Goal: Obtain resource: Download file/media

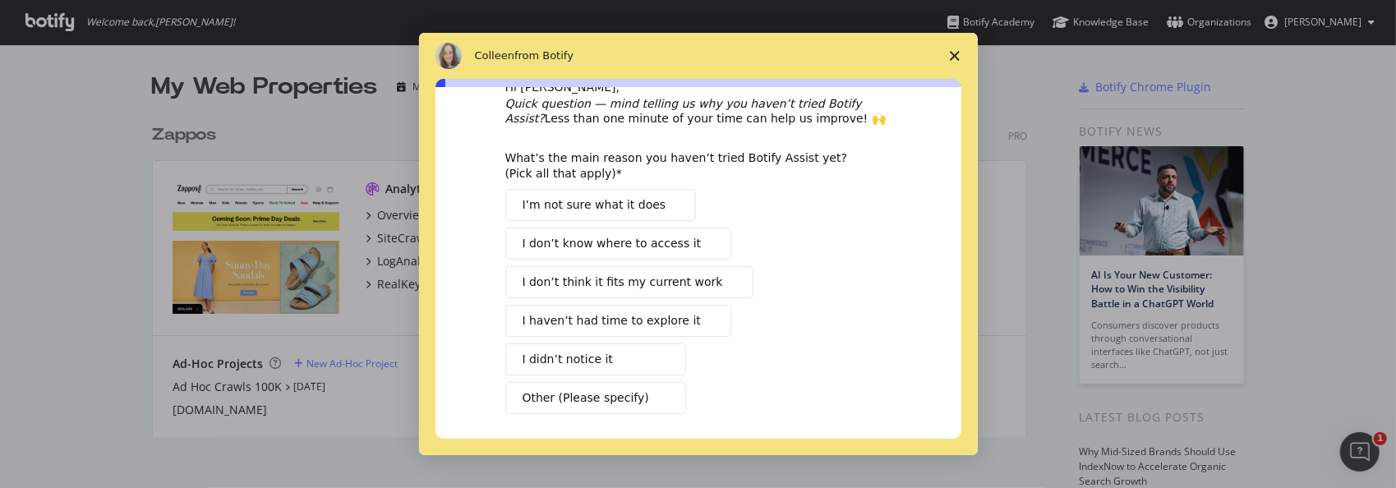
scroll to position [82, 0]
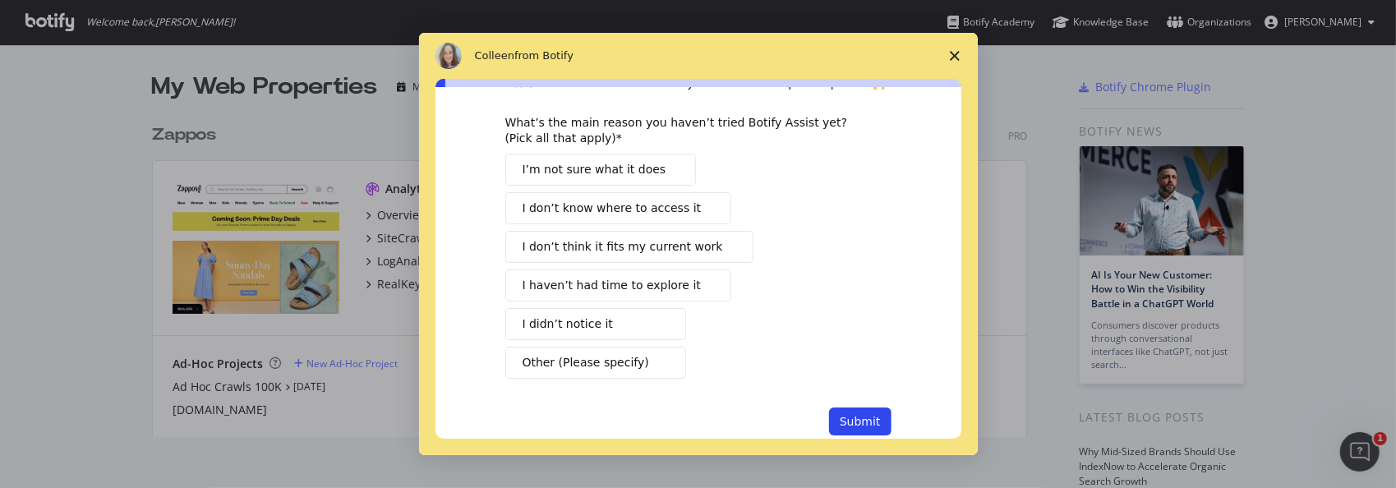
drag, startPoint x: 630, startPoint y: 283, endPoint x: 781, endPoint y: 283, distance: 150.4
click at [630, 283] on span "I haven’t had time to explore it" at bounding box center [612, 285] width 178 height 17
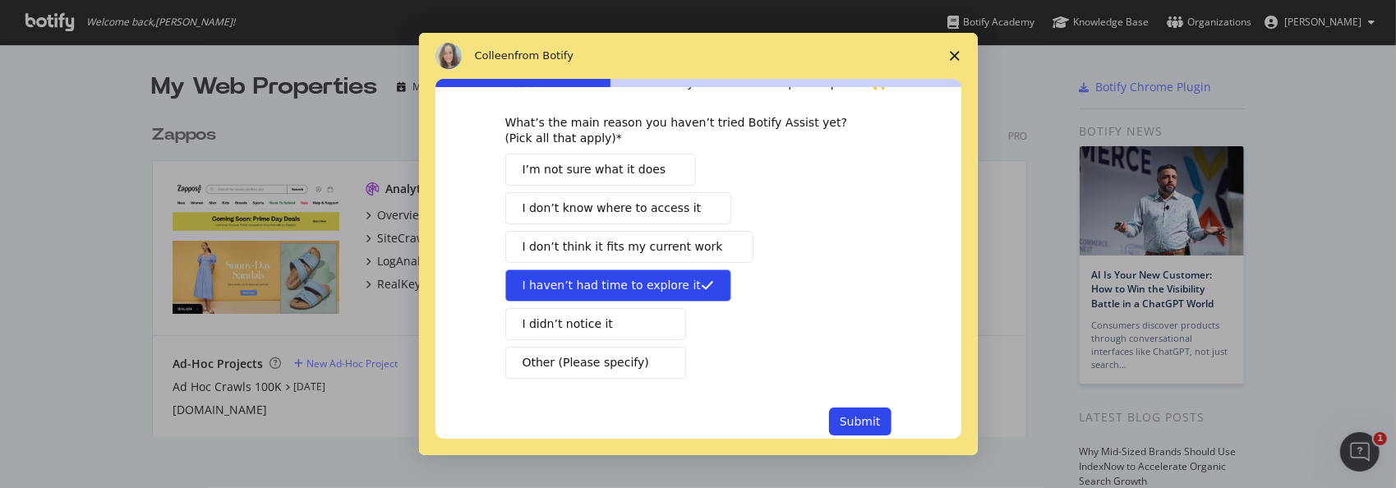
drag, startPoint x: 856, startPoint y: 416, endPoint x: 866, endPoint y: 401, distance: 17.8
click at [857, 416] on button "Submit" at bounding box center [860, 422] width 62 height 28
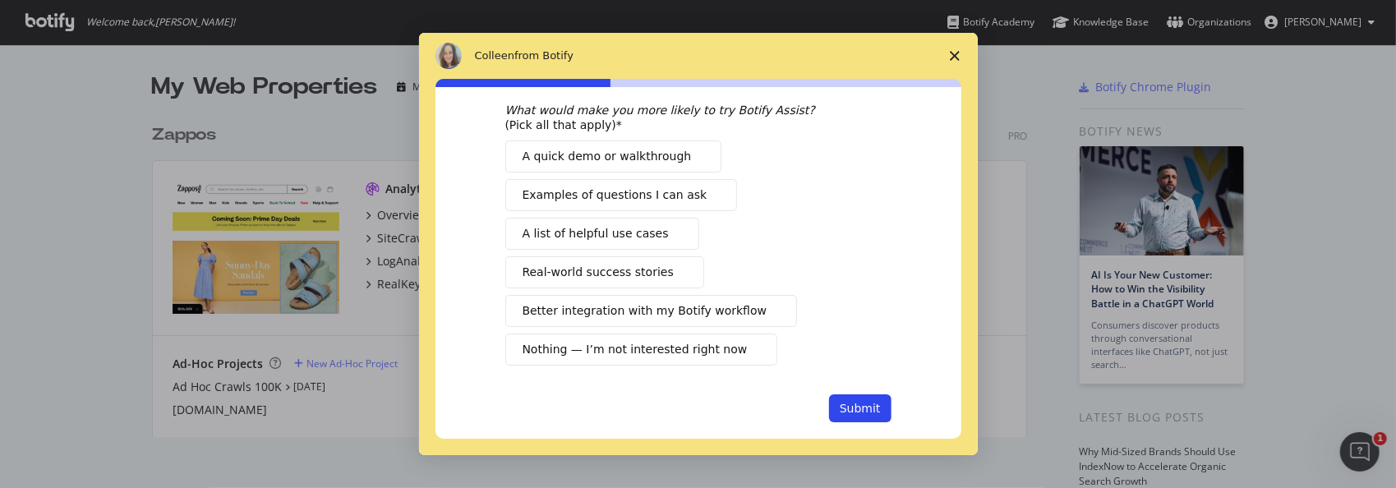
scroll to position [0, 0]
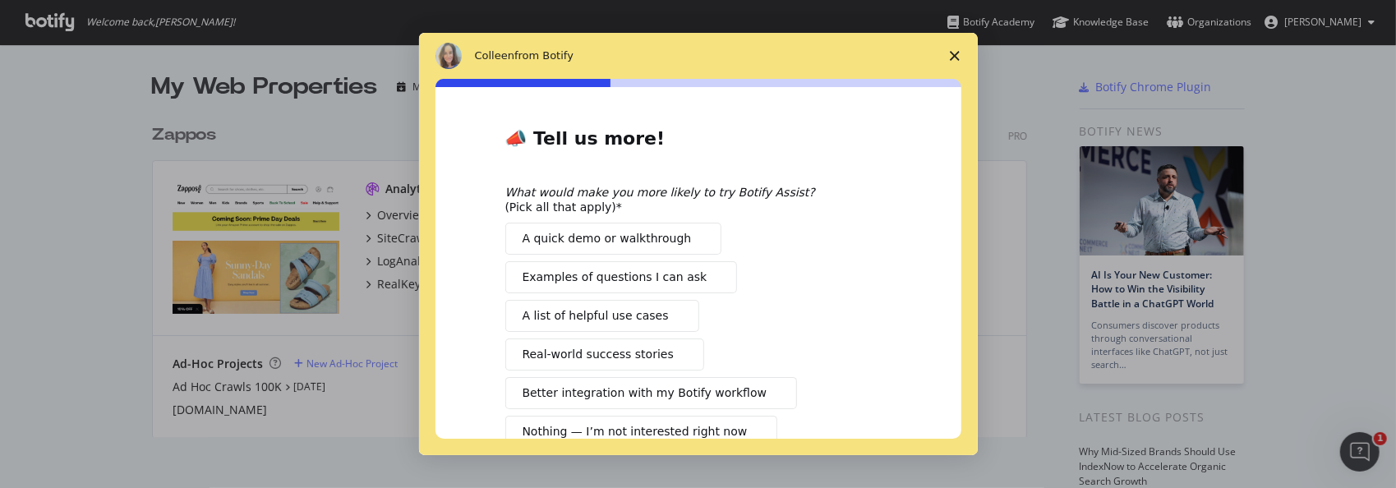
click at [956, 59] on polygon "Close survey" at bounding box center [955, 56] width 10 height 10
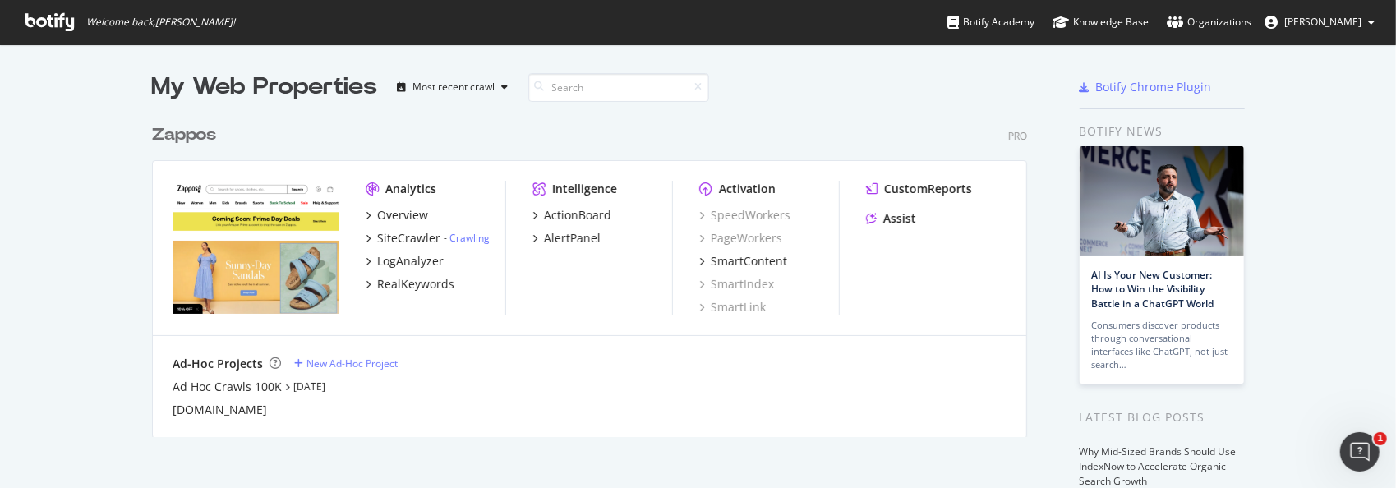
click at [175, 132] on div "Zappos" at bounding box center [184, 135] width 64 height 24
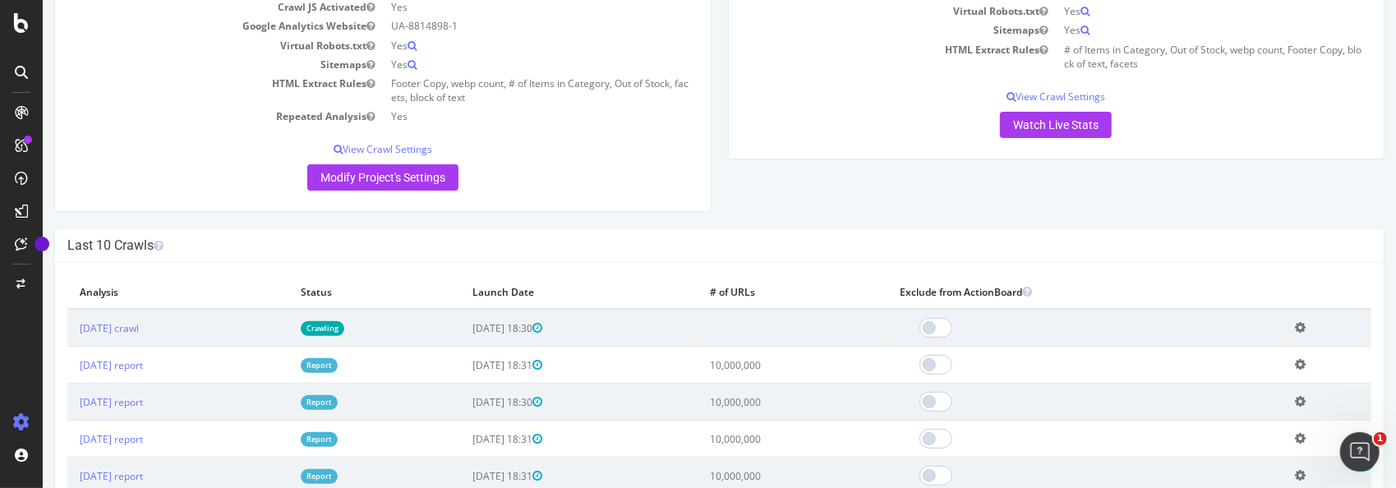
scroll to position [329, 0]
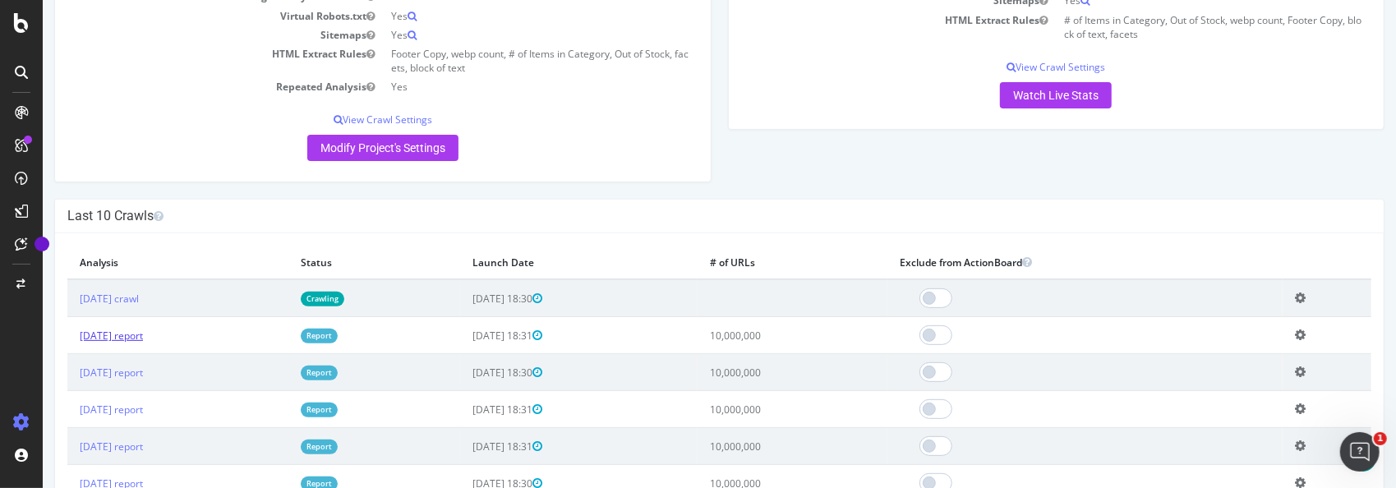
click at [142, 329] on link "[DATE] report" at bounding box center [110, 336] width 63 height 14
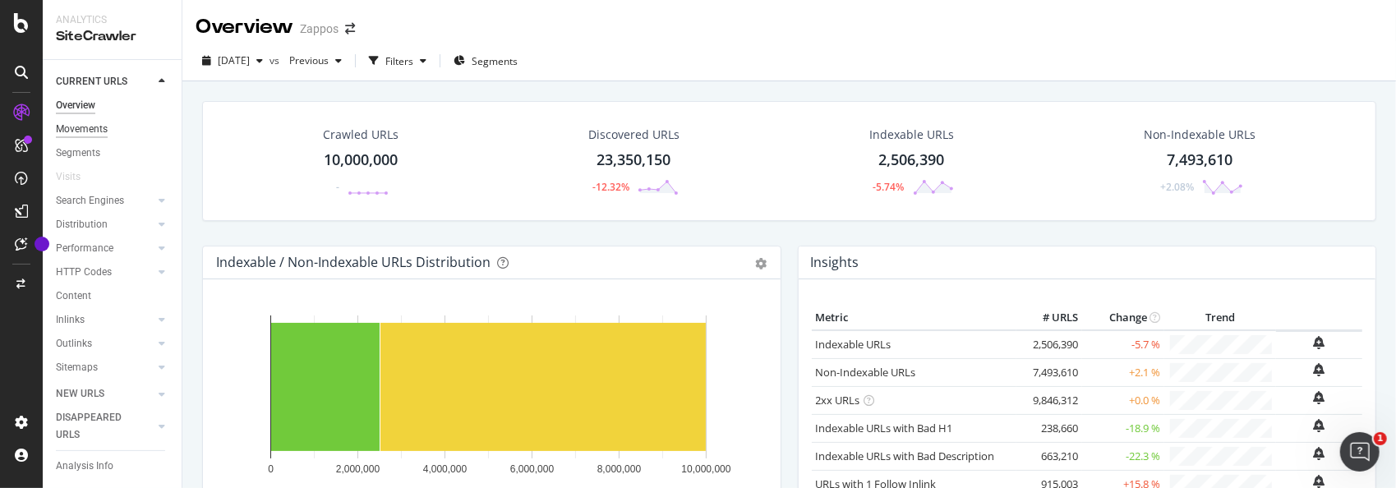
click at [100, 124] on div "Movements" at bounding box center [82, 129] width 52 height 17
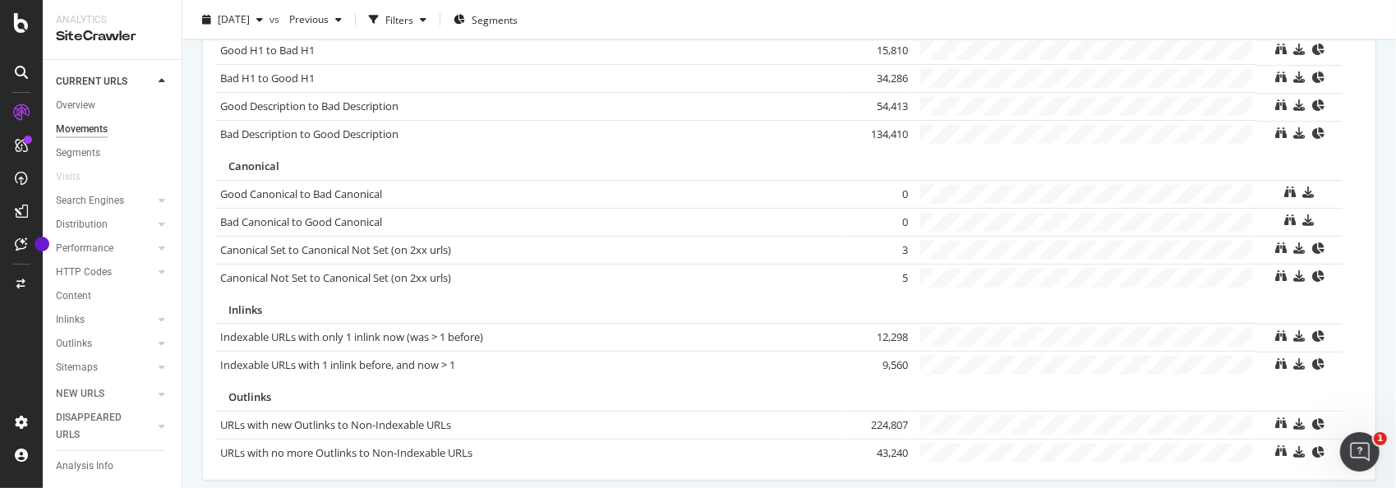
scroll to position [1252, 0]
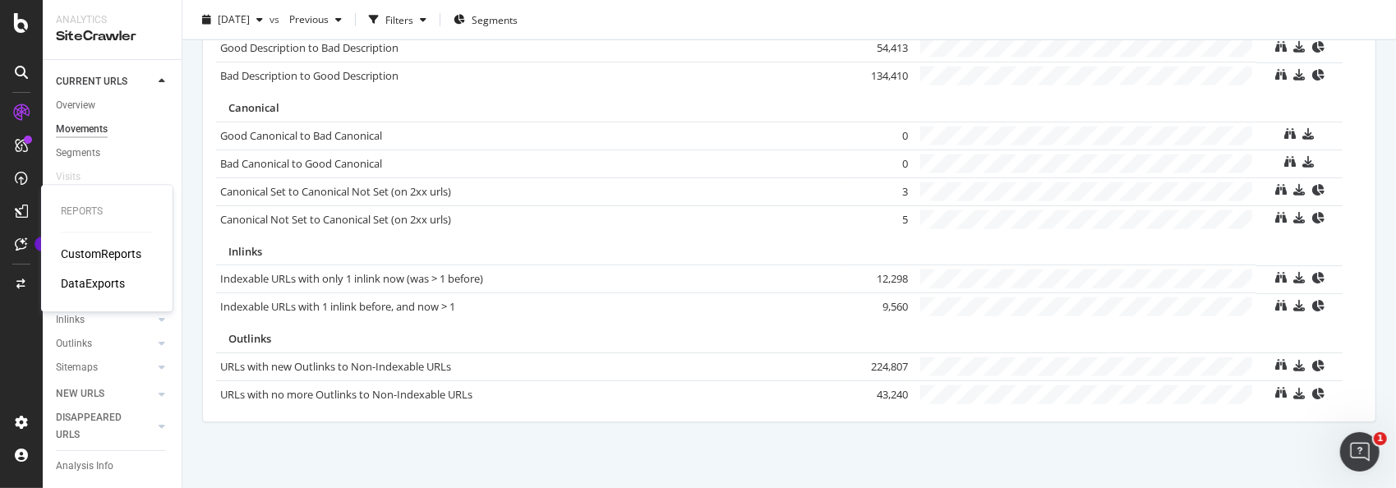
click at [91, 256] on div "CustomReports" at bounding box center [101, 254] width 81 height 16
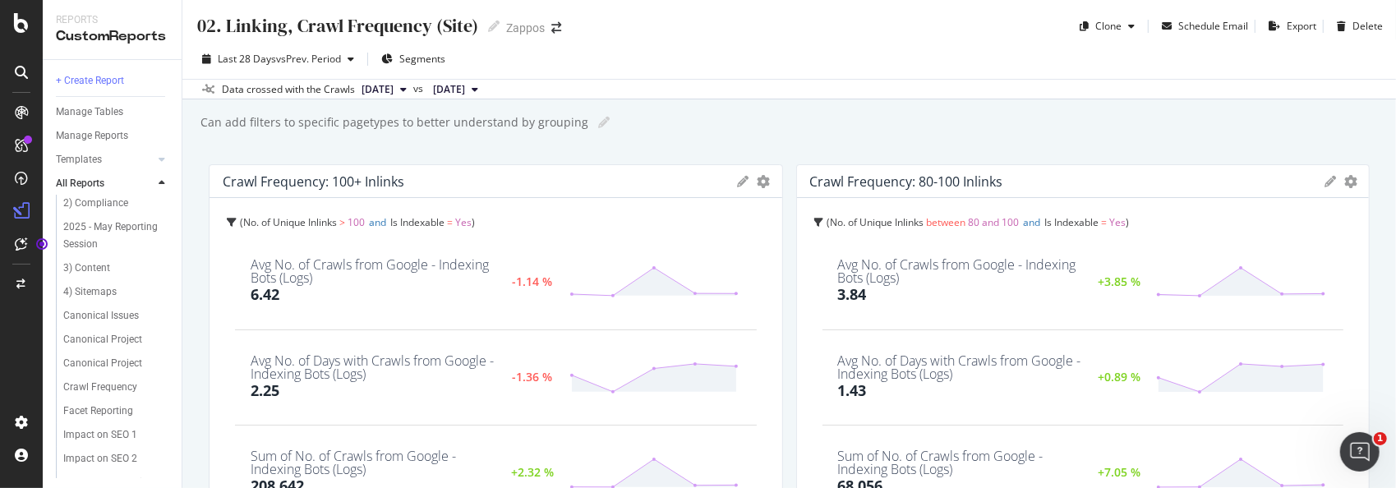
scroll to position [92, 0]
click at [19, 243] on icon at bounding box center [22, 243] width 12 height 13
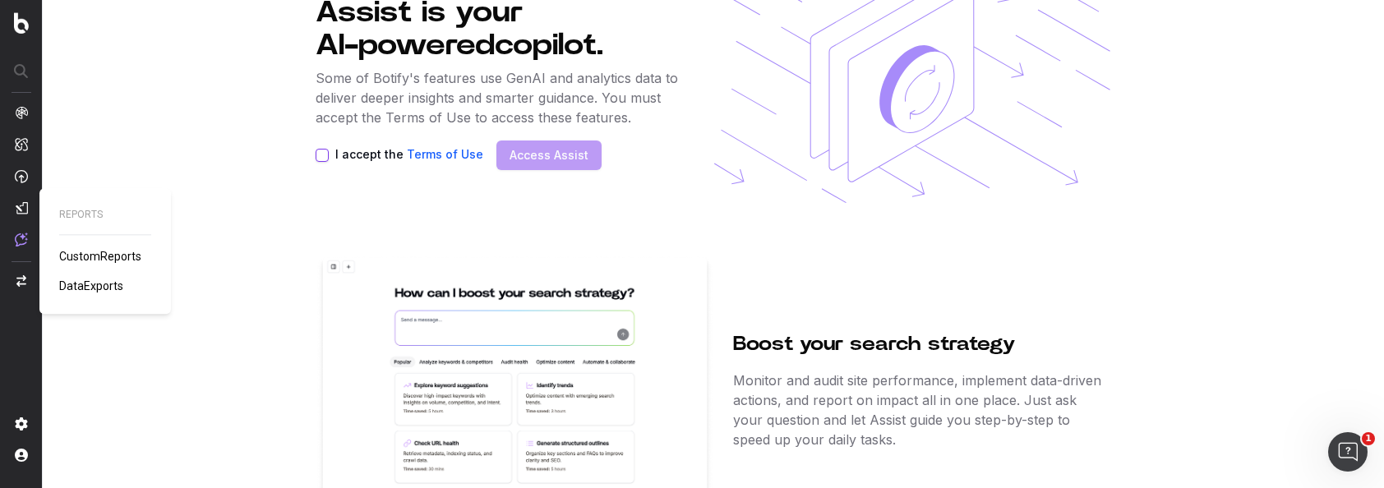
click at [90, 279] on span "DataExports" at bounding box center [91, 285] width 64 height 13
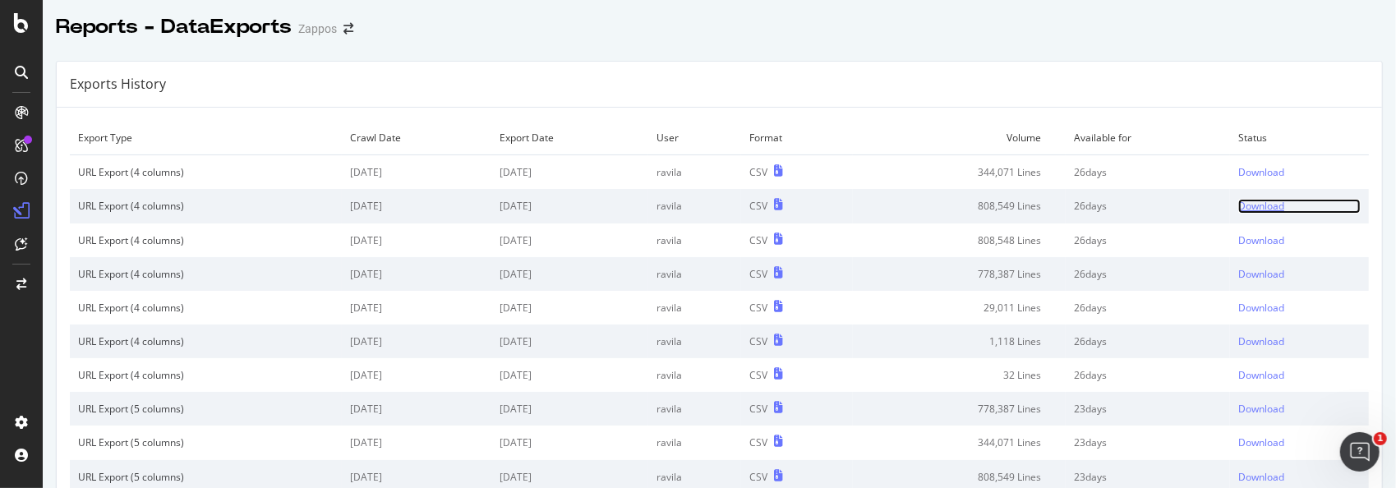
click at [1238, 205] on div "Download" at bounding box center [1261, 206] width 46 height 14
click at [961, 28] on div "Reports - DataExports Zappos" at bounding box center [719, 20] width 1353 height 41
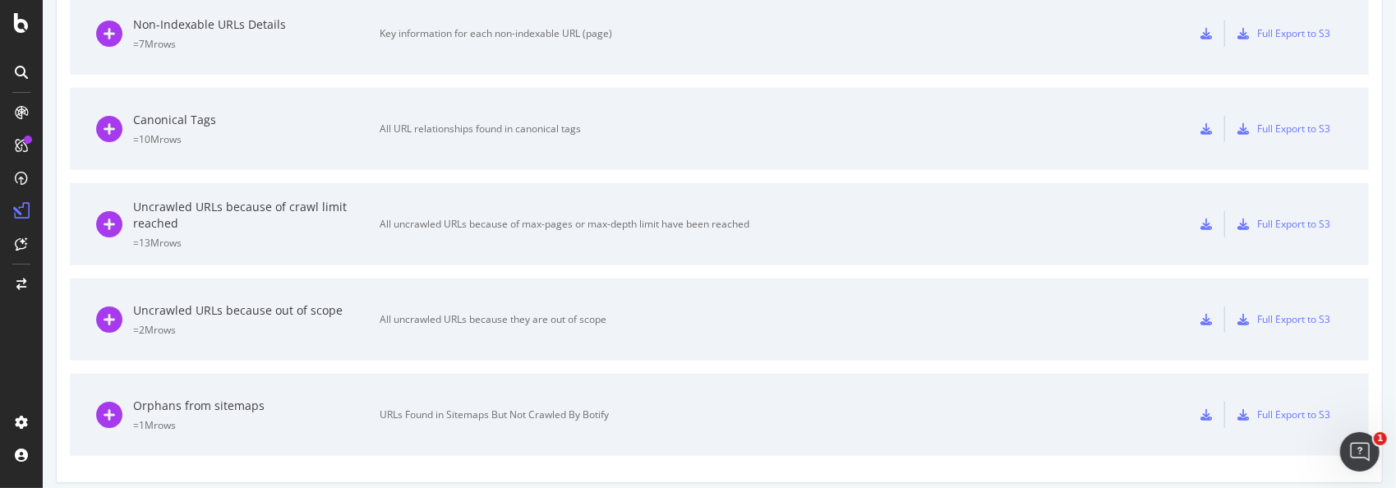
scroll to position [1200, 0]
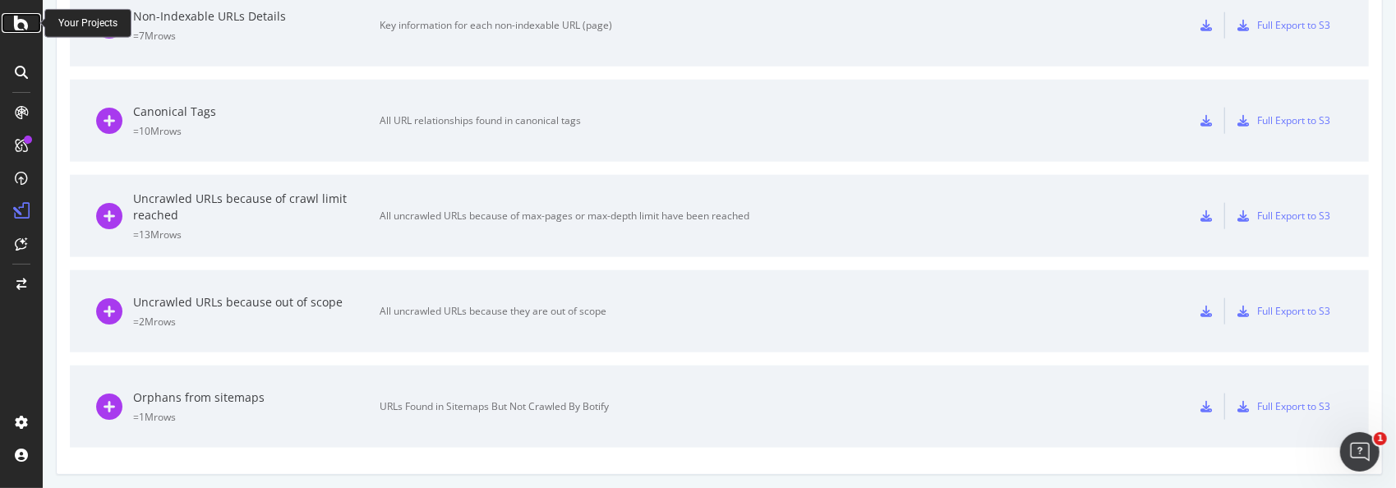
click at [18, 24] on icon at bounding box center [21, 23] width 15 height 20
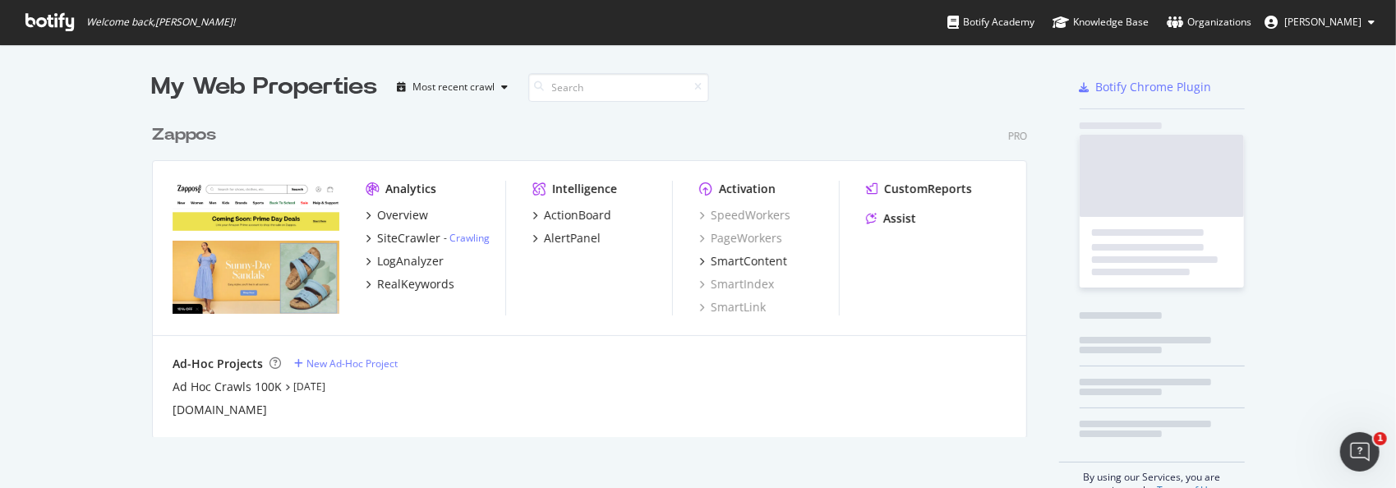
scroll to position [475, 1371]
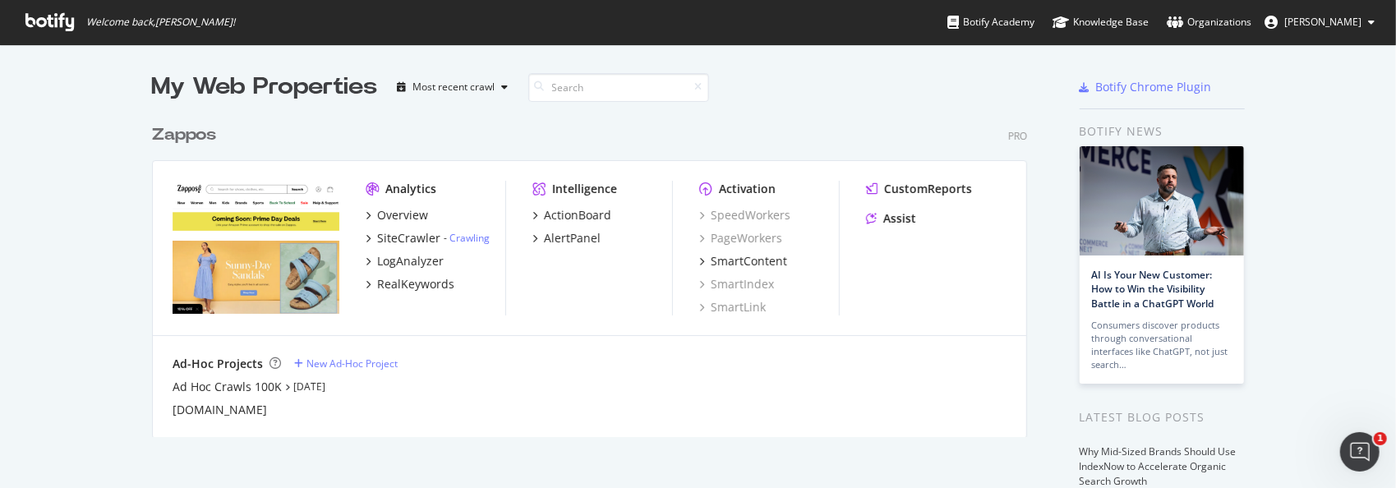
click at [191, 135] on div "Zappos" at bounding box center [184, 135] width 64 height 24
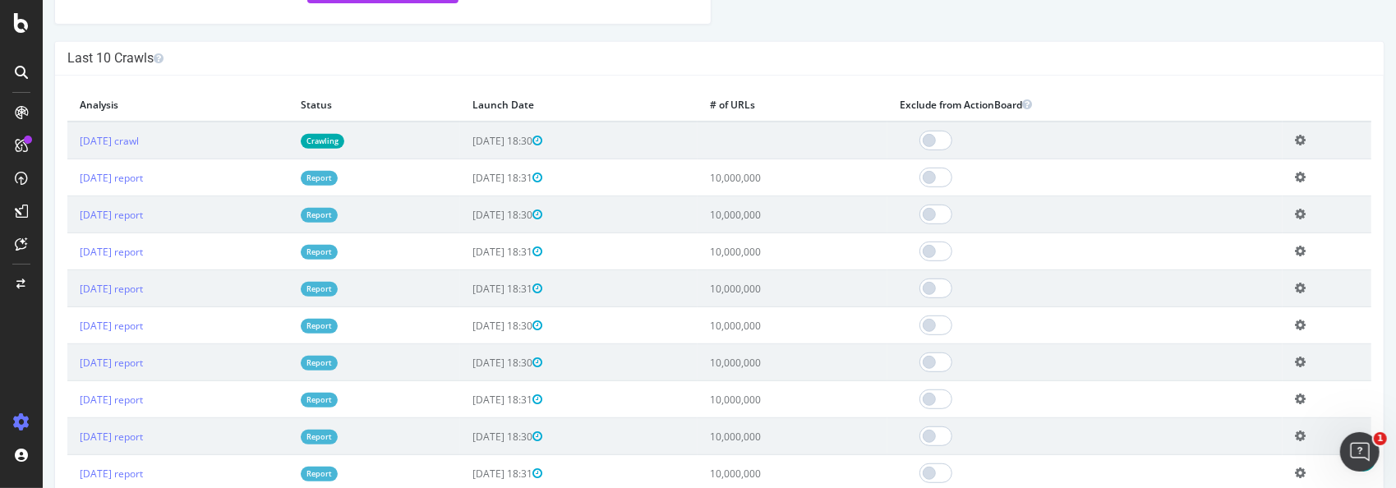
scroll to position [493, 0]
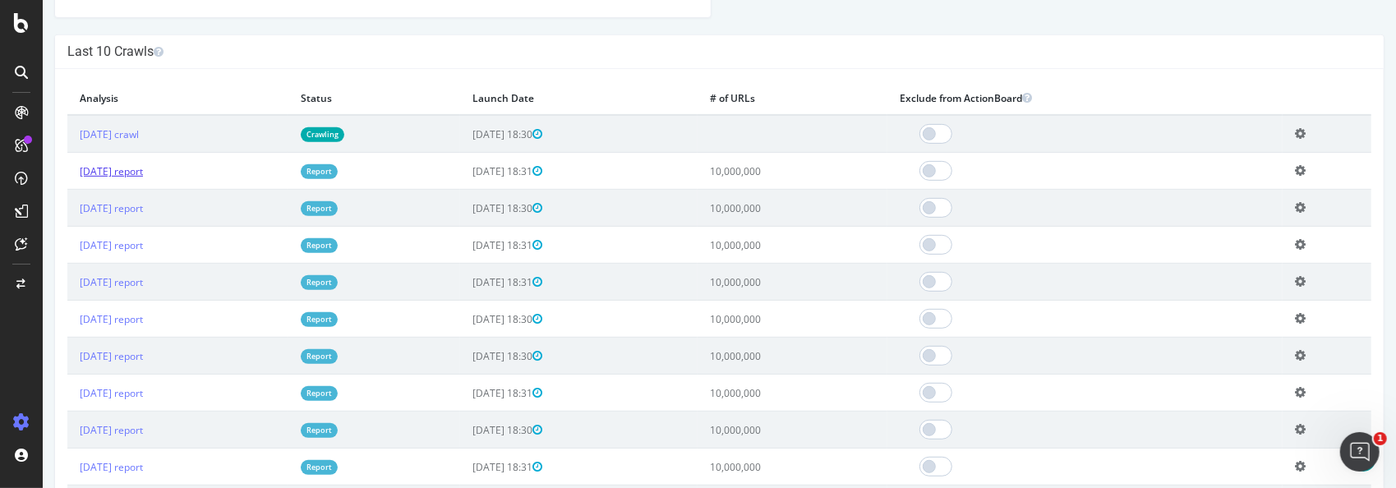
click at [142, 169] on link "[DATE] report" at bounding box center [110, 171] width 63 height 14
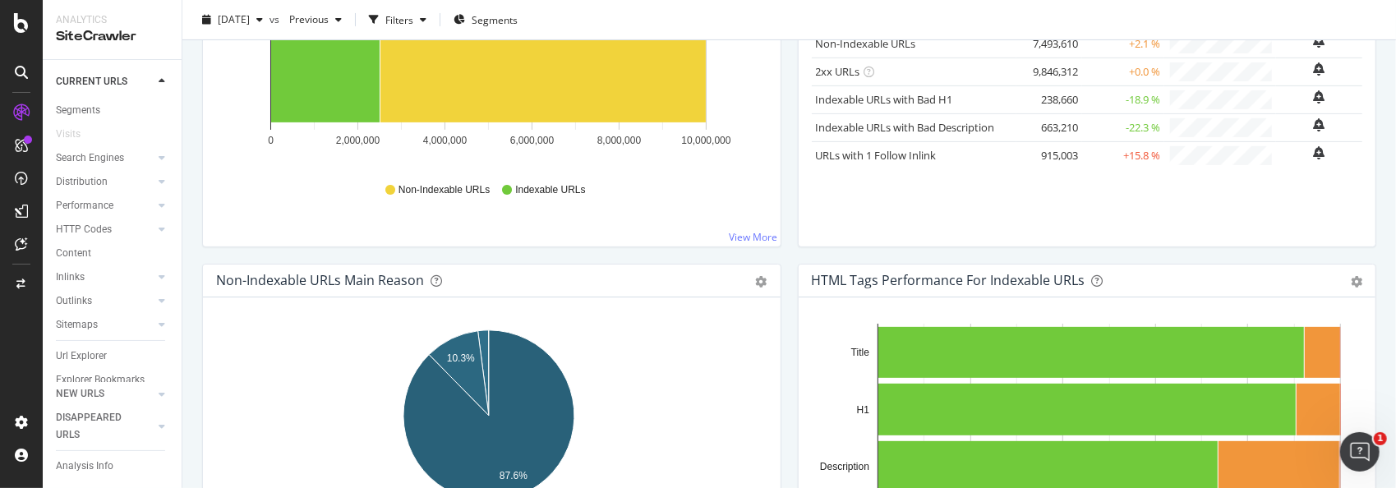
scroll to position [80, 0]
click at [82, 327] on div "Url Explorer" at bounding box center [81, 335] width 51 height 17
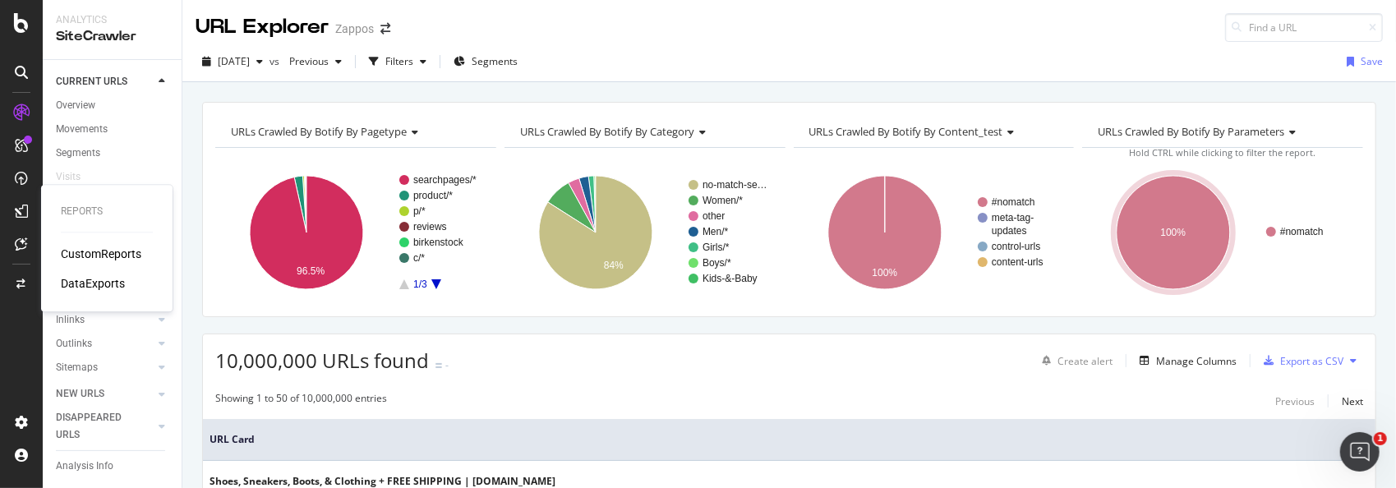
drag, startPoint x: 82, startPoint y: 251, endPoint x: 145, endPoint y: 246, distance: 62.7
click at [82, 251] on div "CustomReports" at bounding box center [101, 254] width 81 height 16
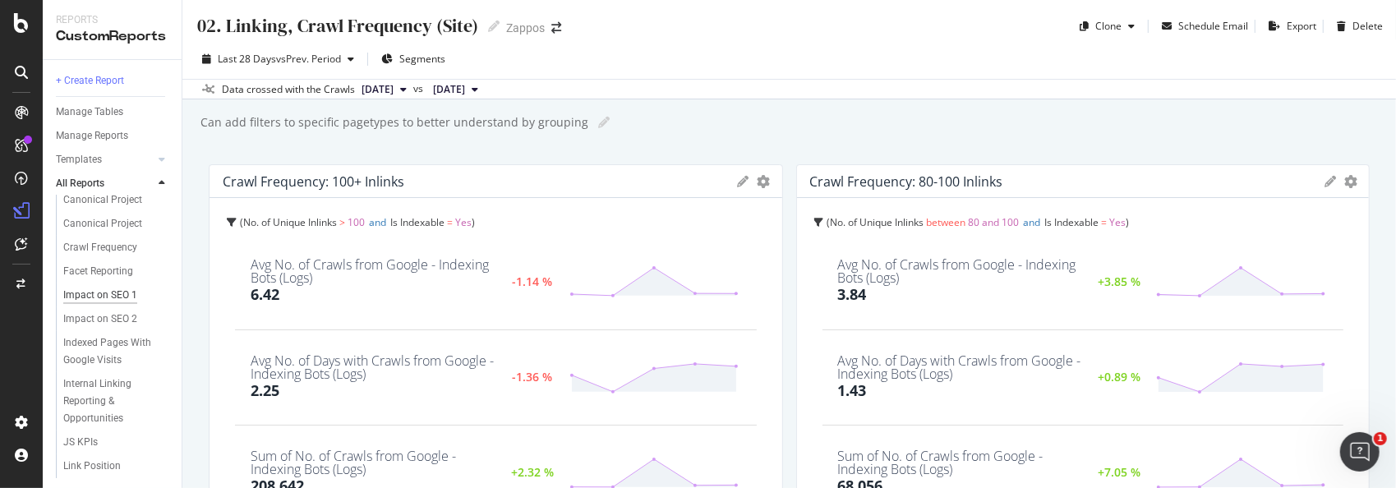
scroll to position [215, 0]
click at [104, 304] on div "Facet Reporting" at bounding box center [98, 305] width 70 height 17
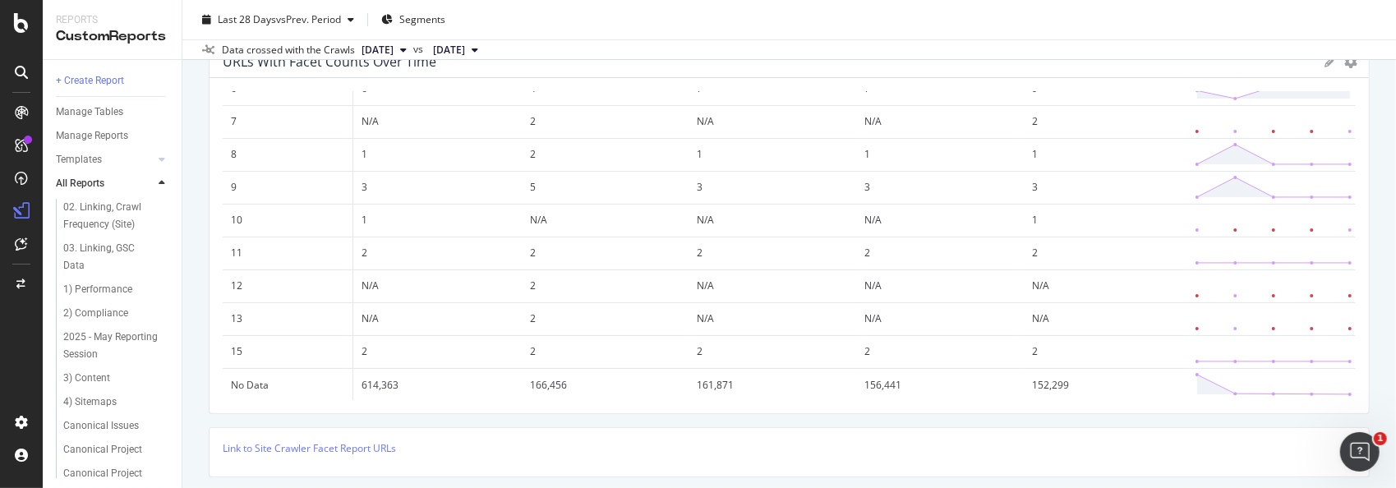
scroll to position [246, 0]
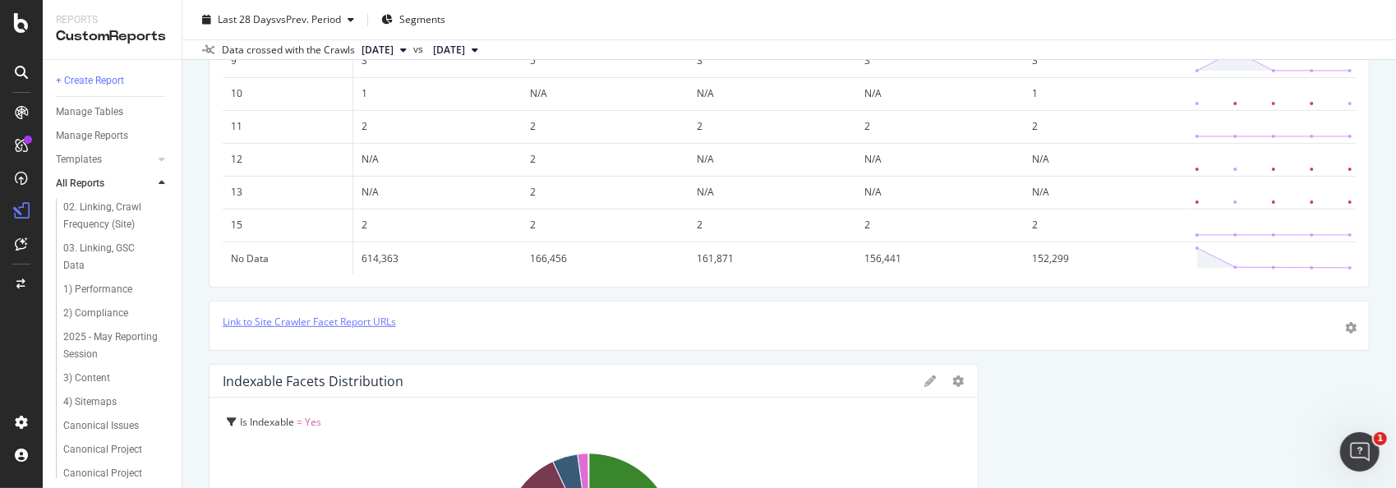
click at [365, 318] on link "Link to Site Crawler Facet Report URLs" at bounding box center [309, 322] width 173 height 14
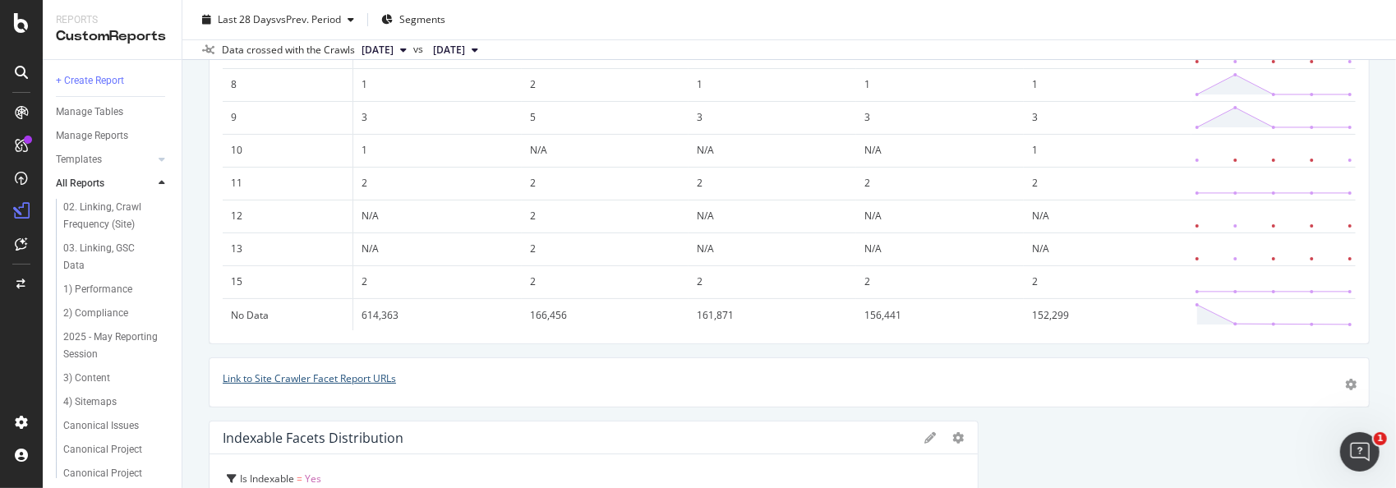
scroll to position [164, 0]
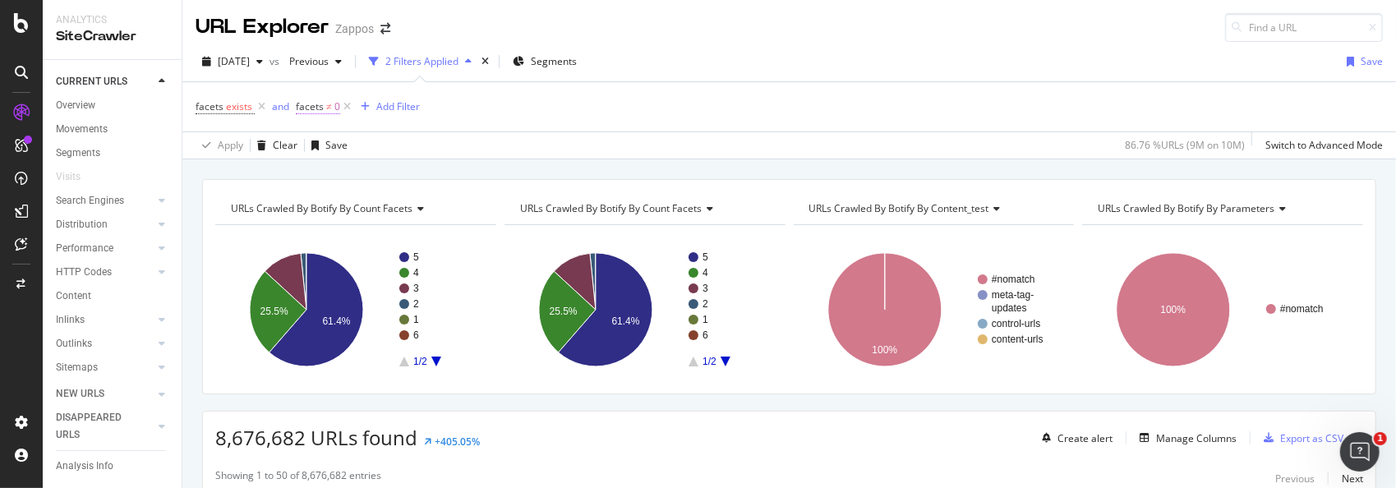
click at [317, 107] on span "facets" at bounding box center [310, 106] width 28 height 14
click at [371, 171] on icon at bounding box center [372, 171] width 12 height 10
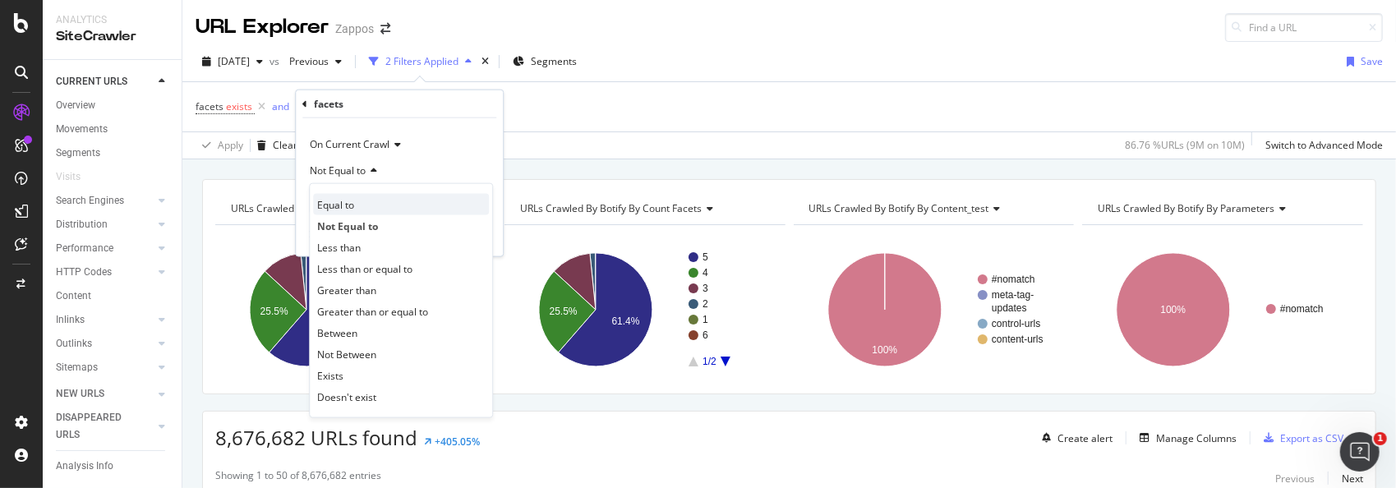
click at [331, 207] on span "Equal to" at bounding box center [335, 204] width 37 height 14
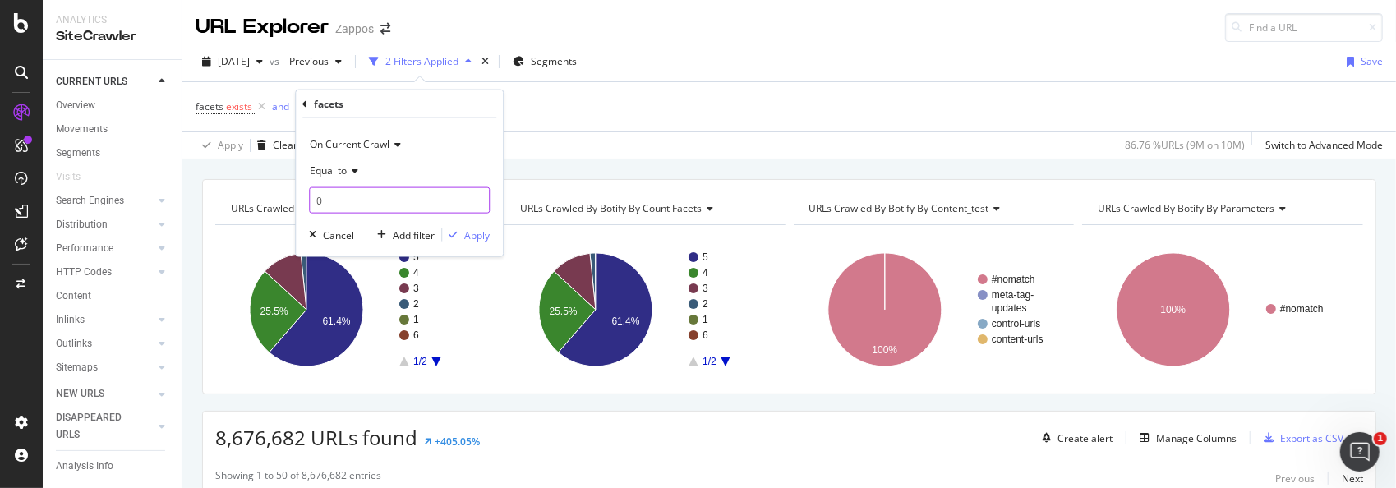
click at [353, 198] on input "0" at bounding box center [399, 200] width 181 height 26
type input "5"
click at [477, 233] on div "Apply" at bounding box center [476, 235] width 25 height 14
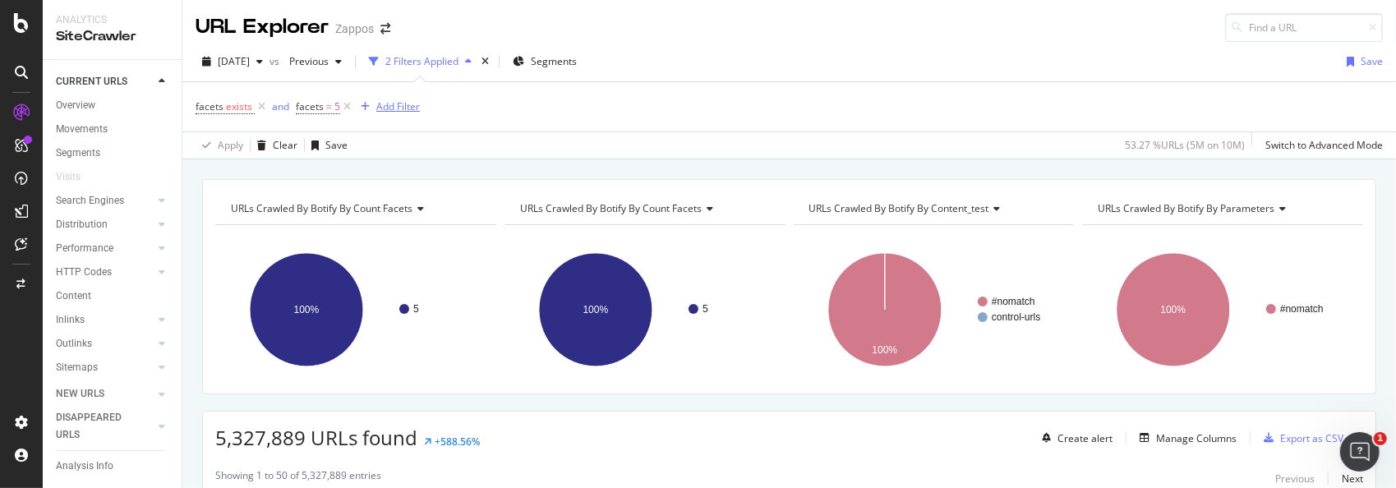
click at [387, 105] on div "Add Filter" at bounding box center [398, 106] width 44 height 14
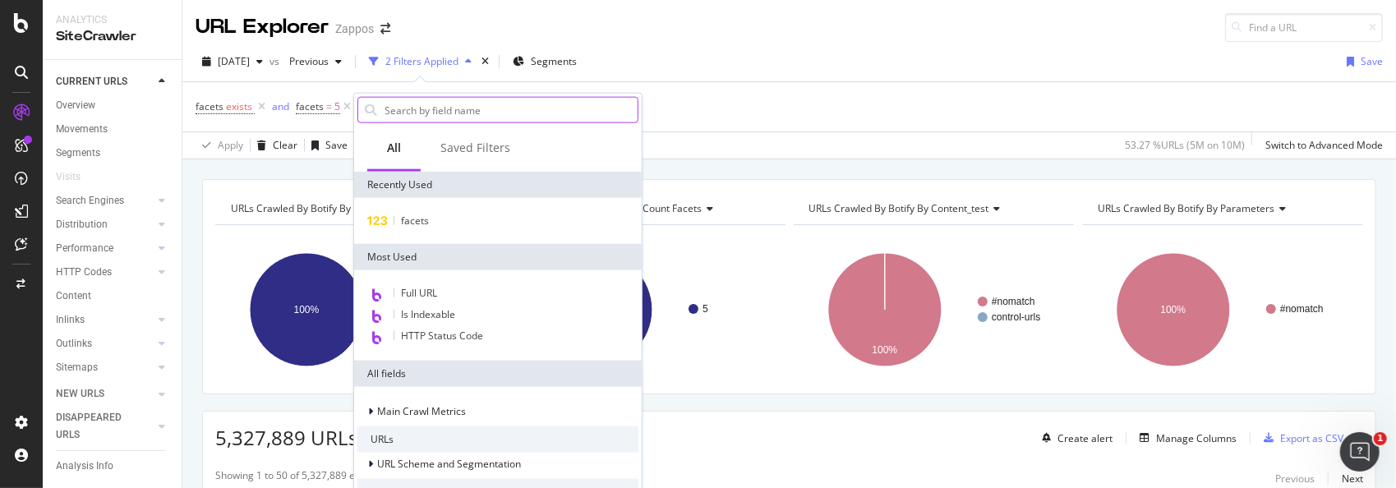
click at [461, 118] on input "text" at bounding box center [510, 110] width 255 height 25
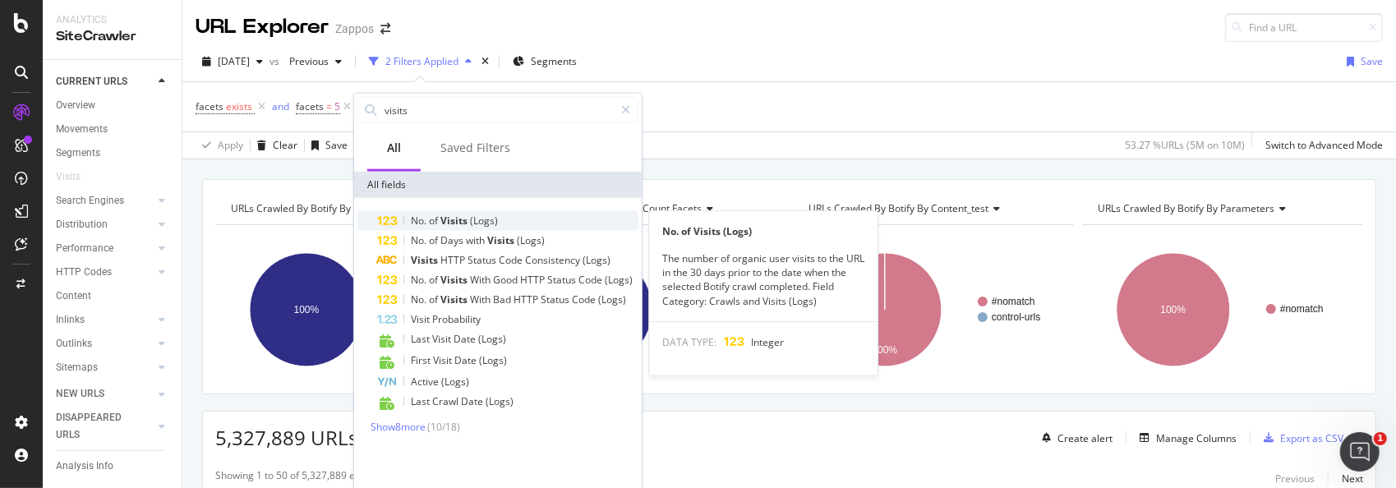
type input "visits"
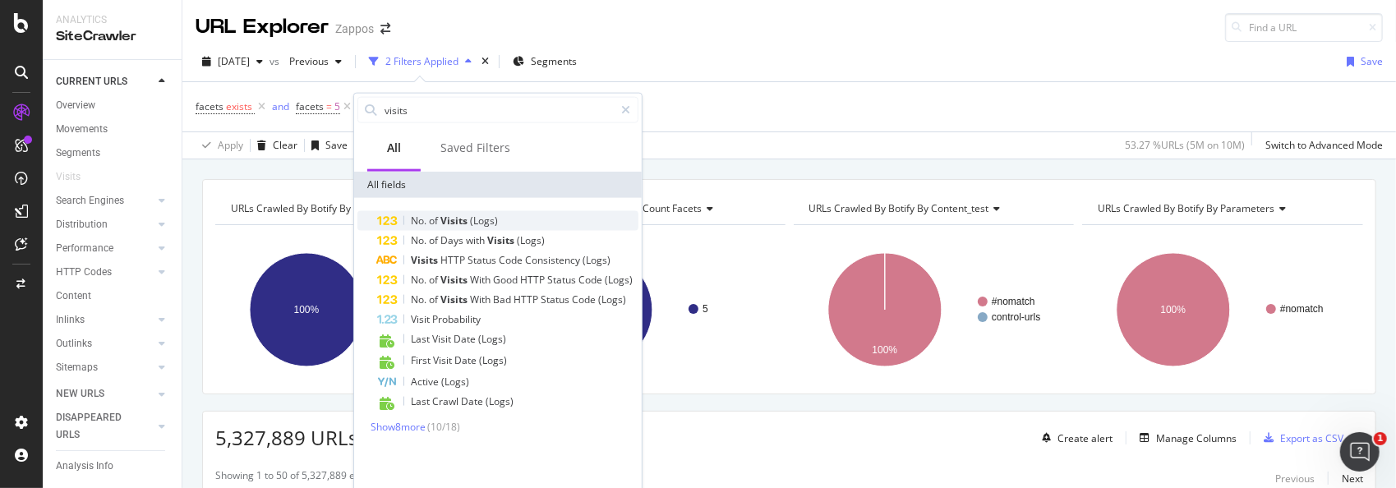
click at [445, 218] on span "Visits" at bounding box center [455, 221] width 30 height 14
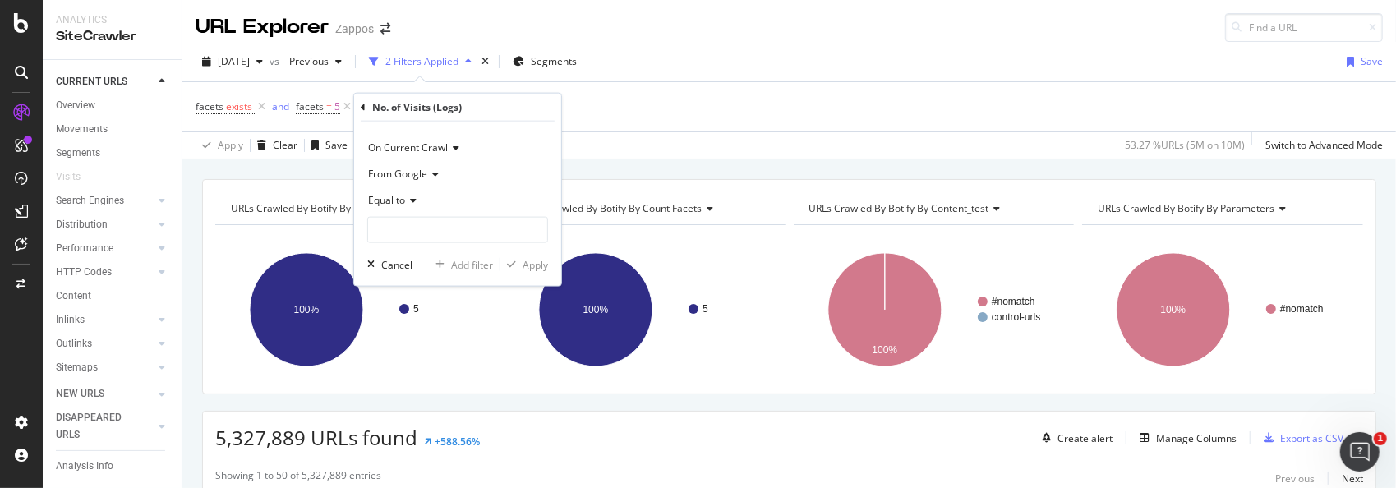
click at [414, 200] on icon at bounding box center [411, 201] width 12 height 10
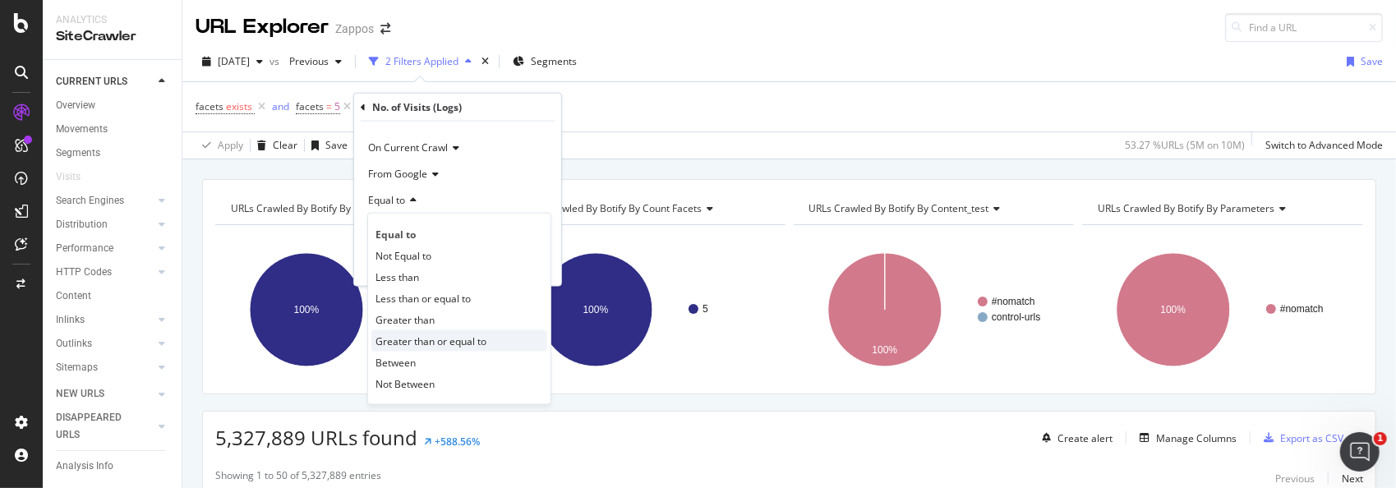
click at [414, 334] on span "Greater than or equal to" at bounding box center [430, 341] width 111 height 14
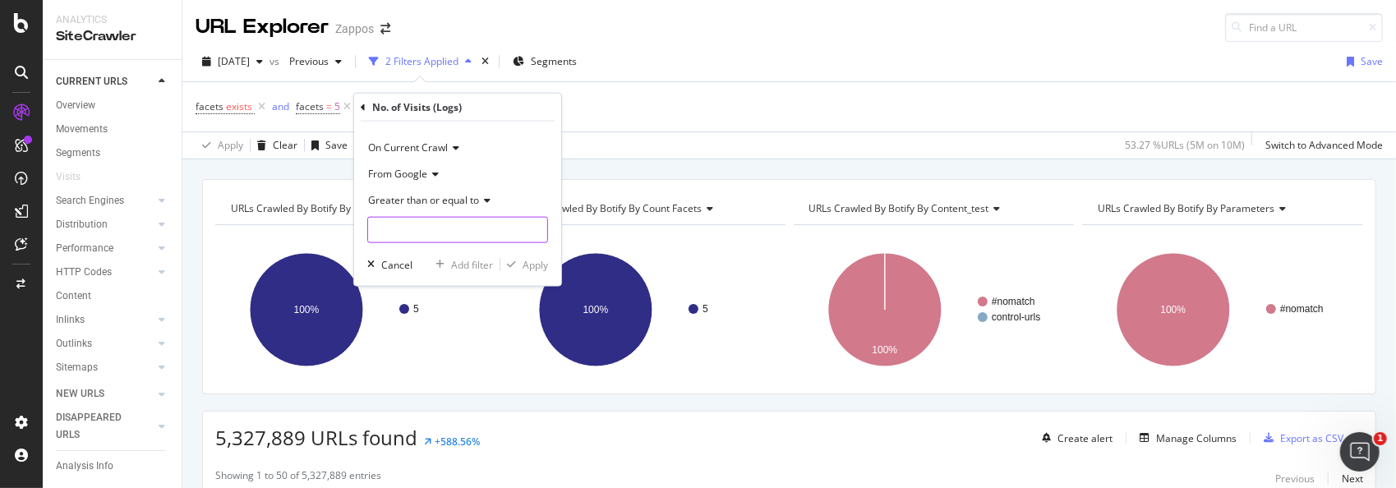
click at [427, 227] on input "number" at bounding box center [457, 230] width 181 height 26
type input "6"
click at [535, 264] on div "Apply" at bounding box center [535, 264] width 25 height 14
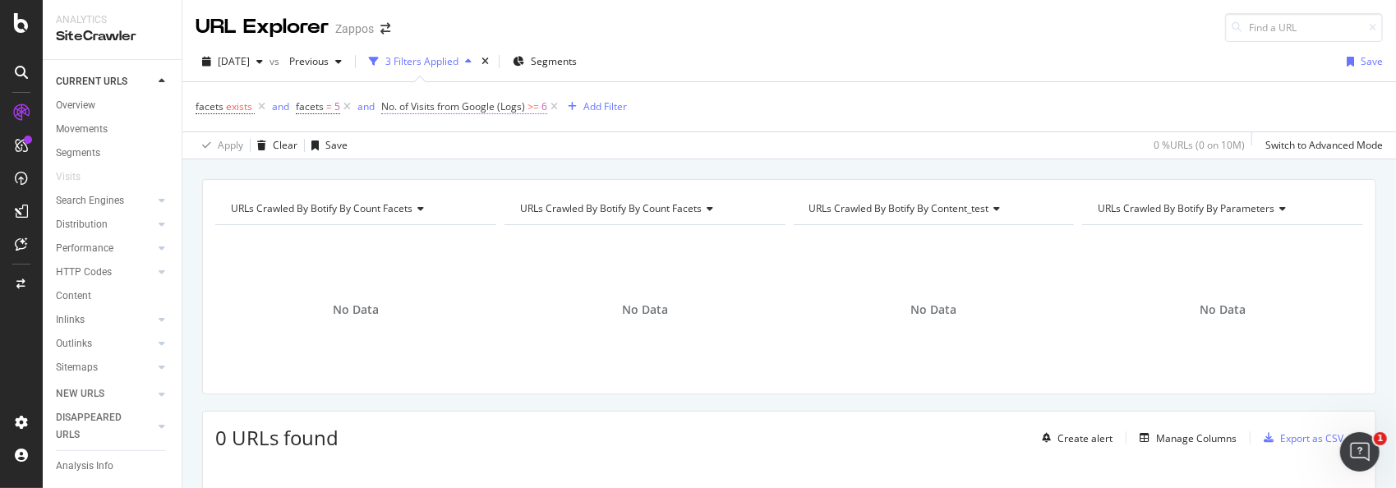
click at [514, 108] on span "No. of Visits from Google (Logs)" at bounding box center [453, 106] width 144 height 14
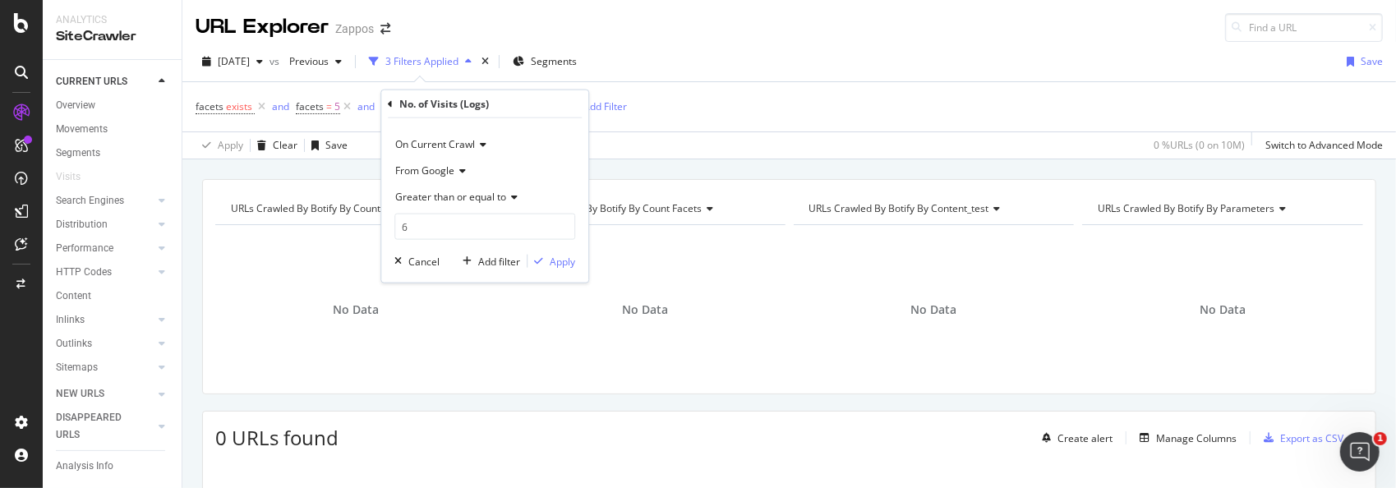
click at [503, 196] on span "Greater than or equal to" at bounding box center [450, 197] width 111 height 14
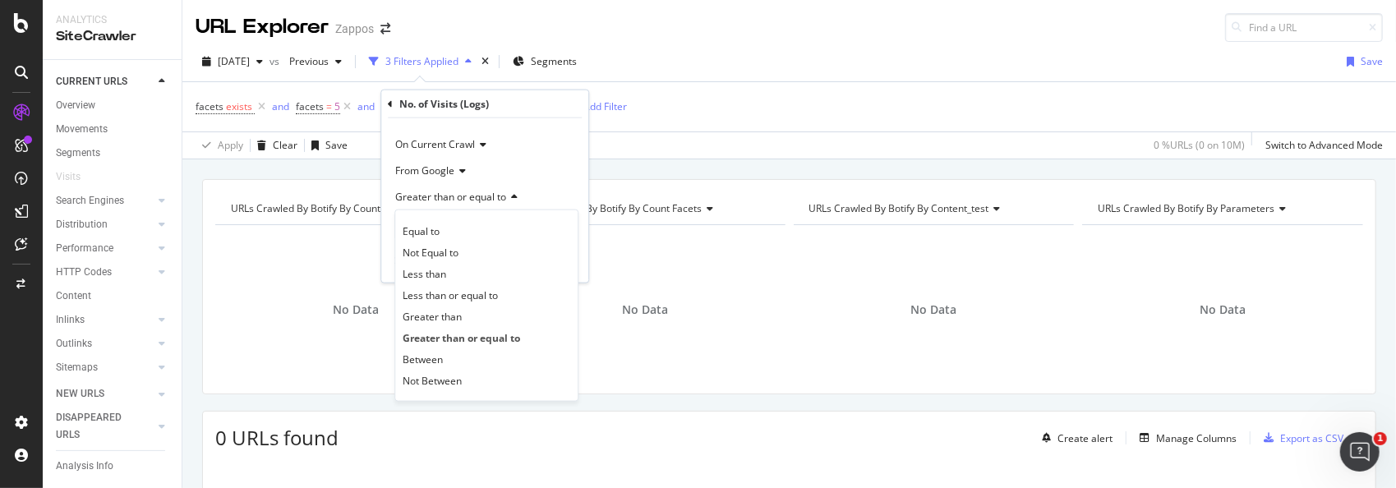
click at [450, 297] on span "Less than or equal to" at bounding box center [450, 295] width 95 height 14
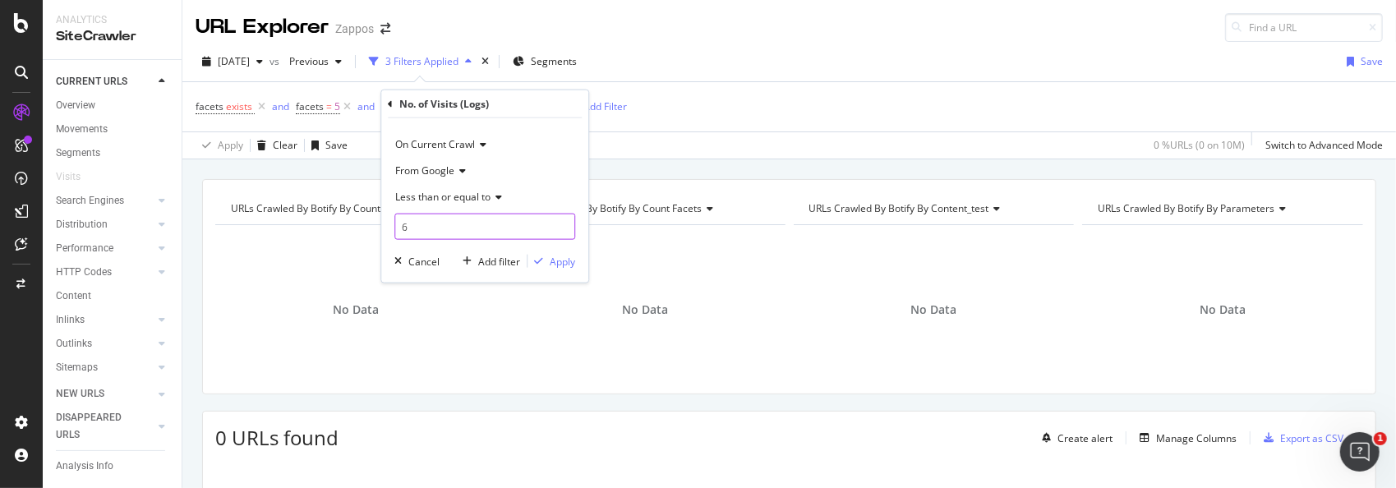
drag, startPoint x: 438, startPoint y: 228, endPoint x: 393, endPoint y: 232, distance: 45.3
click at [393, 232] on div "On Current Crawl From Google Less than or equal to 6 Cancel Add filter Apply" at bounding box center [484, 200] width 207 height 164
type input "5"
click at [550, 257] on div "Apply" at bounding box center [562, 261] width 25 height 14
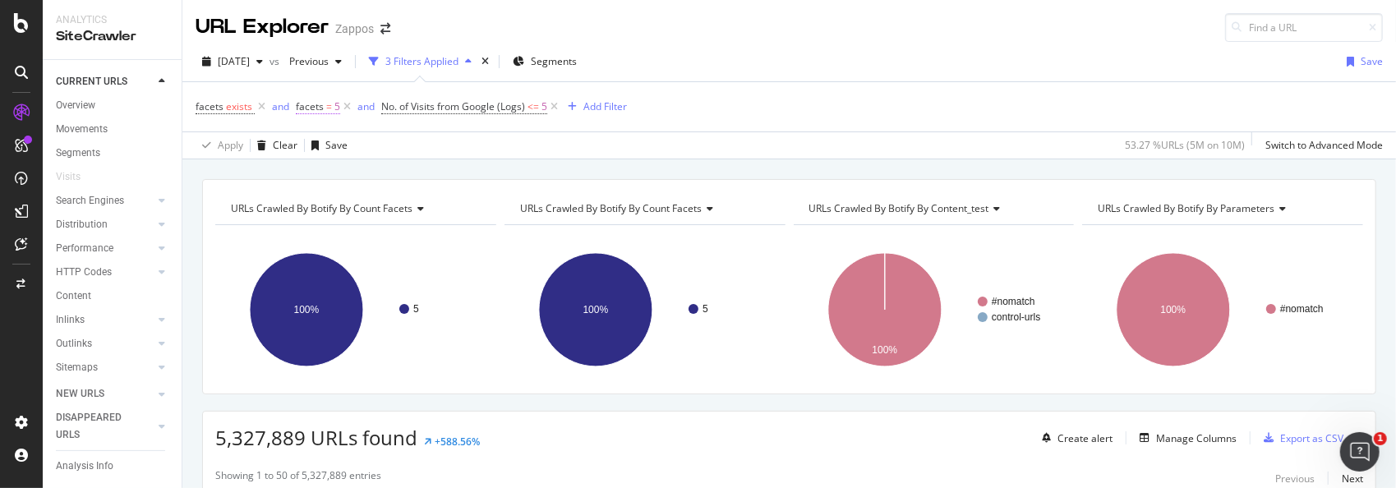
click at [322, 105] on span "facets = 5" at bounding box center [318, 106] width 44 height 15
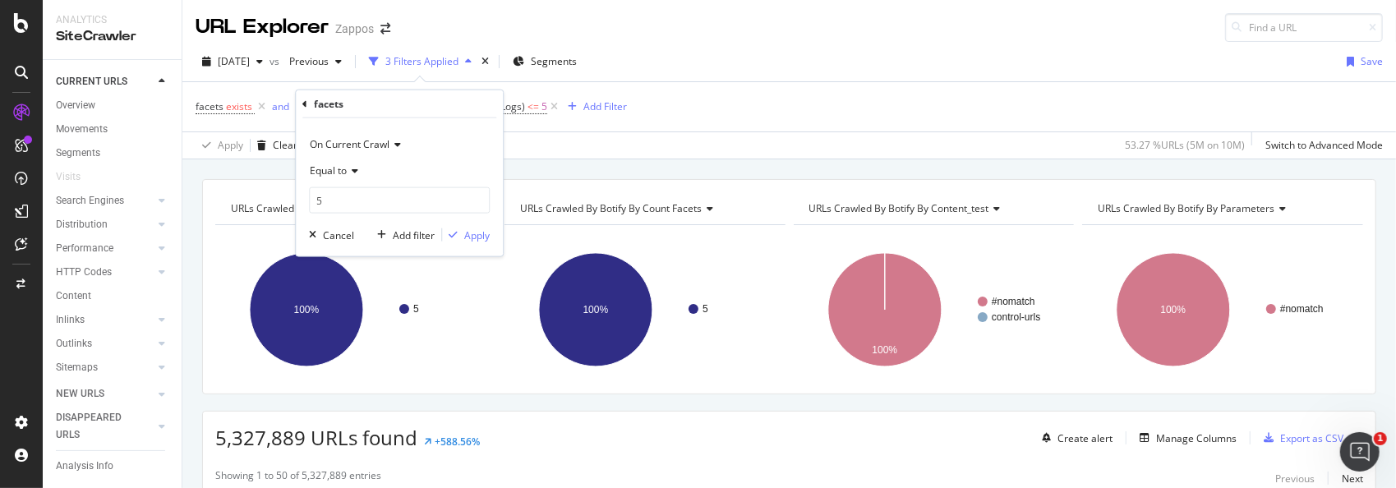
click at [358, 168] on div "Equal to" at bounding box center [399, 171] width 181 height 26
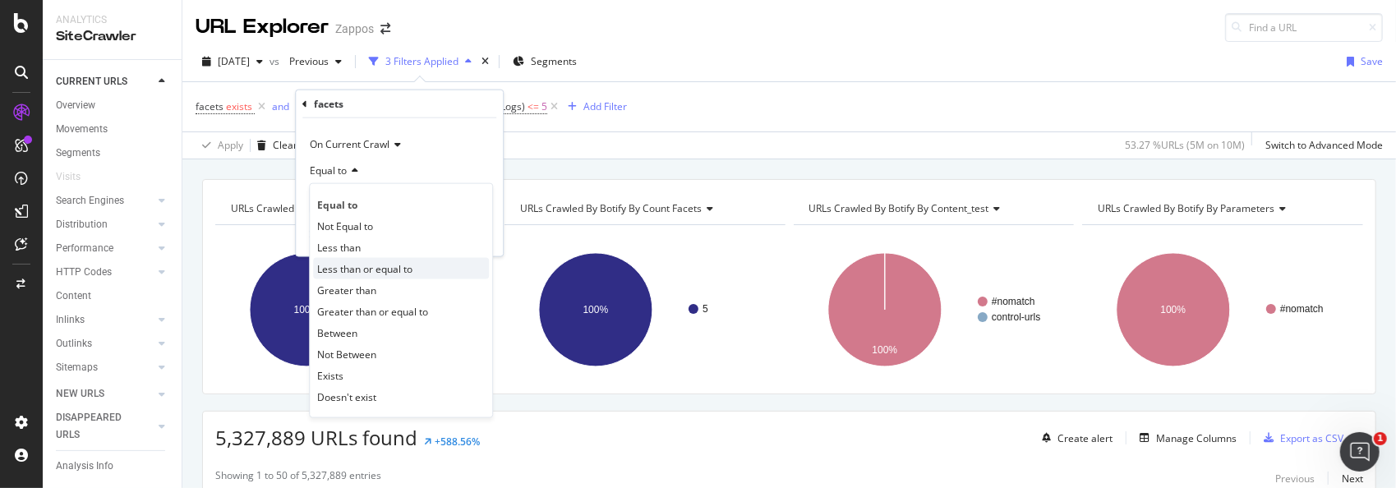
click at [368, 267] on span "Less than or equal to" at bounding box center [364, 268] width 95 height 14
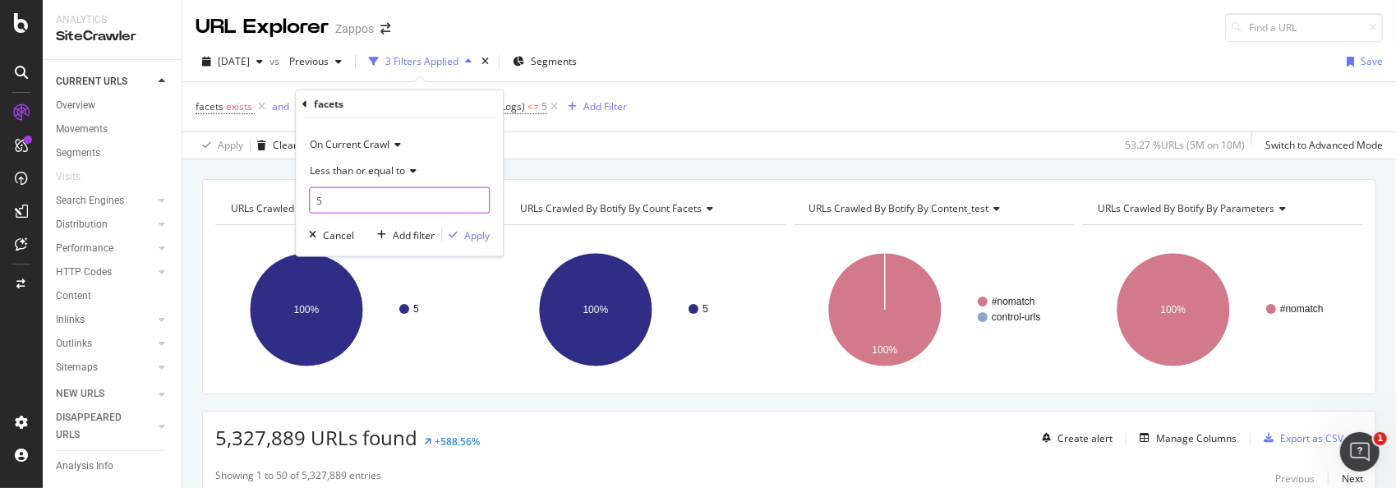
click at [343, 203] on input "5" at bounding box center [399, 200] width 181 height 26
type input "4"
drag, startPoint x: 481, startPoint y: 228, endPoint x: 911, endPoint y: 133, distance: 440.8
click at [481, 228] on div "Apply" at bounding box center [476, 235] width 25 height 14
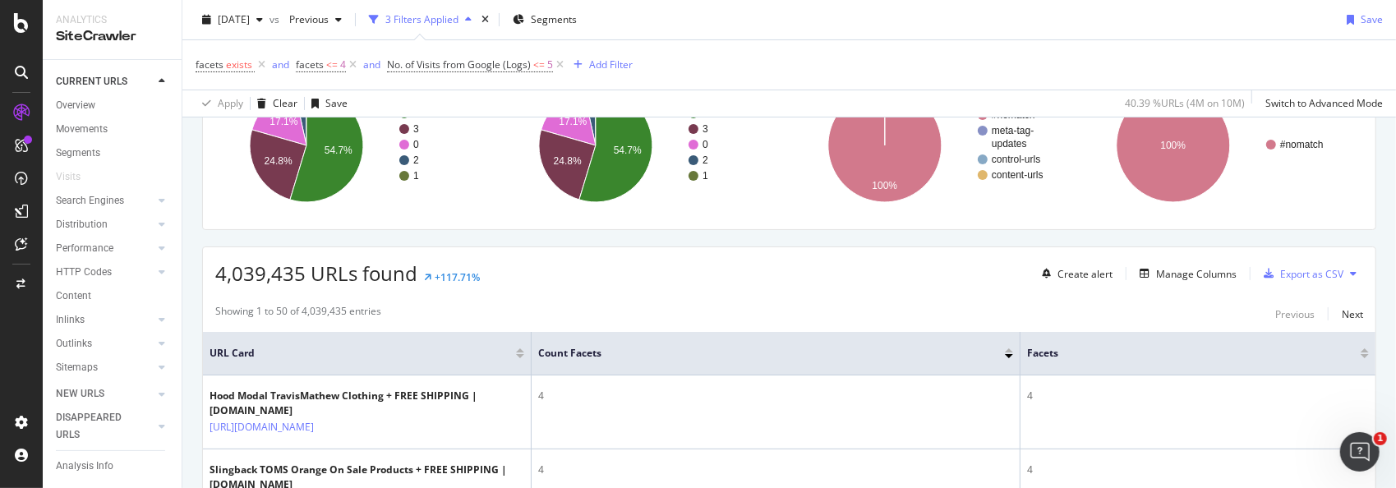
scroll to position [246, 0]
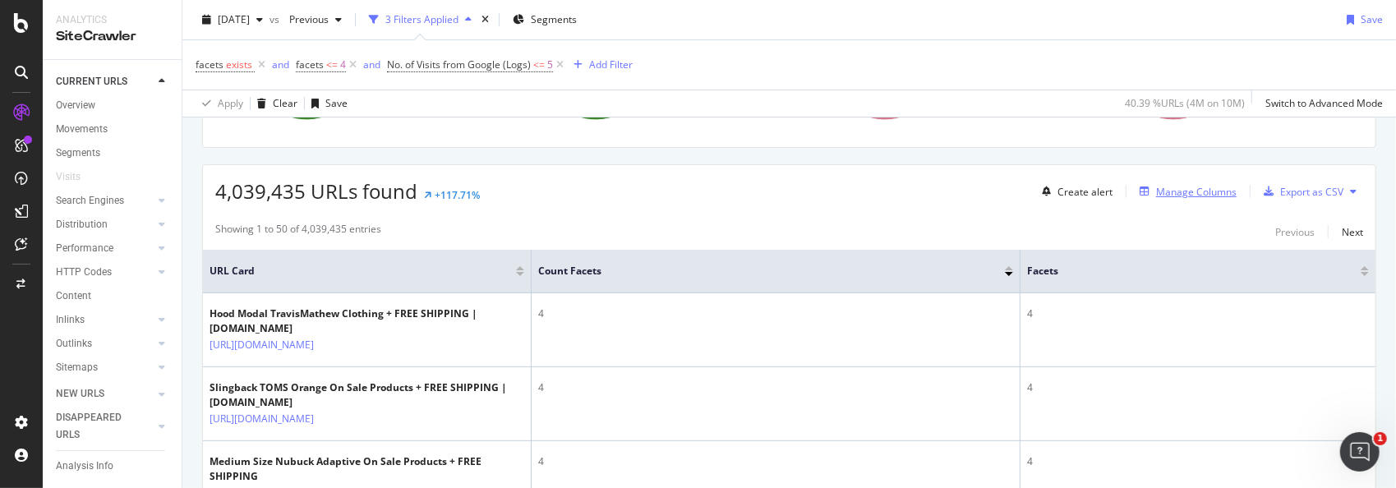
click at [1169, 186] on div "Manage Columns" at bounding box center [1196, 192] width 81 height 14
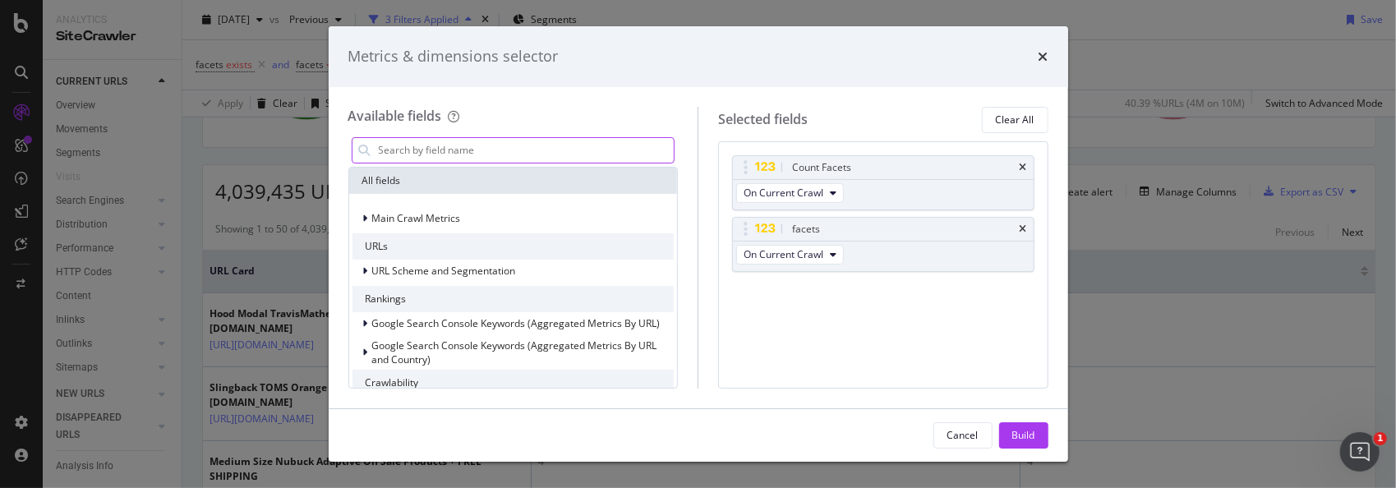
click at [544, 150] on input "modal" at bounding box center [525, 150] width 297 height 25
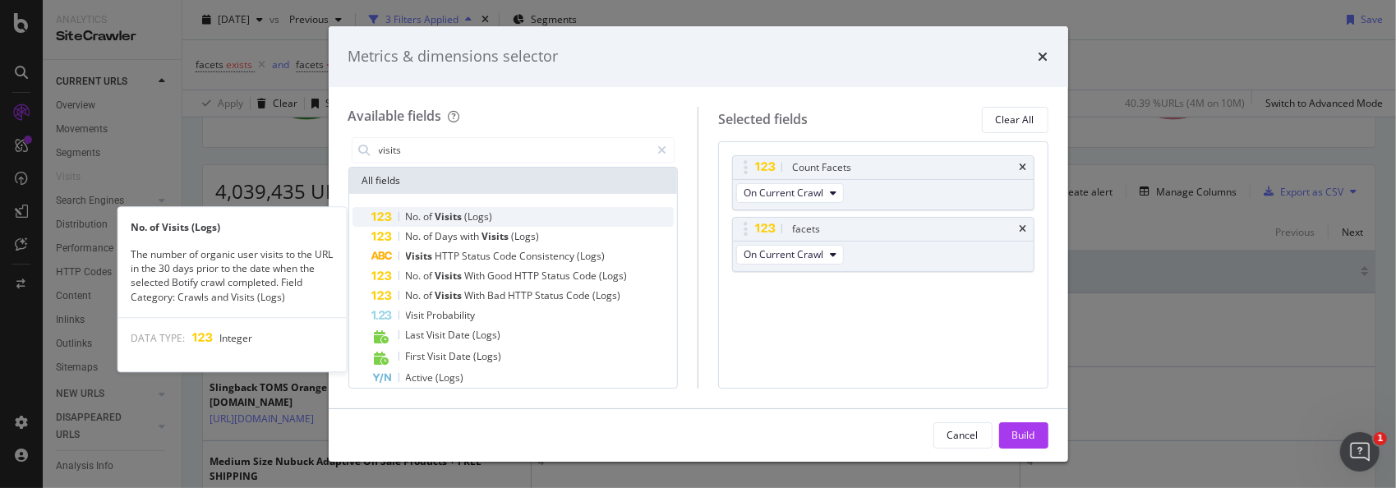
type input "visits"
click at [480, 214] on span "(Logs)" at bounding box center [479, 217] width 28 height 14
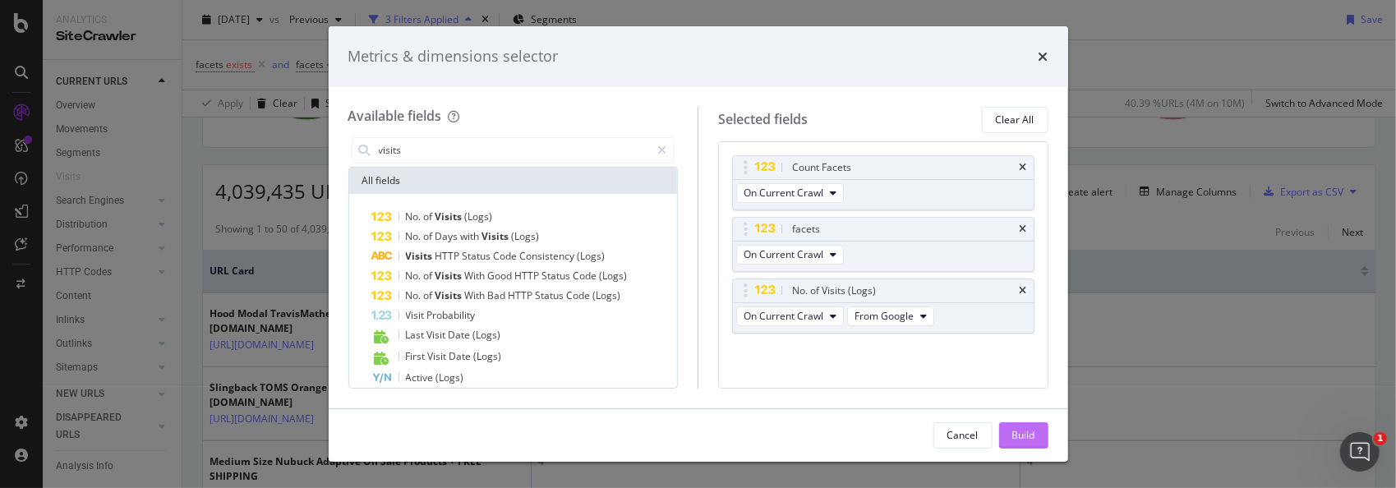
click at [1028, 432] on div "Build" at bounding box center [1023, 435] width 23 height 14
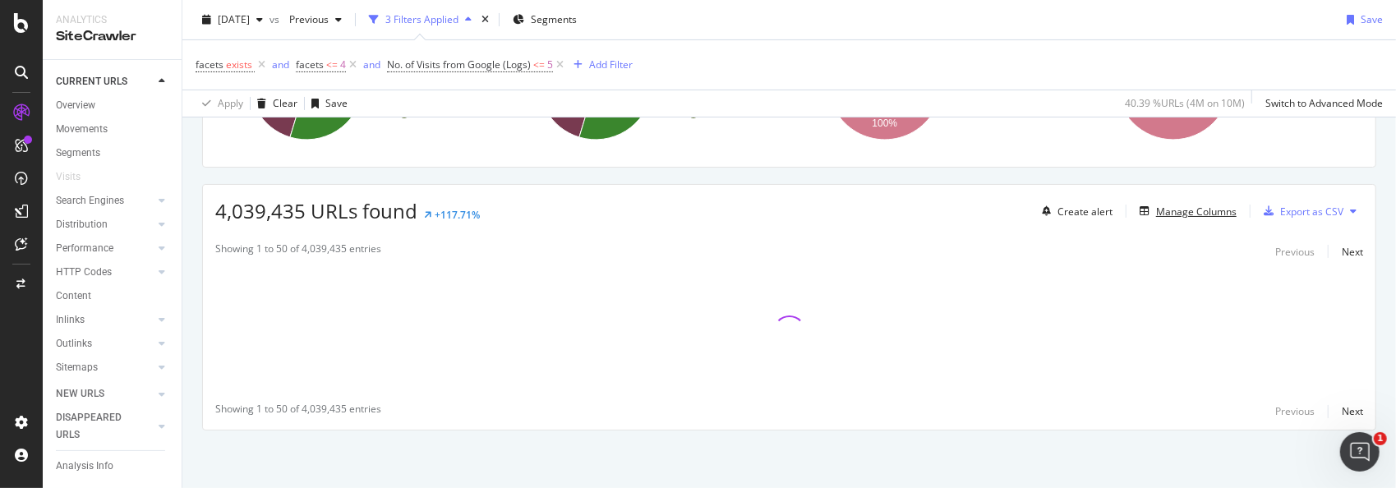
scroll to position [225, 0]
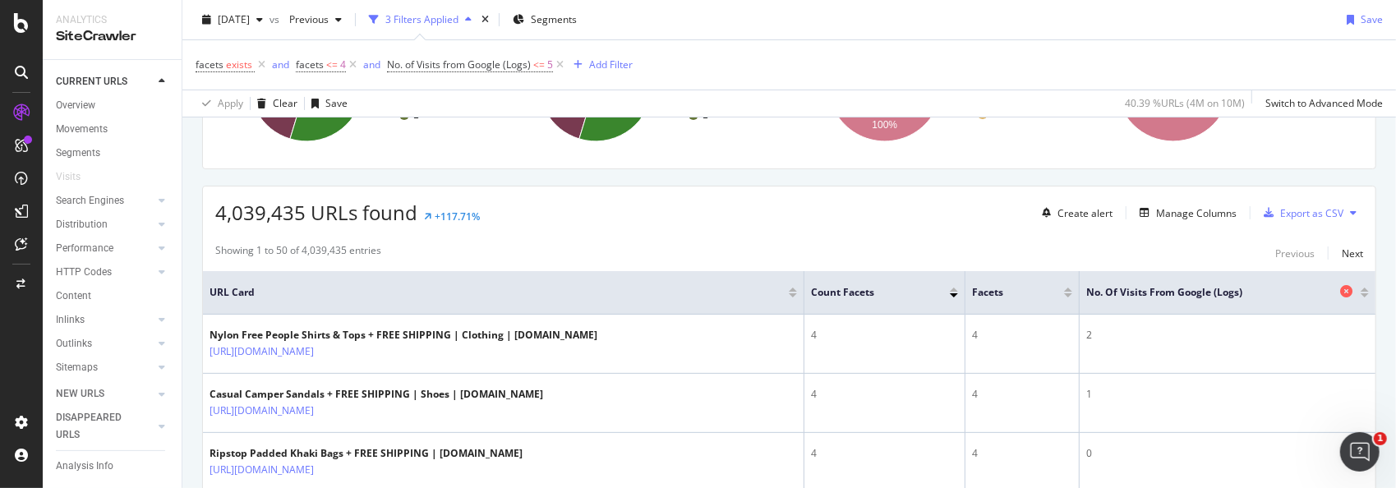
click at [1168, 297] on div "No. of Visits from Google (Logs)" at bounding box center [1223, 292] width 274 height 16
click at [1361, 293] on div at bounding box center [1365, 295] width 8 height 4
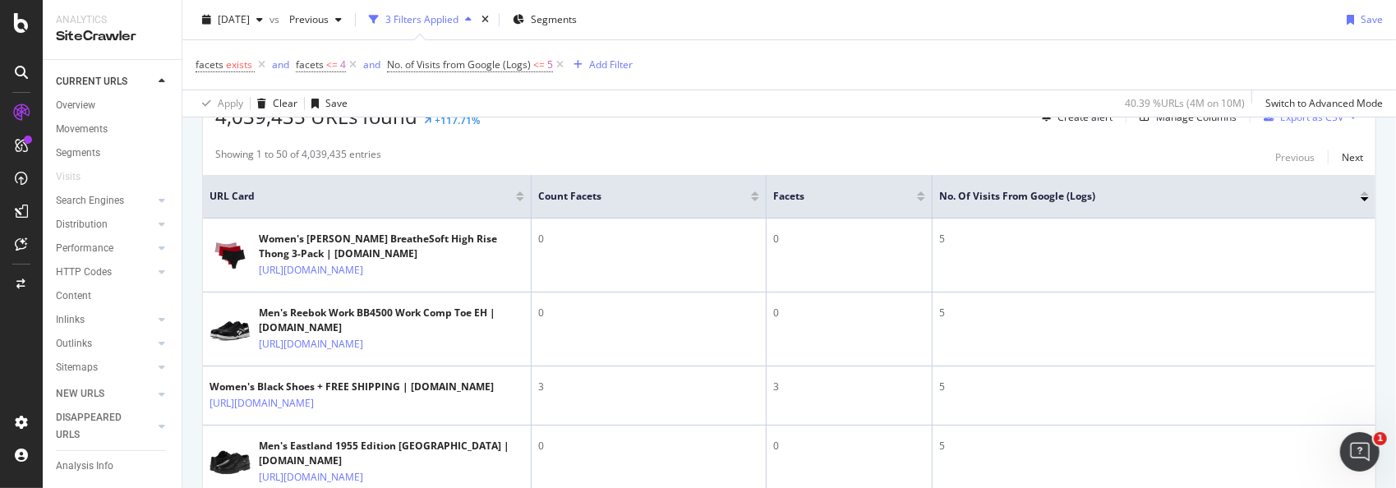
scroll to position [329, 0]
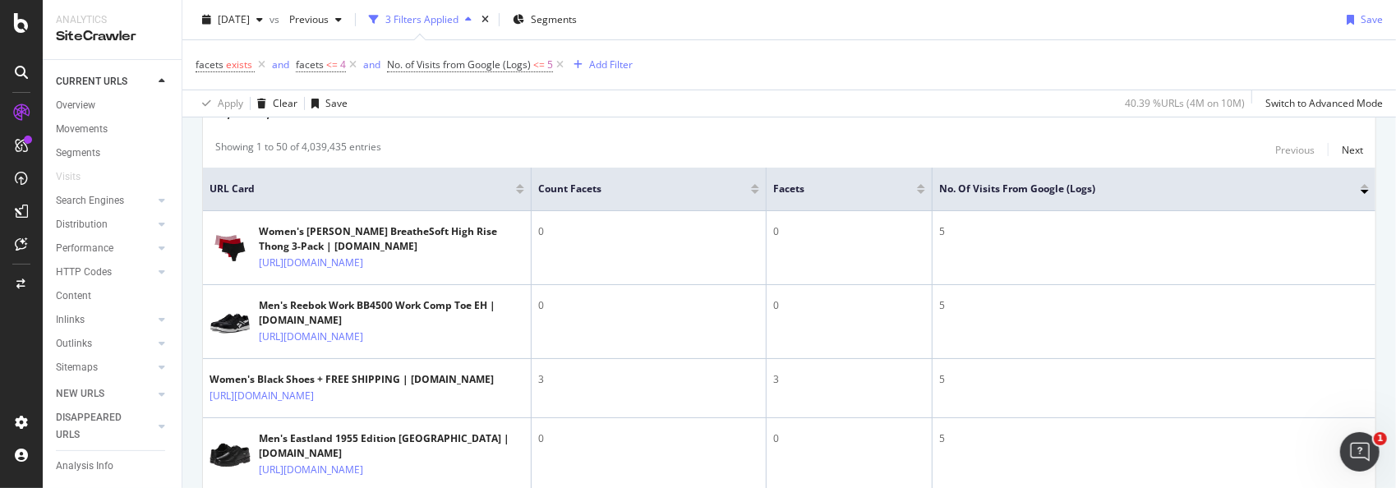
click at [1361, 191] on div at bounding box center [1365, 192] width 8 height 4
click at [1361, 184] on div at bounding box center [1365, 186] width 8 height 4
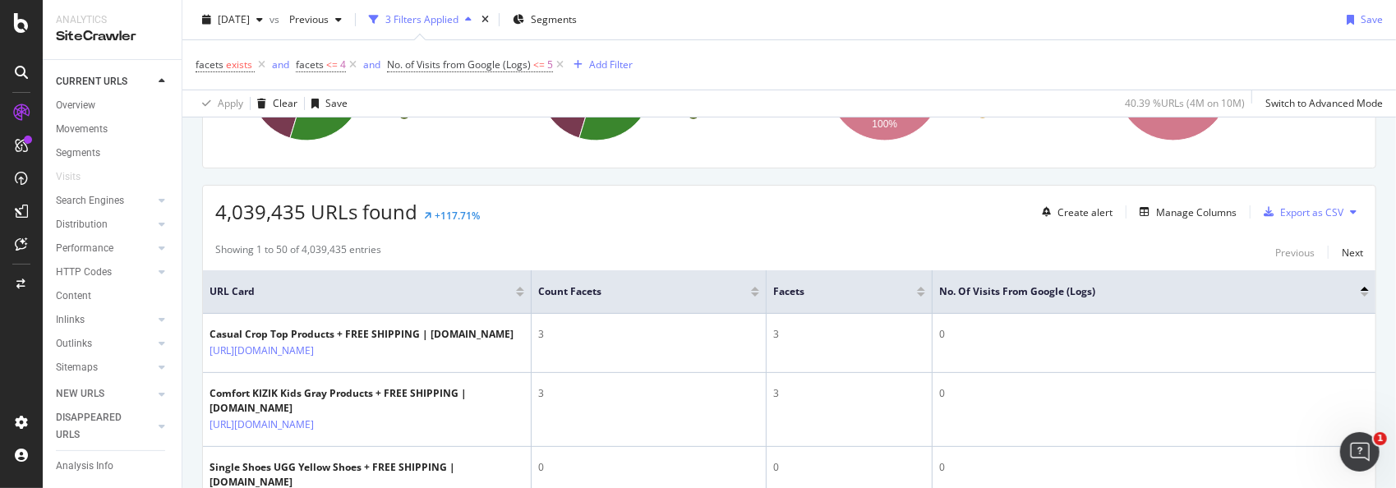
scroll to position [189, 0]
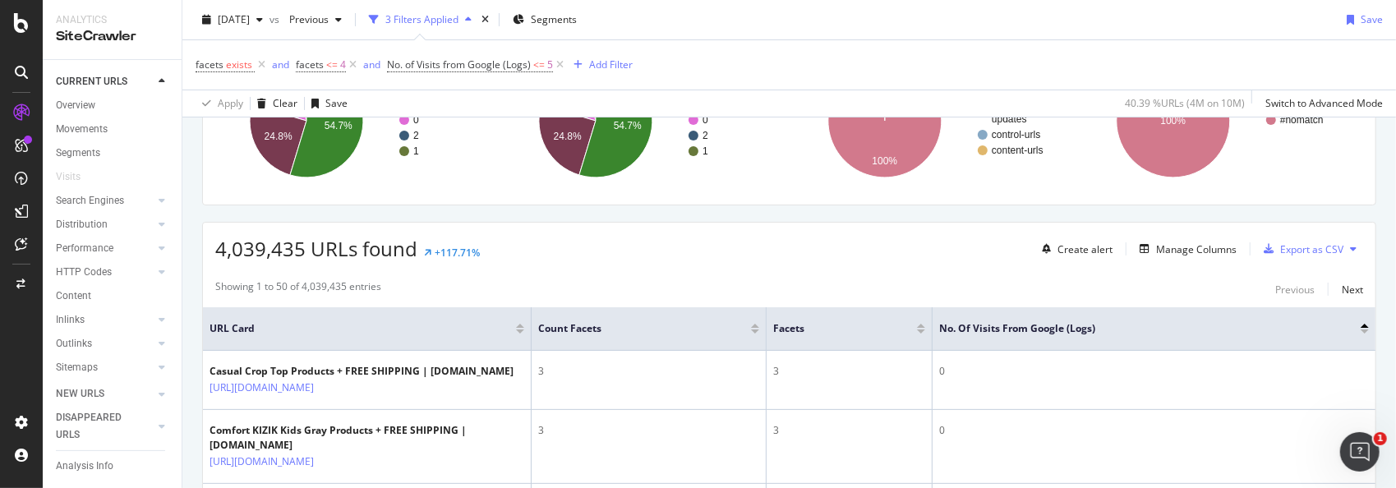
click at [1361, 330] on div at bounding box center [1365, 331] width 8 height 4
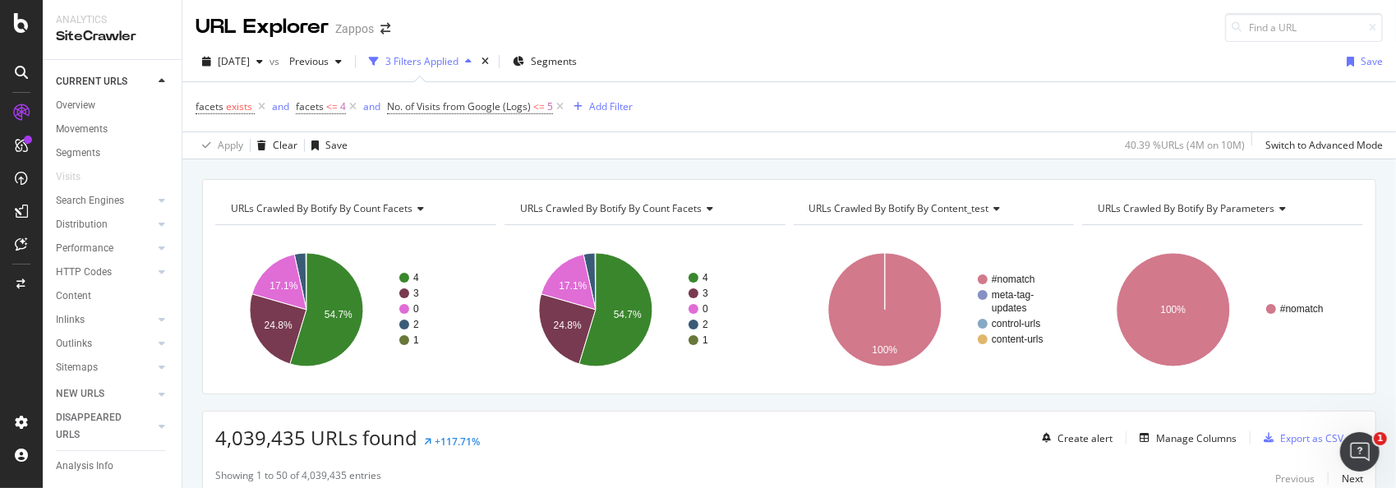
drag, startPoint x: 559, startPoint y: 106, endPoint x: 505, endPoint y: 165, distance: 80.3
click at [559, 106] on icon at bounding box center [560, 107] width 14 height 16
click at [352, 108] on icon at bounding box center [353, 107] width 14 height 16
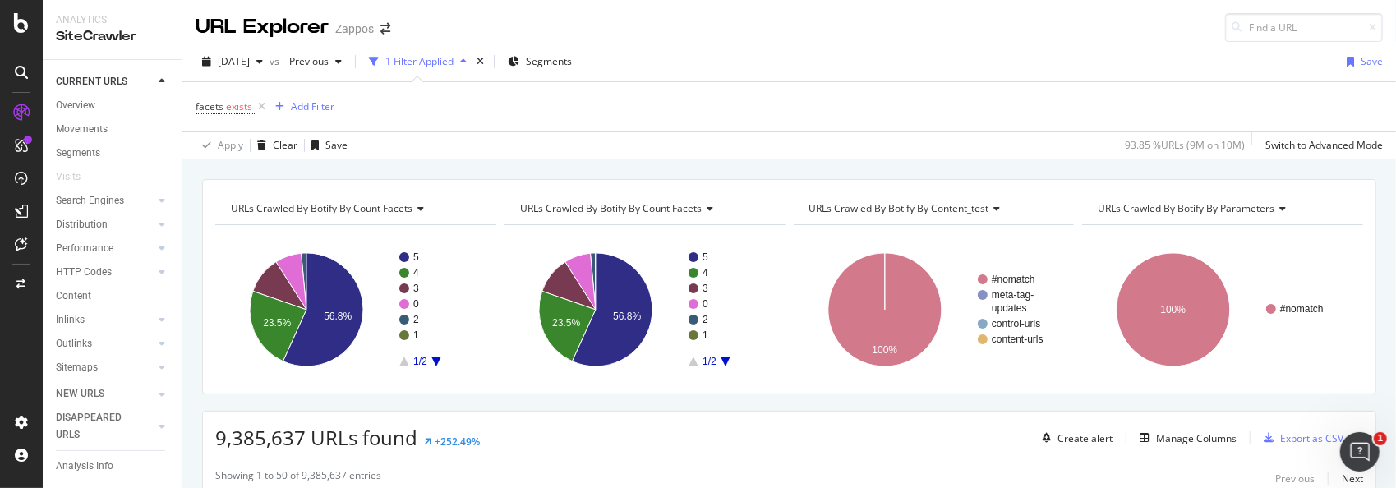
click at [434, 360] on icon "A chart." at bounding box center [436, 362] width 10 height 10
click at [401, 360] on rect "A chart." at bounding box center [439, 309] width 80 height 114
click at [406, 361] on icon "A chart." at bounding box center [404, 362] width 10 height 10
click at [299, 104] on div "Add Filter" at bounding box center [313, 106] width 44 height 14
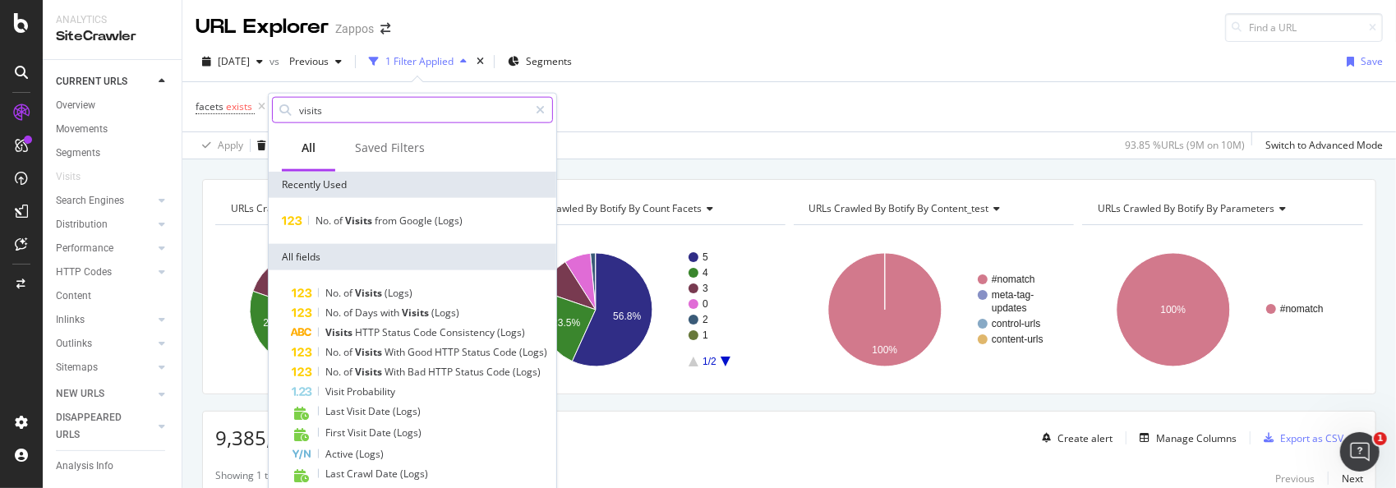
type input "a"
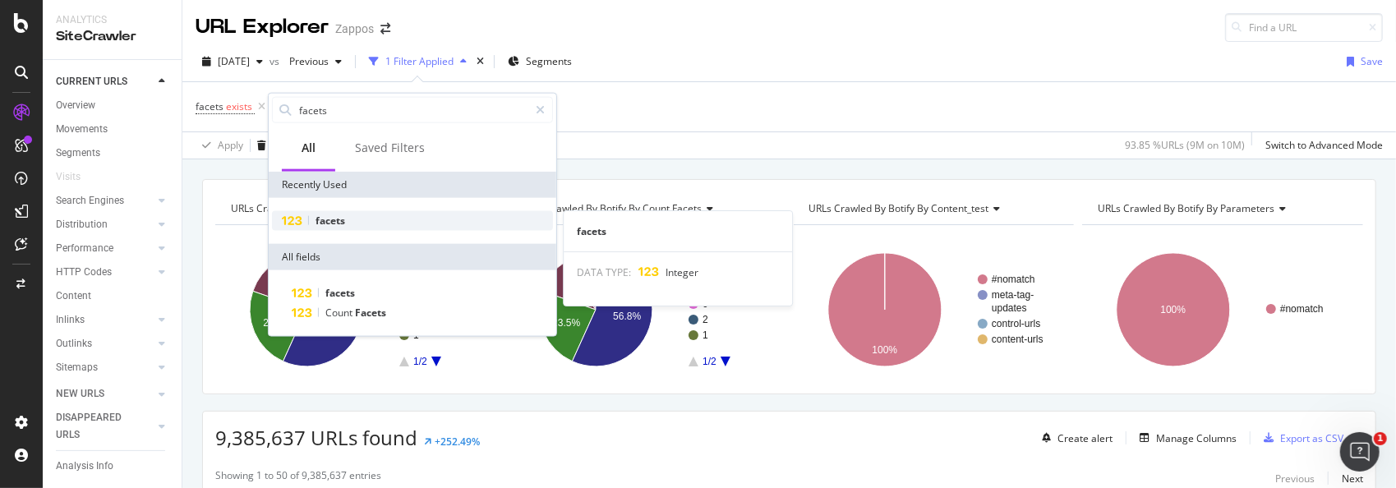
type input "facets"
click at [345, 222] on div "facets" at bounding box center [412, 221] width 281 height 20
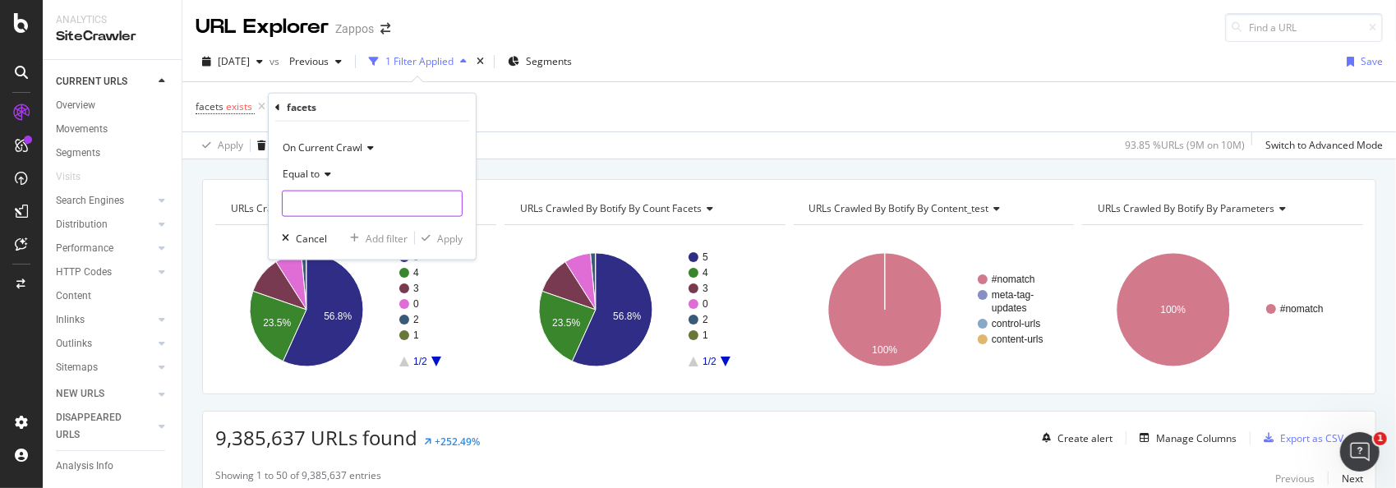
click at [318, 197] on input "number" at bounding box center [372, 204] width 181 height 26
type input "5"
click at [443, 240] on div "Apply" at bounding box center [449, 238] width 25 height 14
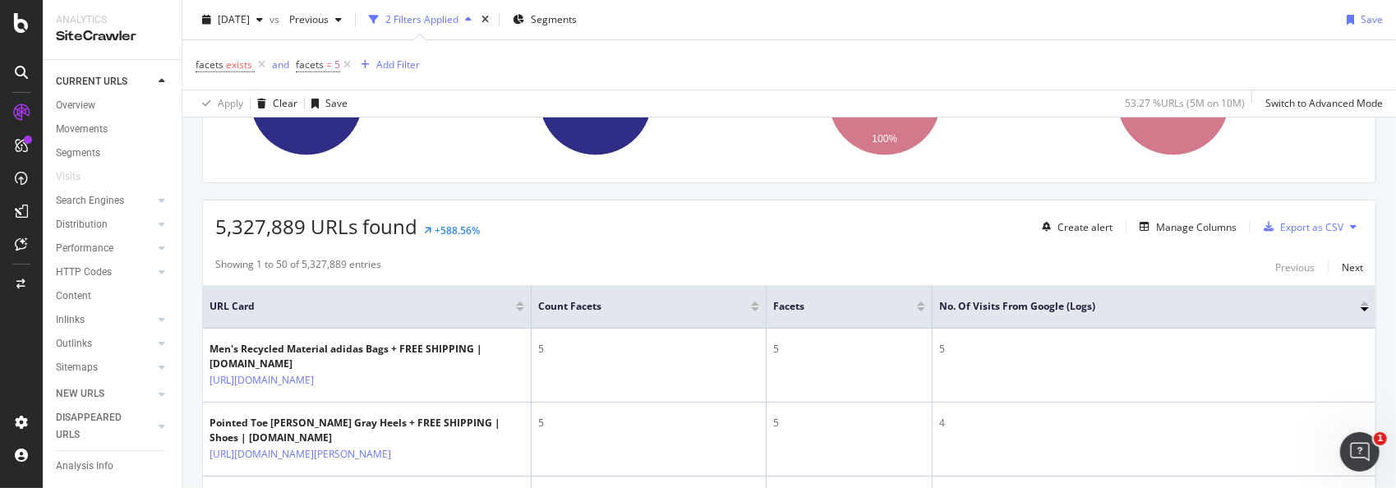
scroll to position [246, 0]
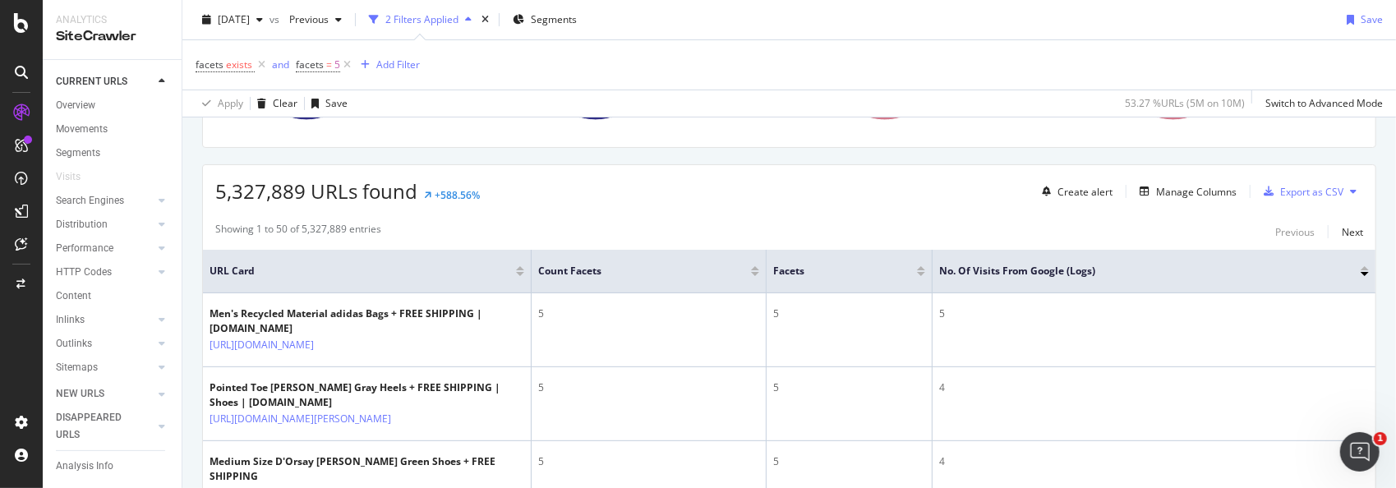
click at [1361, 272] on div at bounding box center [1365, 274] width 8 height 4
click at [1306, 189] on div "Export as CSV" at bounding box center [1311, 192] width 63 height 14
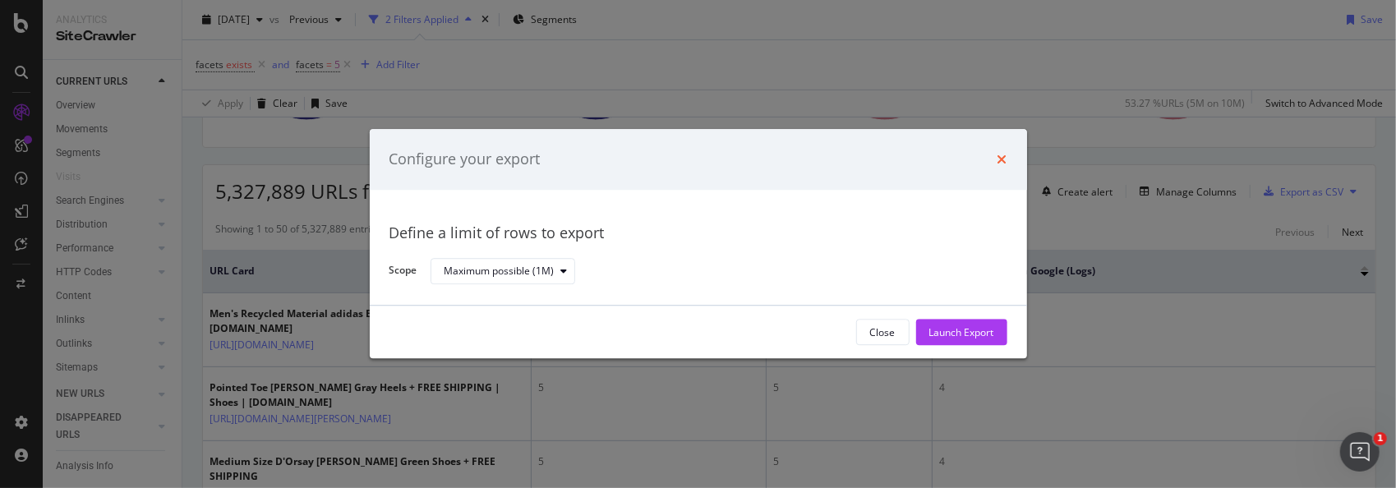
click at [1002, 158] on icon "times" at bounding box center [1002, 159] width 10 height 13
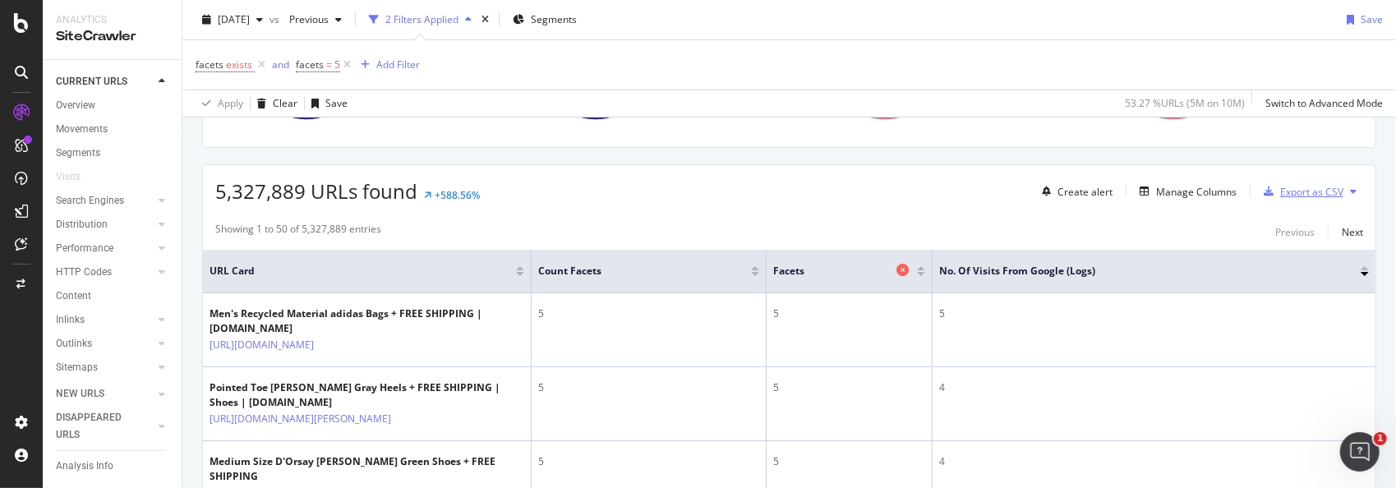
scroll to position [0, 0]
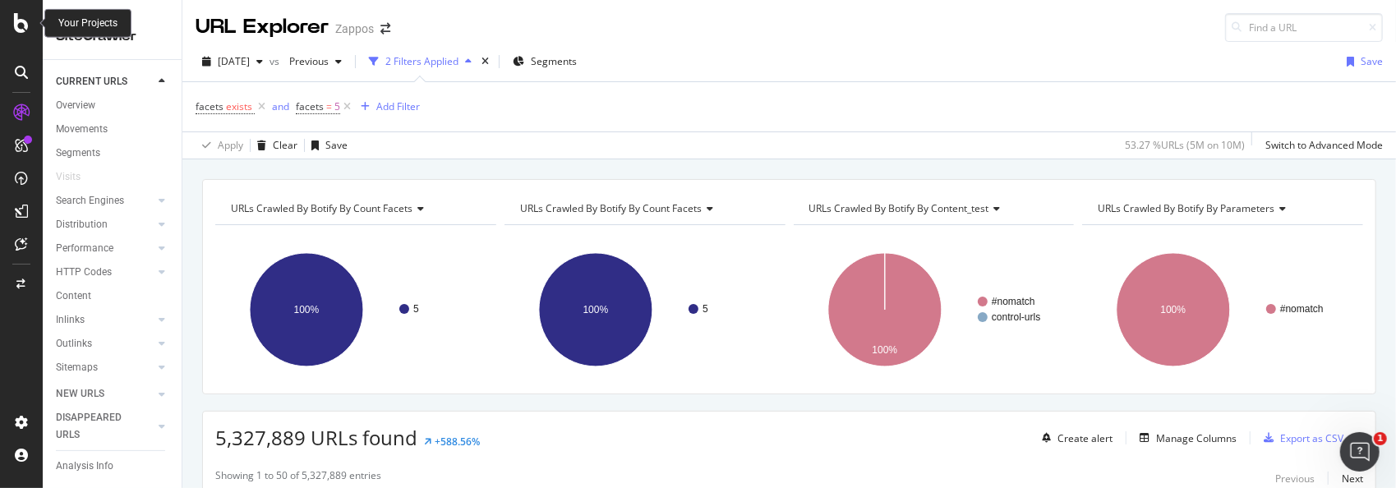
click at [14, 19] on icon at bounding box center [21, 23] width 15 height 20
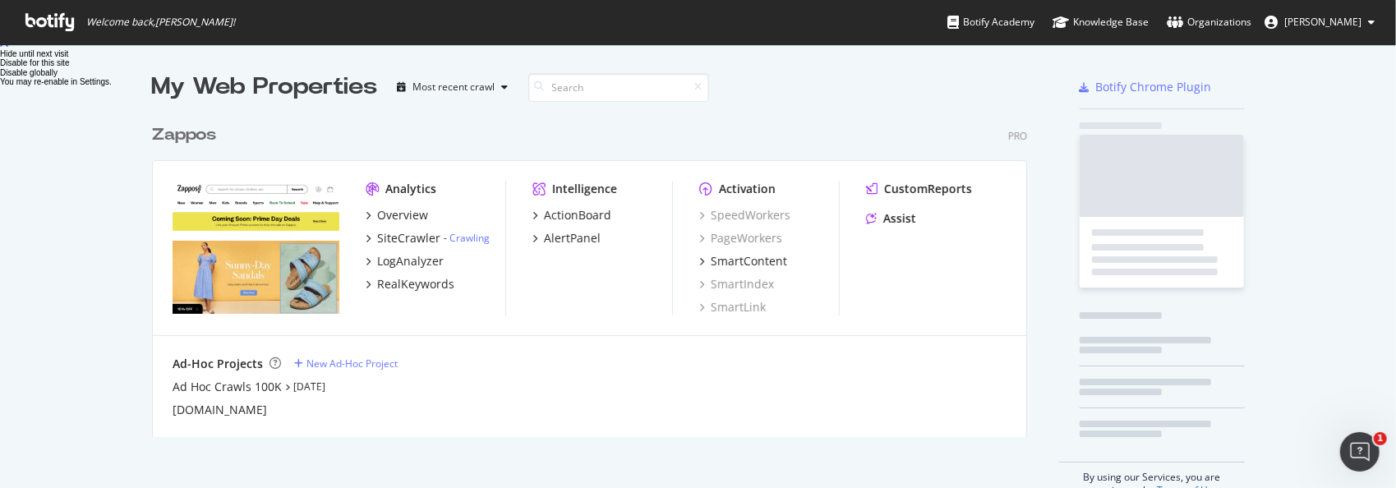
scroll to position [475, 1371]
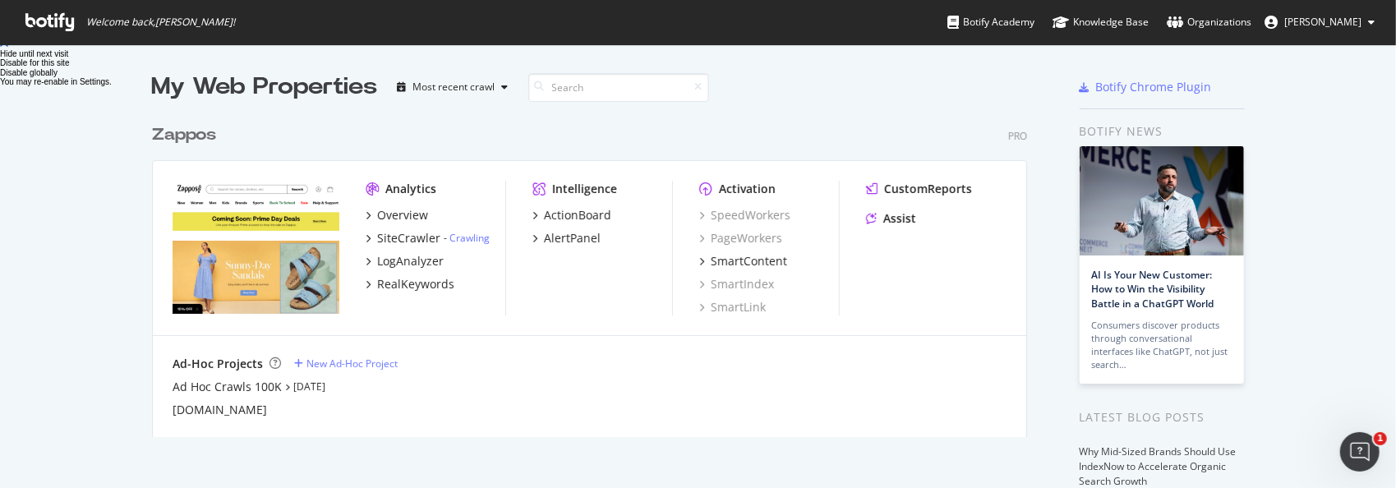
click at [180, 131] on div "Zappos" at bounding box center [184, 135] width 64 height 24
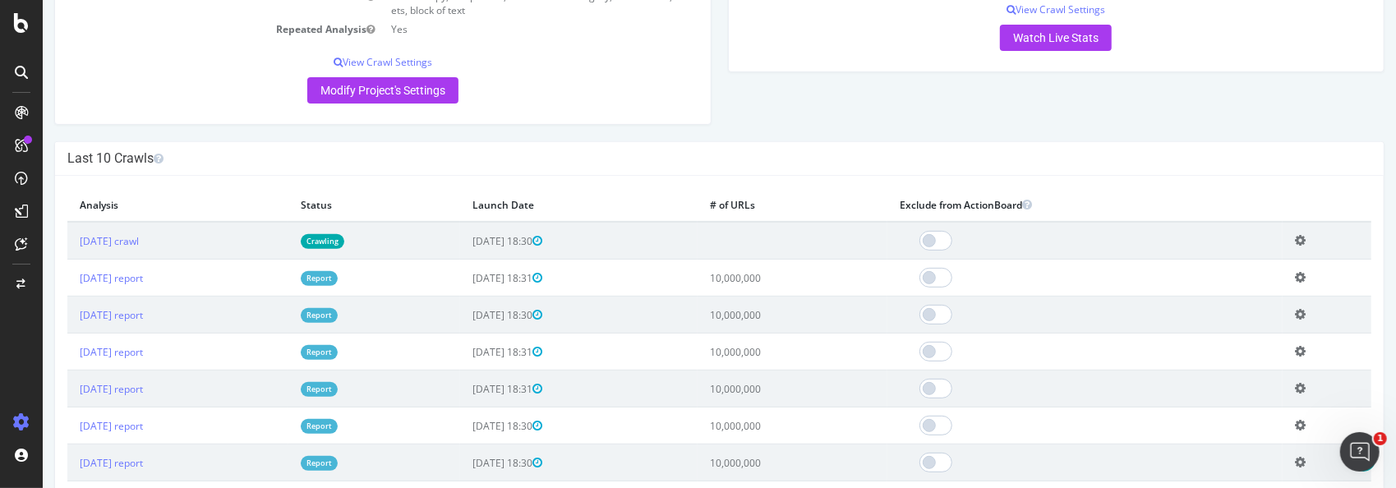
scroll to position [411, 0]
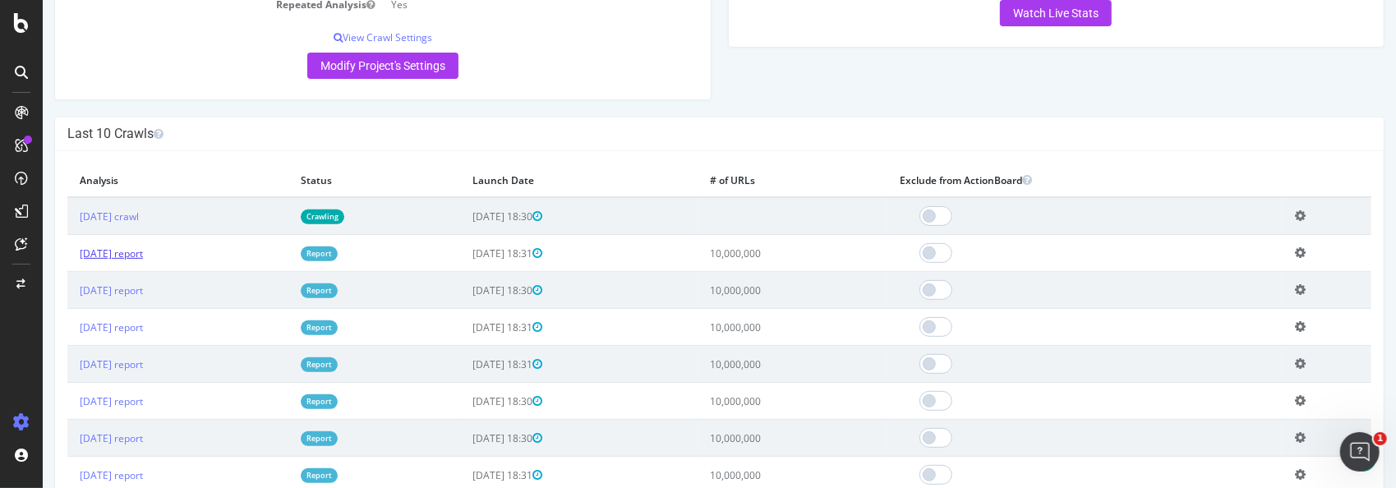
click at [142, 252] on link "[DATE] report" at bounding box center [110, 253] width 63 height 14
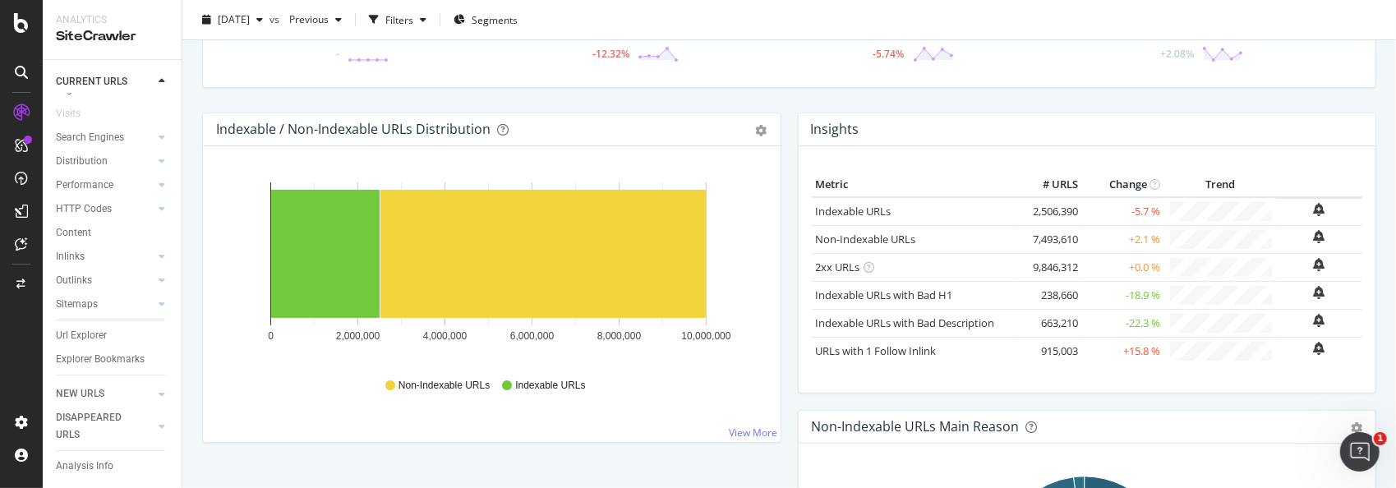
scroll to position [164, 0]
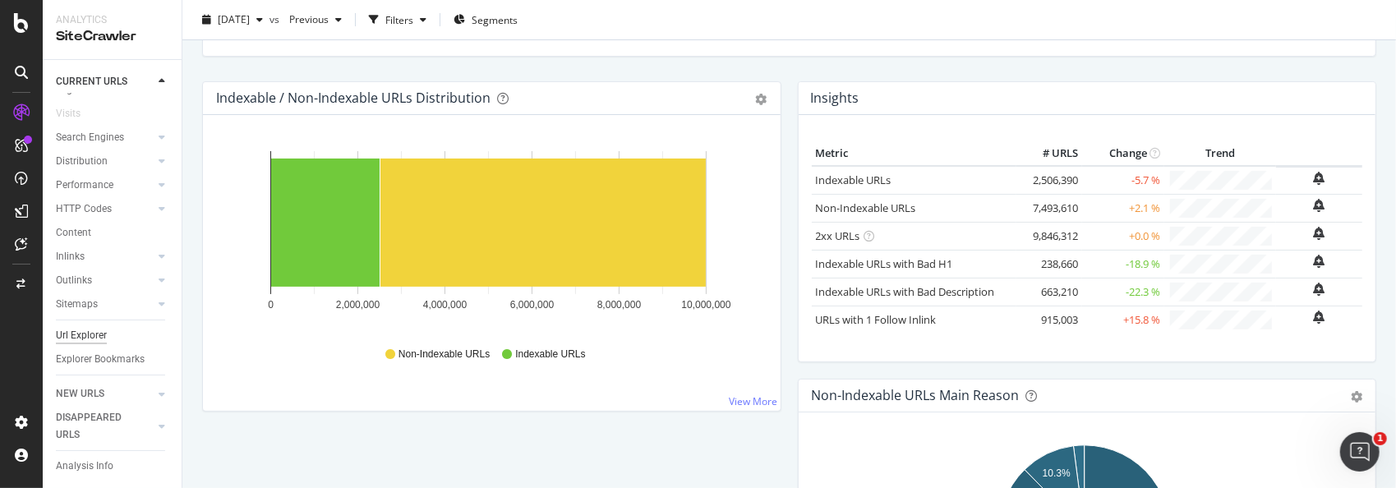
click at [79, 327] on div "Url Explorer" at bounding box center [81, 335] width 51 height 17
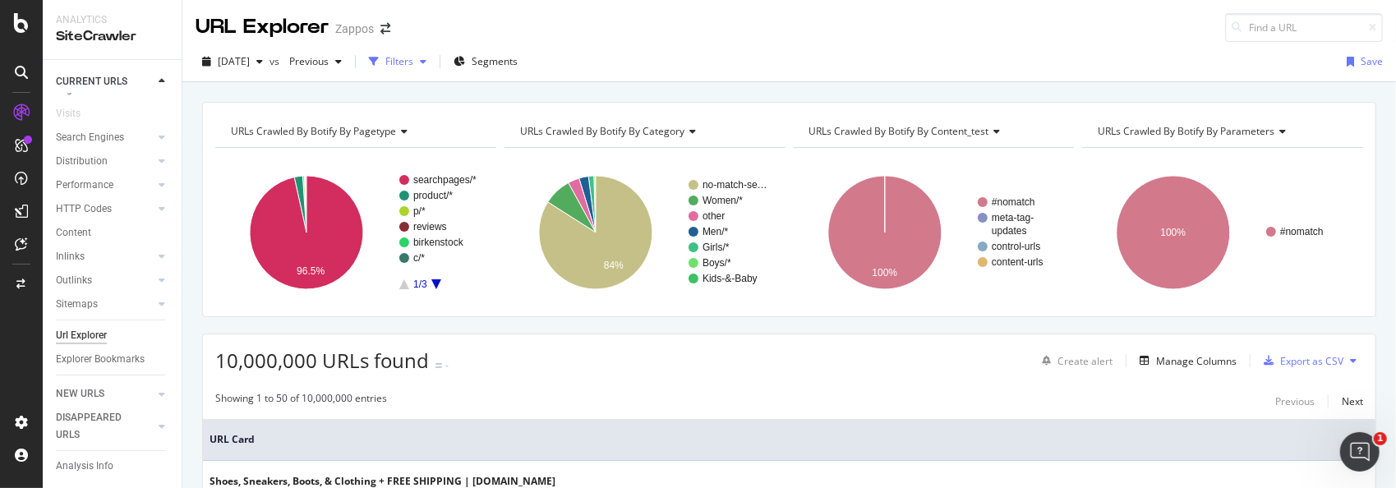
click at [426, 62] on icon "button" at bounding box center [423, 62] width 7 height 10
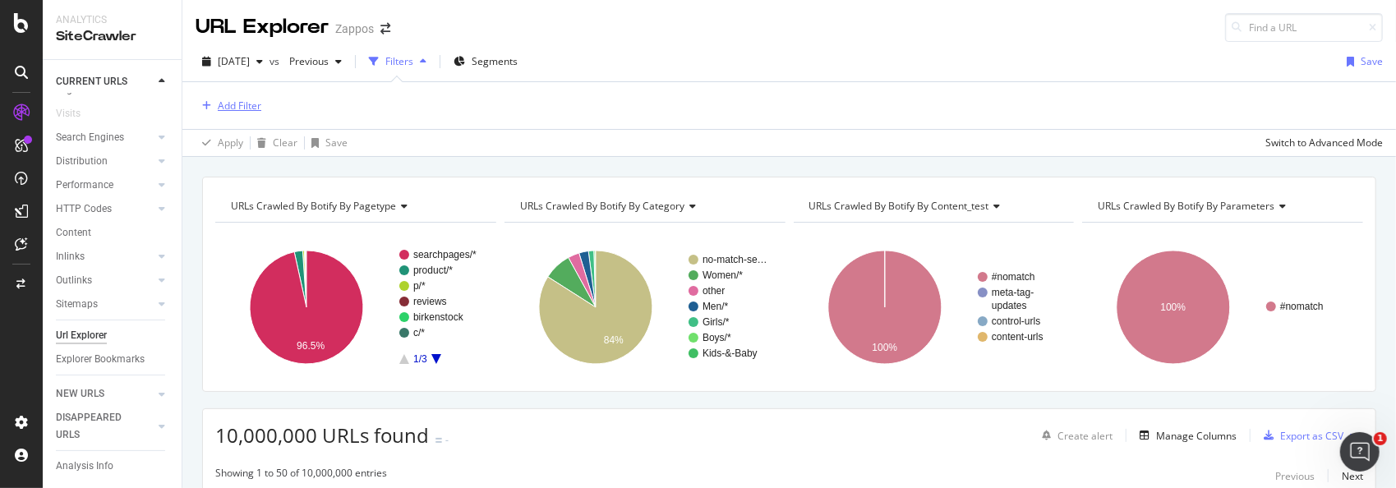
click at [242, 99] on div "Add Filter" at bounding box center [240, 106] width 44 height 14
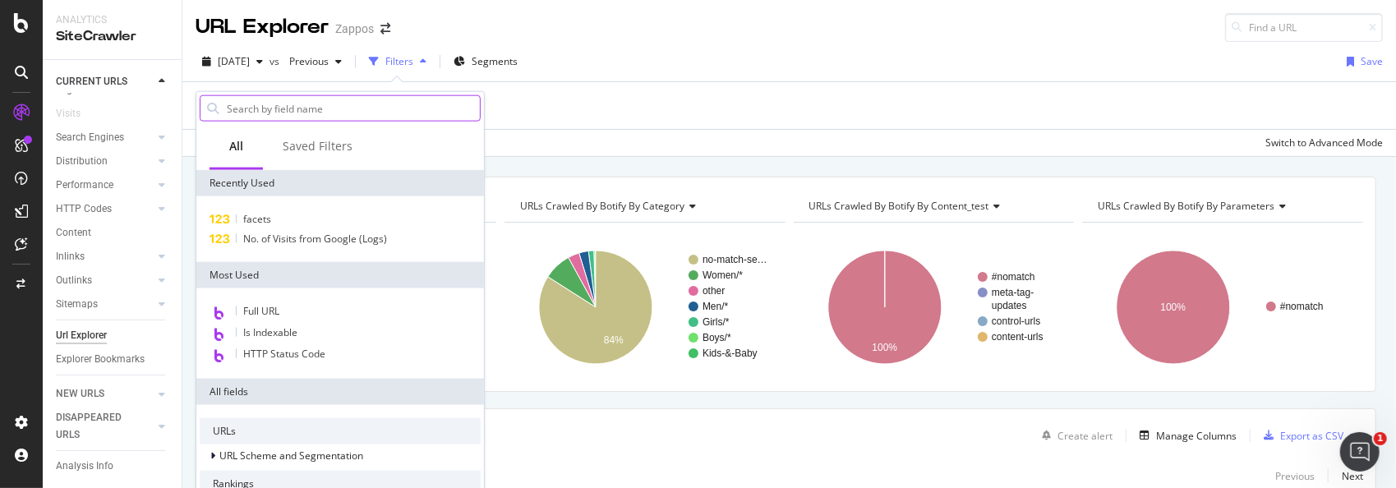
click at [355, 104] on input "text" at bounding box center [352, 108] width 255 height 25
type input "J"
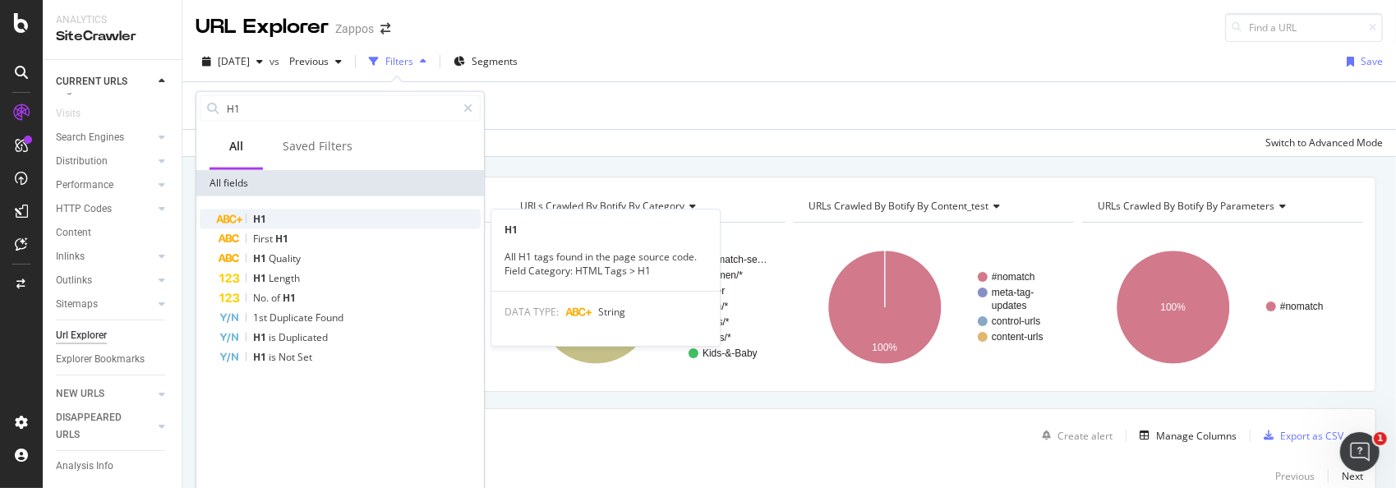
type input "H1"
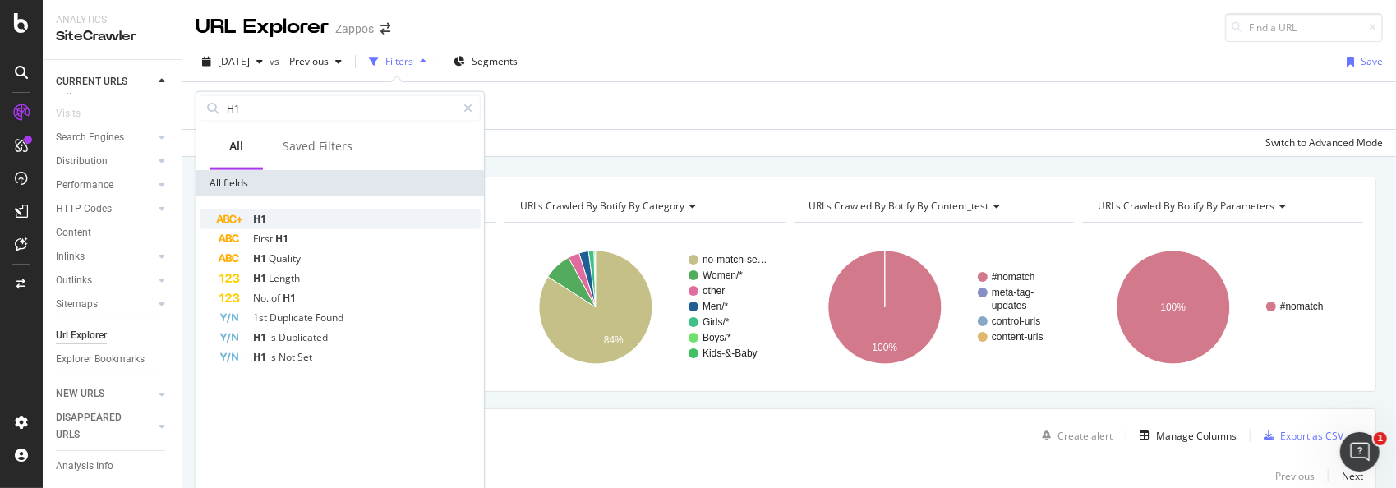
click at [279, 215] on div "H1" at bounding box center [349, 220] width 261 height 20
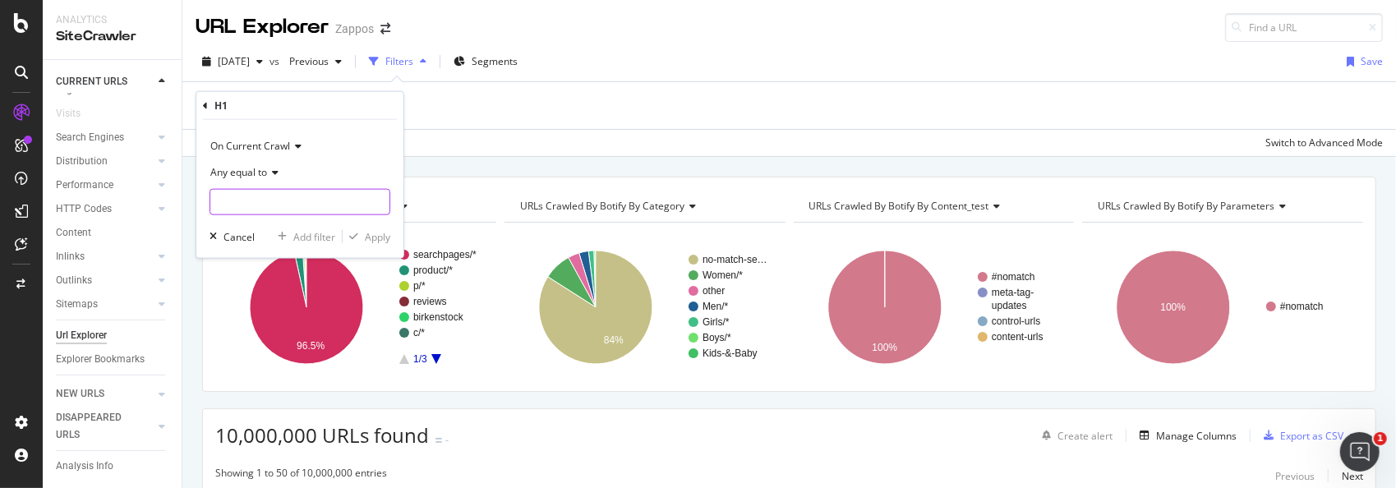
click at [272, 199] on input "text" at bounding box center [299, 202] width 179 height 26
type input "Shoes"
drag, startPoint x: 376, startPoint y: 232, endPoint x: 787, endPoint y: 169, distance: 415.5
click at [376, 233] on div "Apply" at bounding box center [377, 236] width 25 height 14
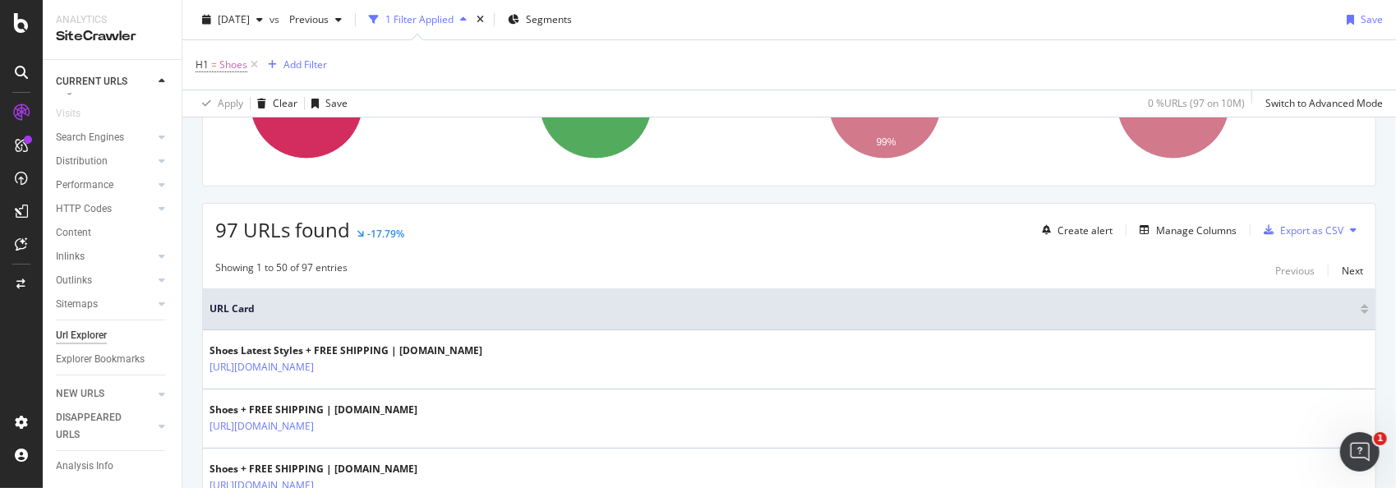
scroll to position [246, 0]
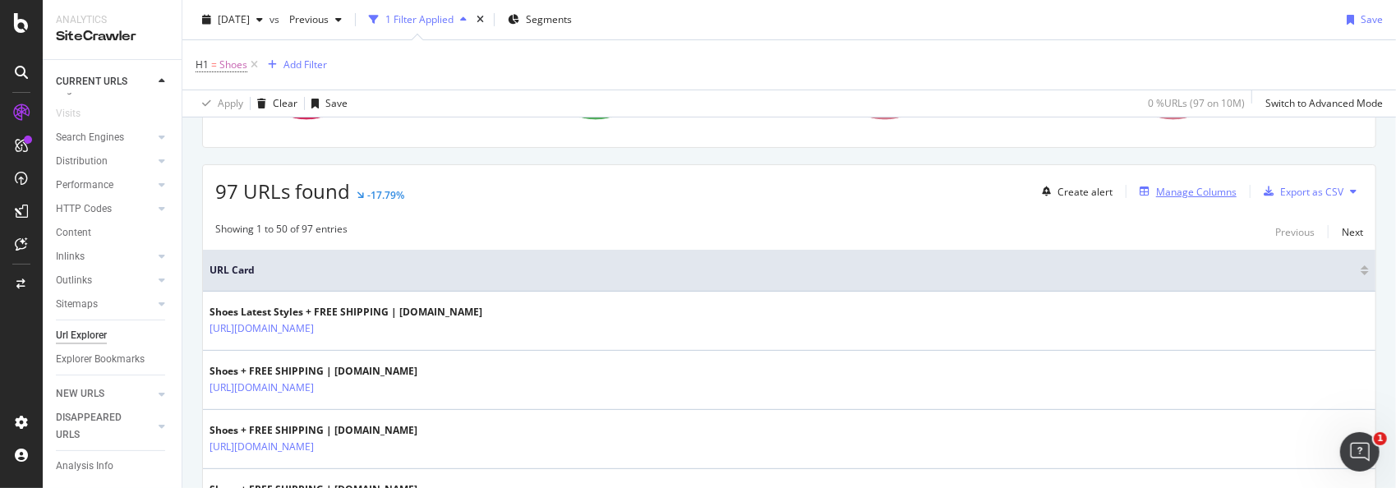
click at [1177, 191] on div "Manage Columns" at bounding box center [1196, 192] width 81 height 14
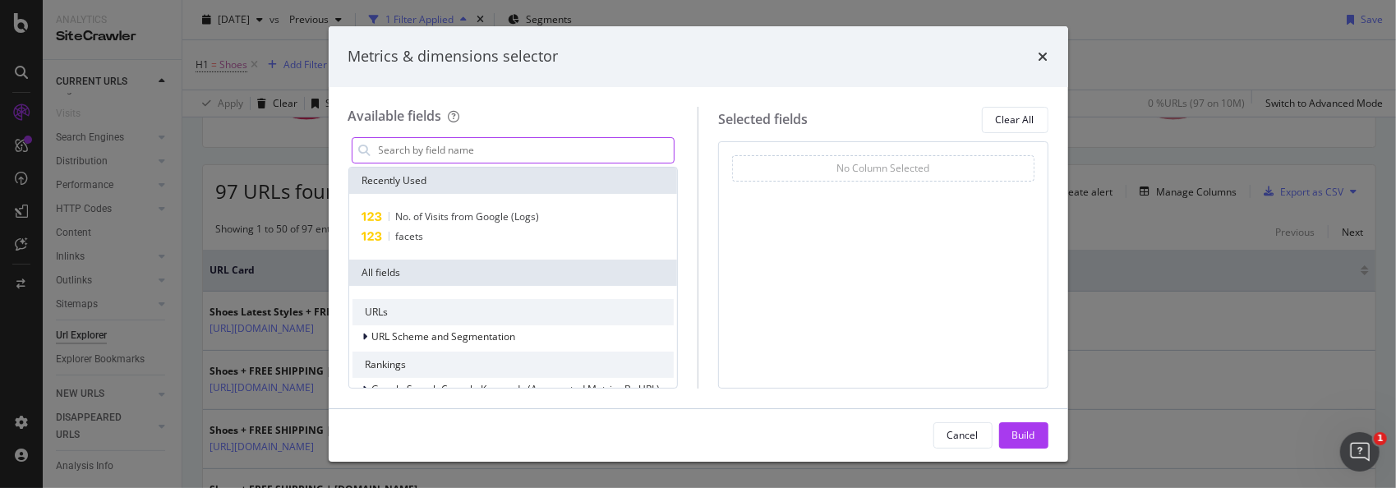
click at [514, 154] on input "modal" at bounding box center [525, 150] width 297 height 25
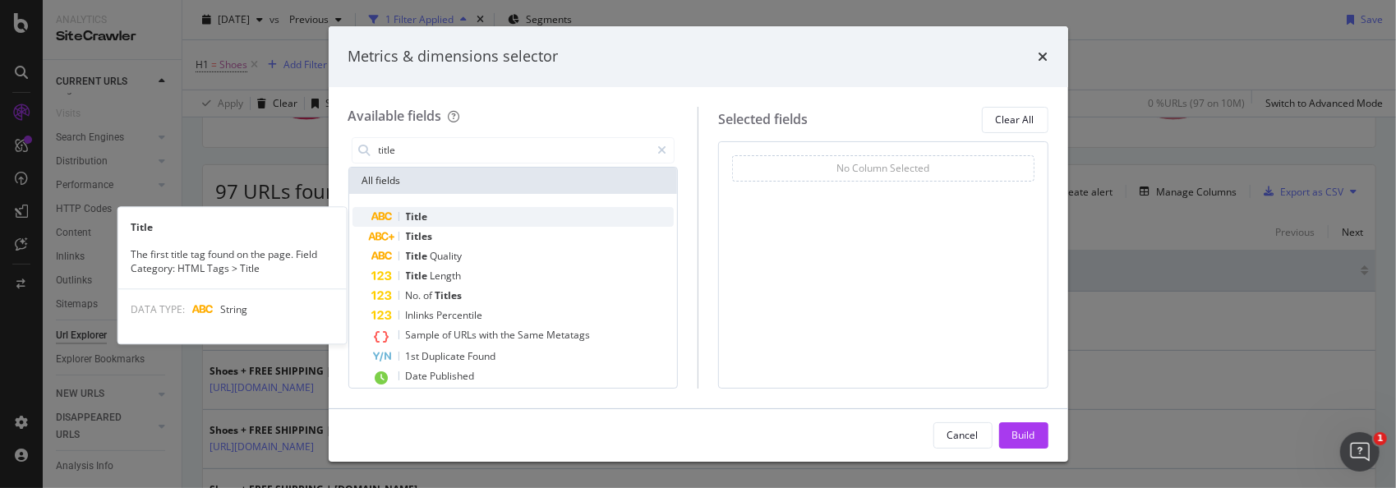
click at [452, 212] on div "Title" at bounding box center [523, 217] width 302 height 20
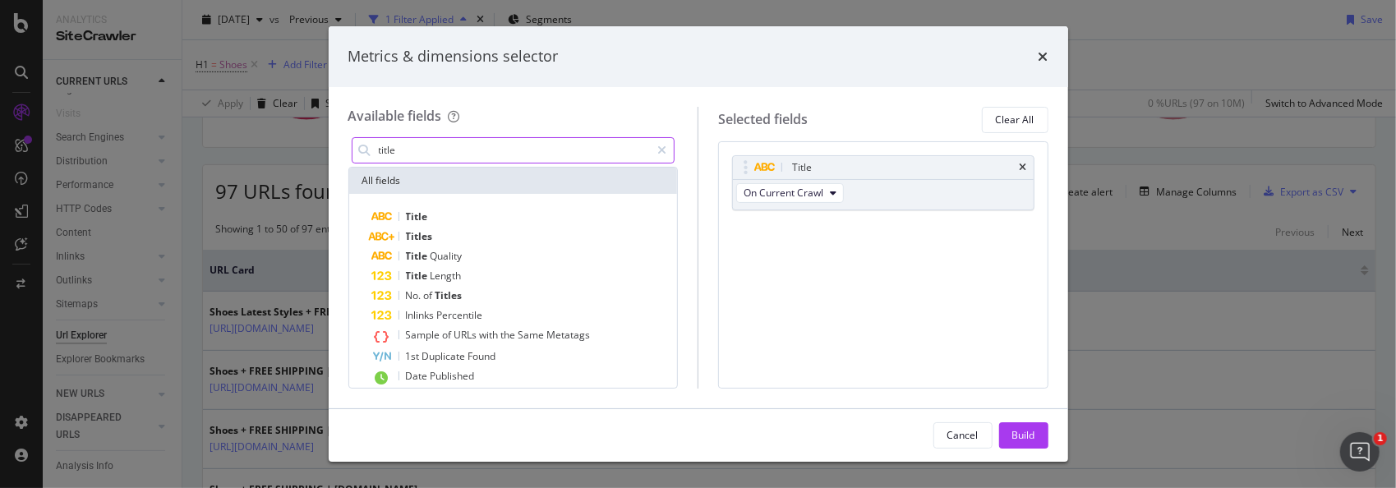
click at [458, 149] on input "title" at bounding box center [514, 150] width 274 height 25
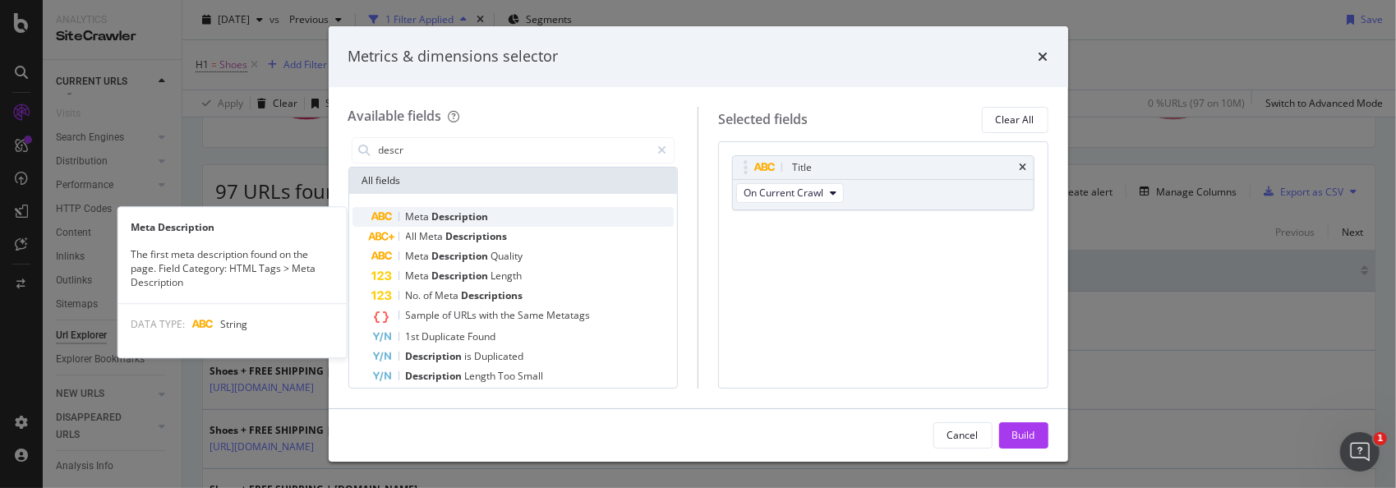
click at [467, 211] on span "Description" at bounding box center [460, 217] width 57 height 14
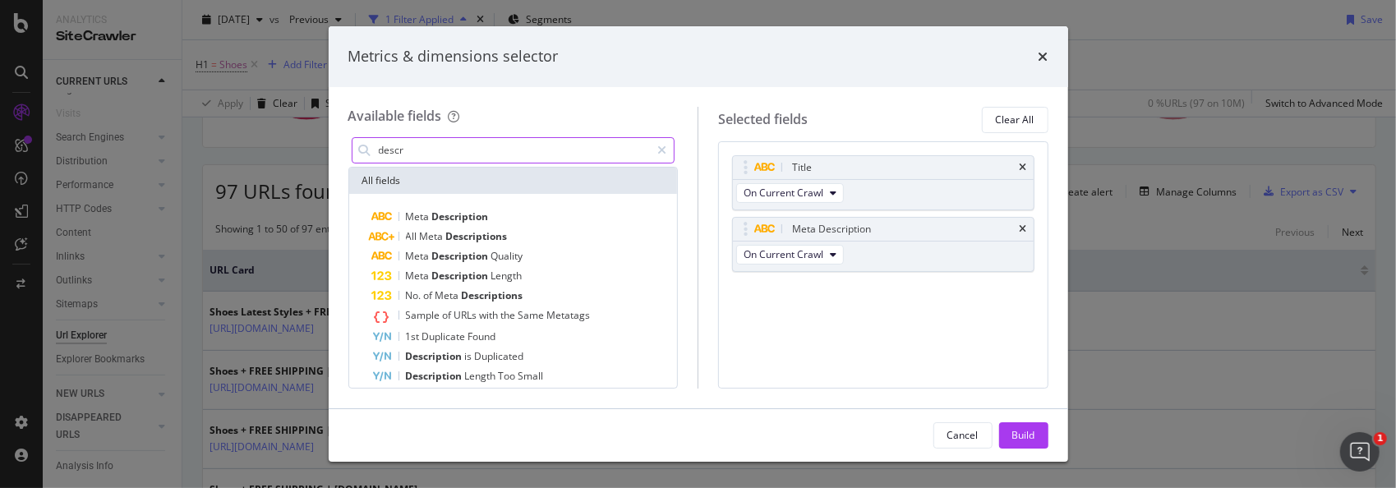
click at [449, 146] on input "descr" at bounding box center [514, 150] width 274 height 25
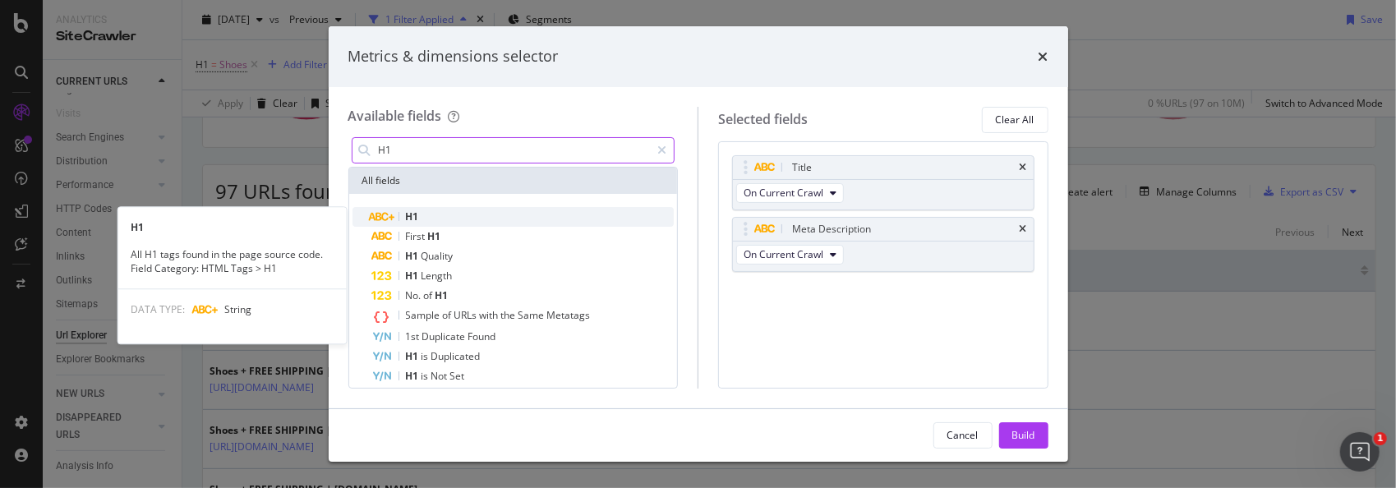
type input "H1"
click at [409, 219] on span "H1" at bounding box center [412, 217] width 13 height 14
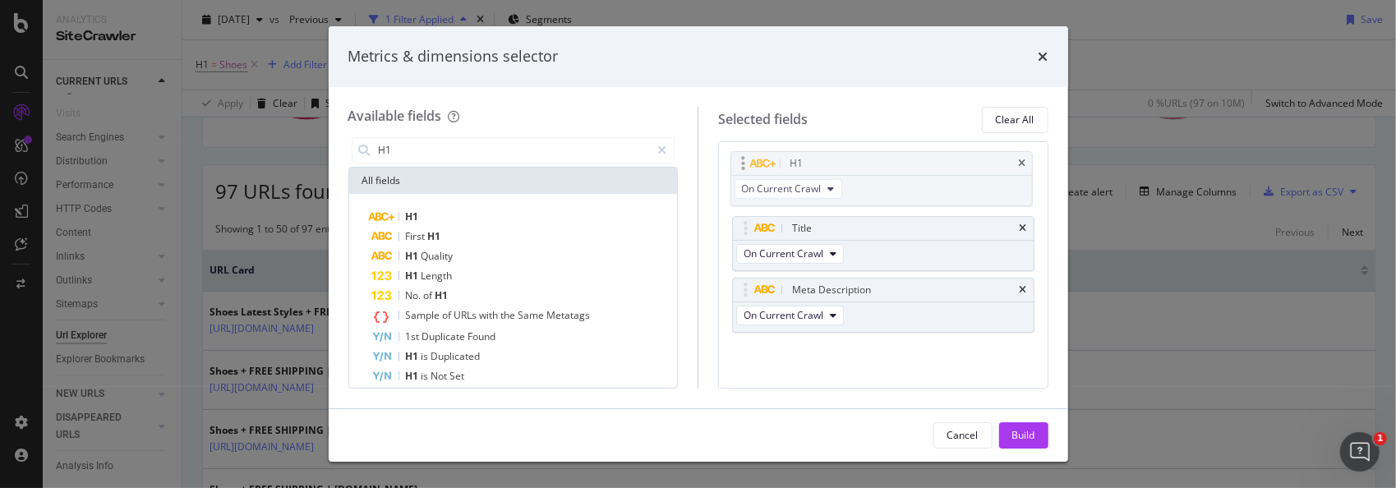
drag, startPoint x: 914, startPoint y: 290, endPoint x: 912, endPoint y: 164, distance: 125.7
click at [912, 164] on body "Analytics SiteCrawler CURRENT URLS Overview Movements Segments Visits Search En…" at bounding box center [698, 244] width 1396 height 488
drag, startPoint x: 1021, startPoint y: 431, endPoint x: 1125, endPoint y: 303, distance: 164.6
click at [1025, 429] on div "Build" at bounding box center [1023, 435] width 23 height 14
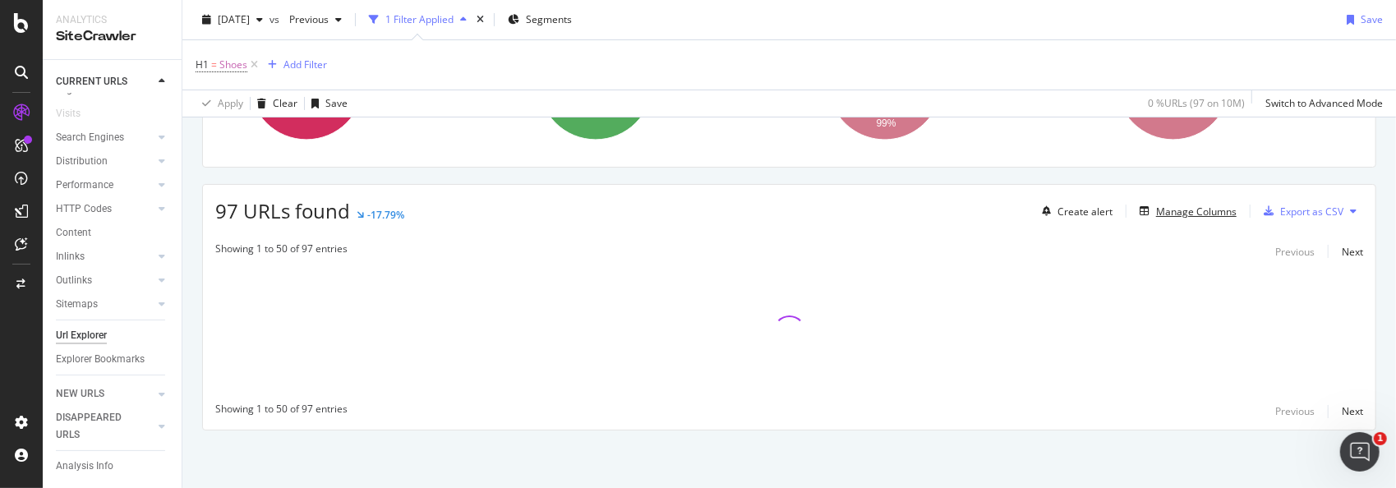
scroll to position [225, 0]
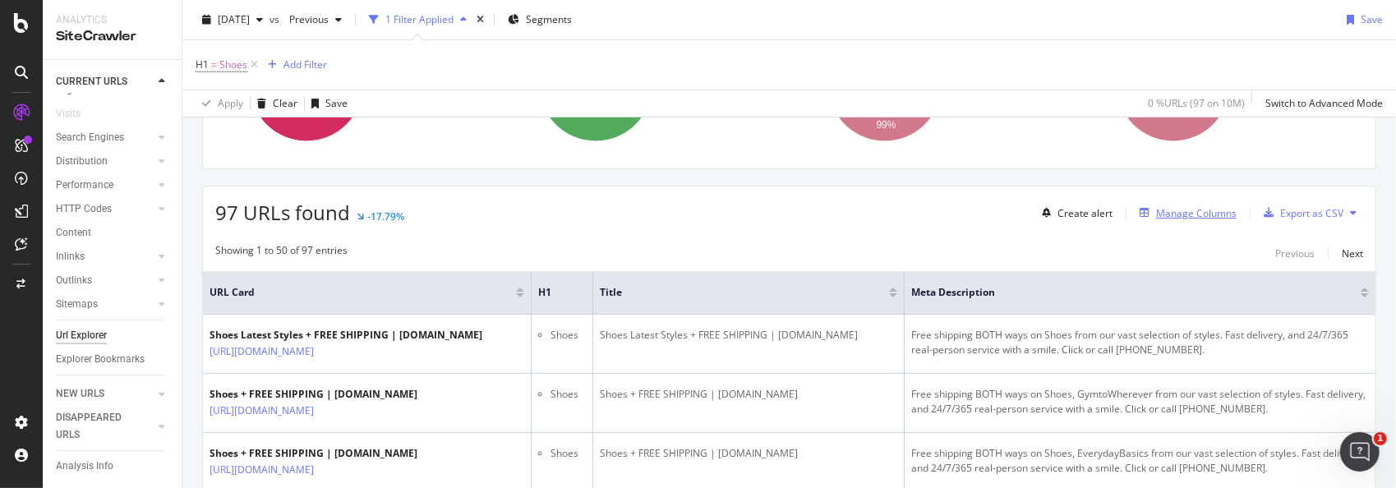
click at [1160, 212] on div "Manage Columns" at bounding box center [1196, 213] width 81 height 14
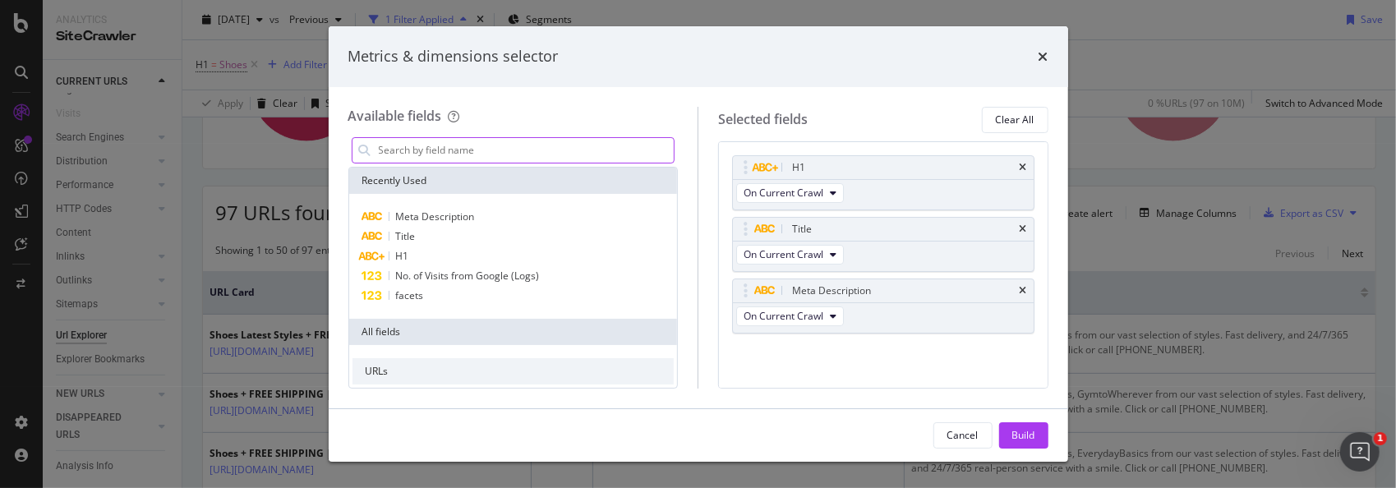
click at [487, 154] on input "modal" at bounding box center [525, 150] width 297 height 25
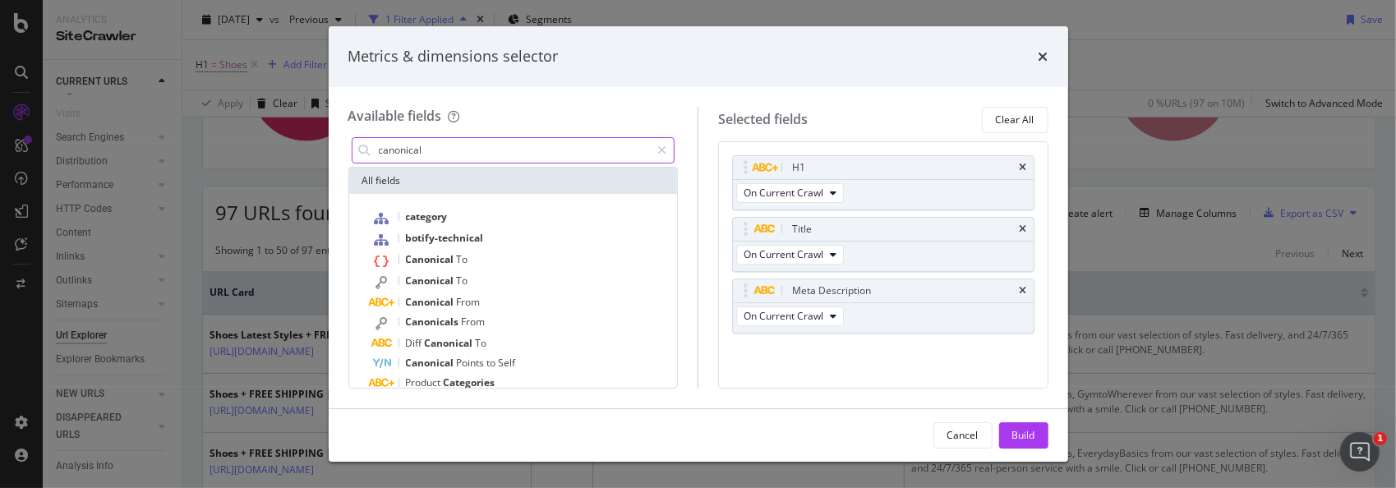
type input "canonical"
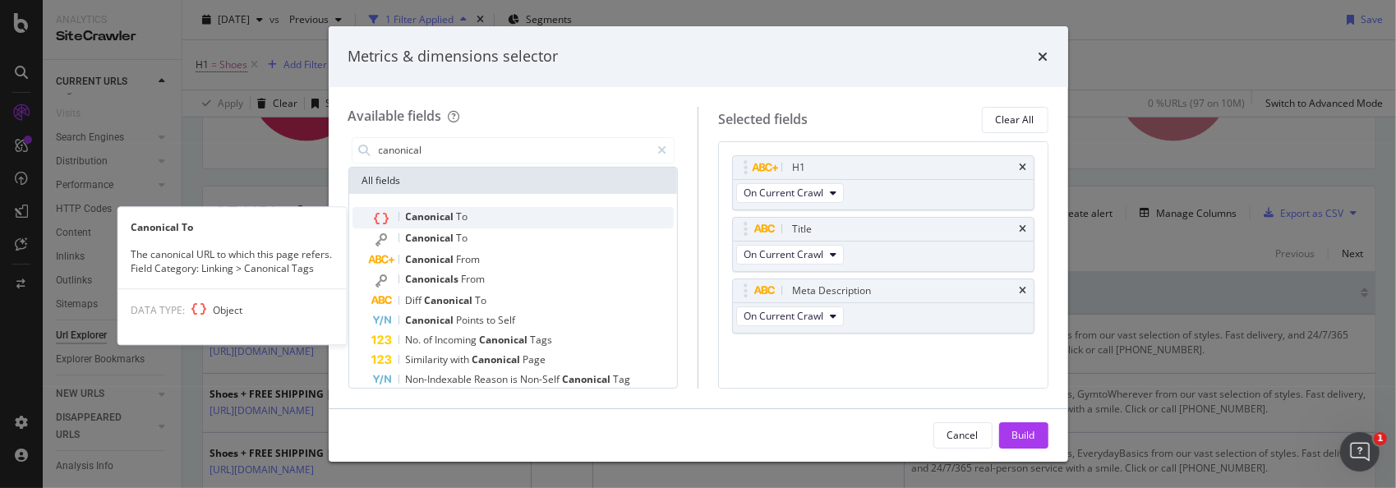
click at [463, 218] on span "To" at bounding box center [463, 217] width 12 height 14
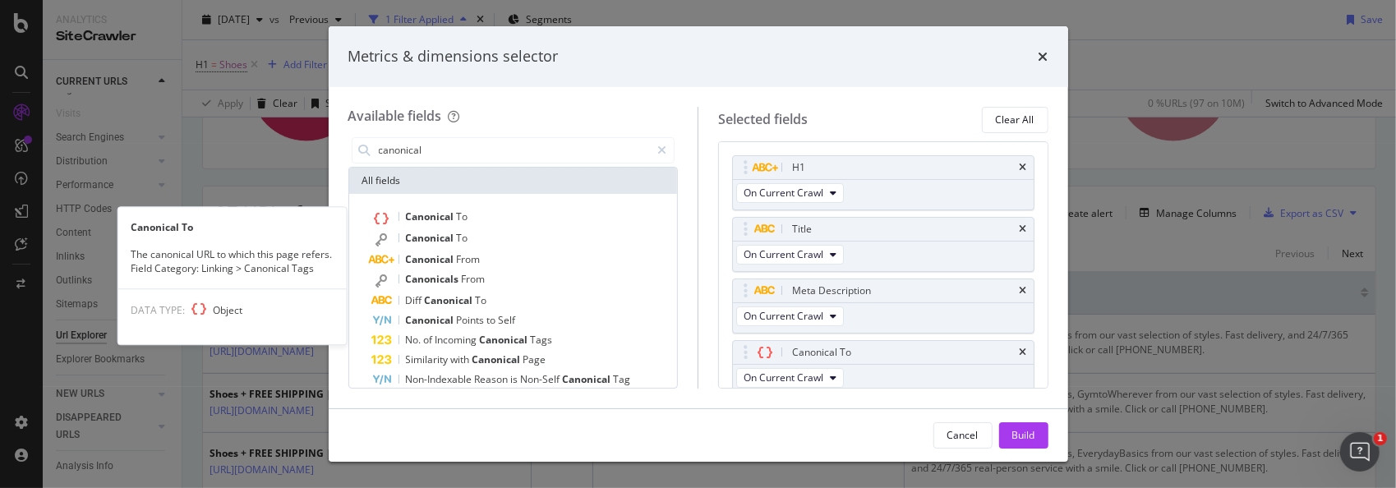
scroll to position [4, 0]
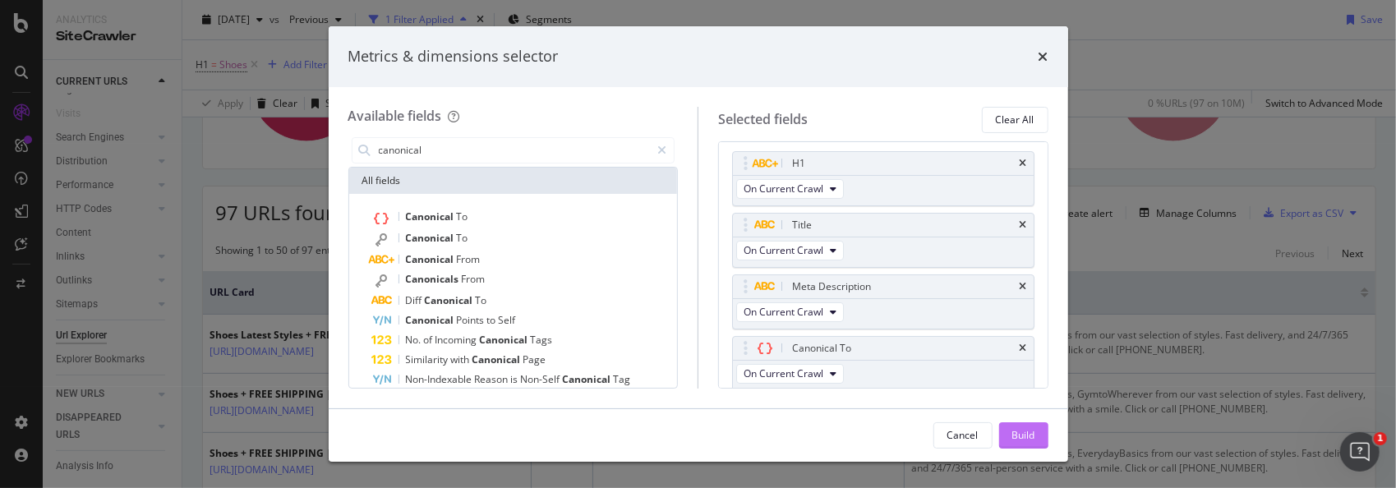
click at [1027, 429] on div "Build" at bounding box center [1023, 435] width 23 height 14
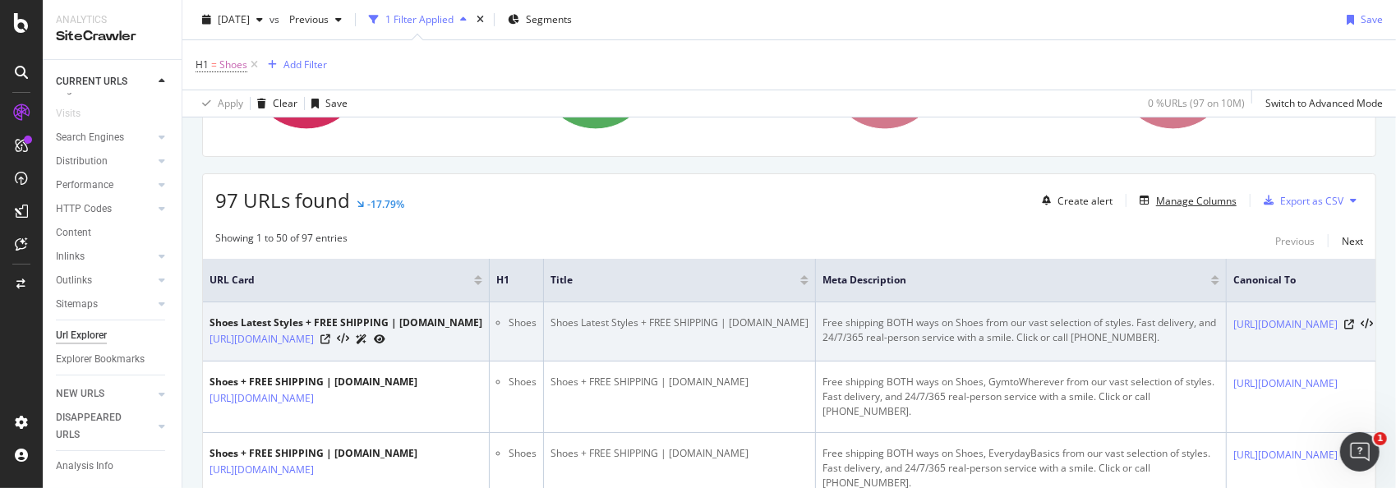
scroll to position [246, 0]
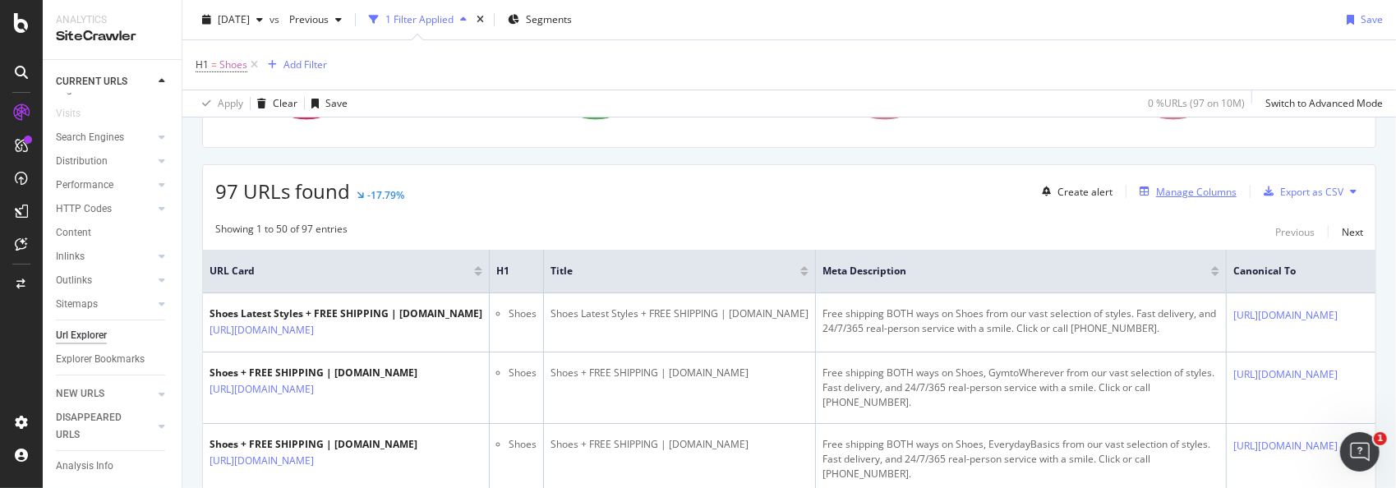
click at [1157, 191] on div "Manage Columns" at bounding box center [1196, 192] width 81 height 14
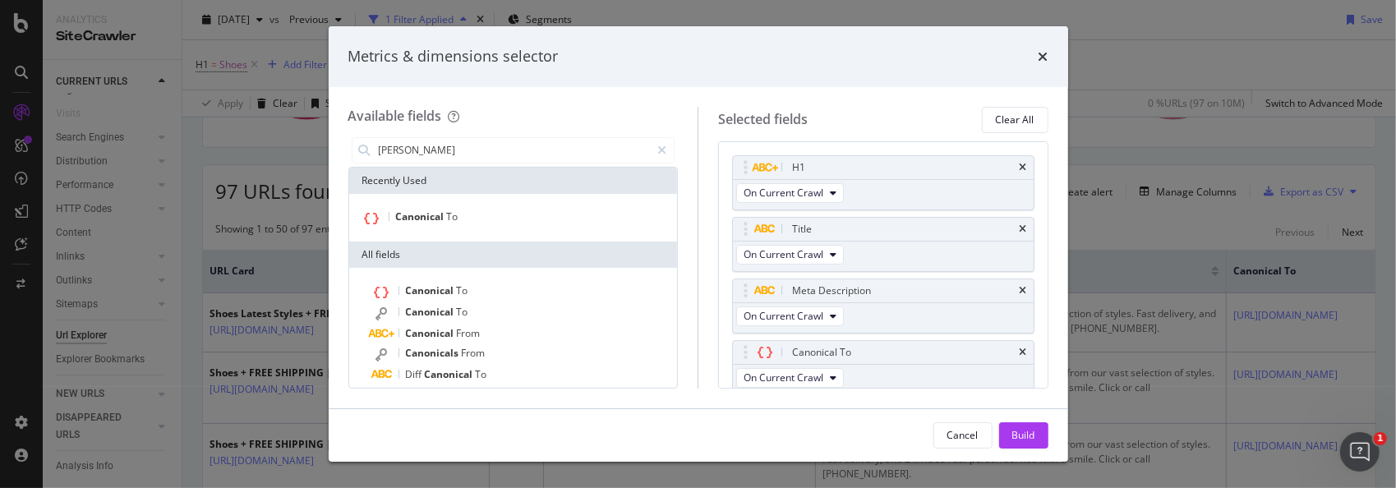
type input "[PERSON_NAME]"
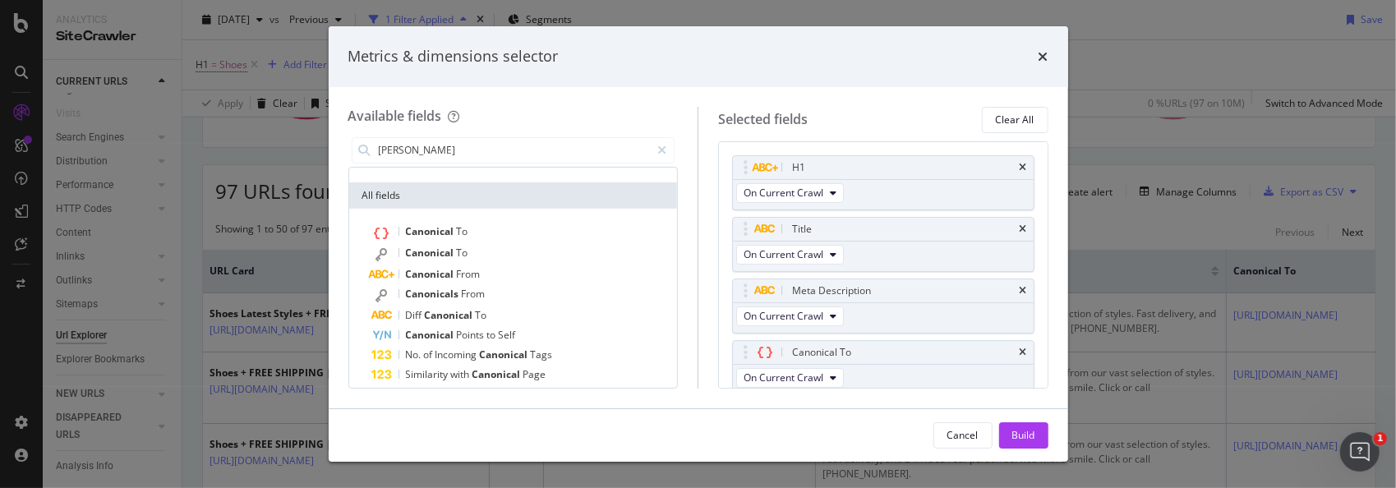
scroll to position [61, 0]
click at [515, 329] on span "Self" at bounding box center [507, 333] width 17 height 14
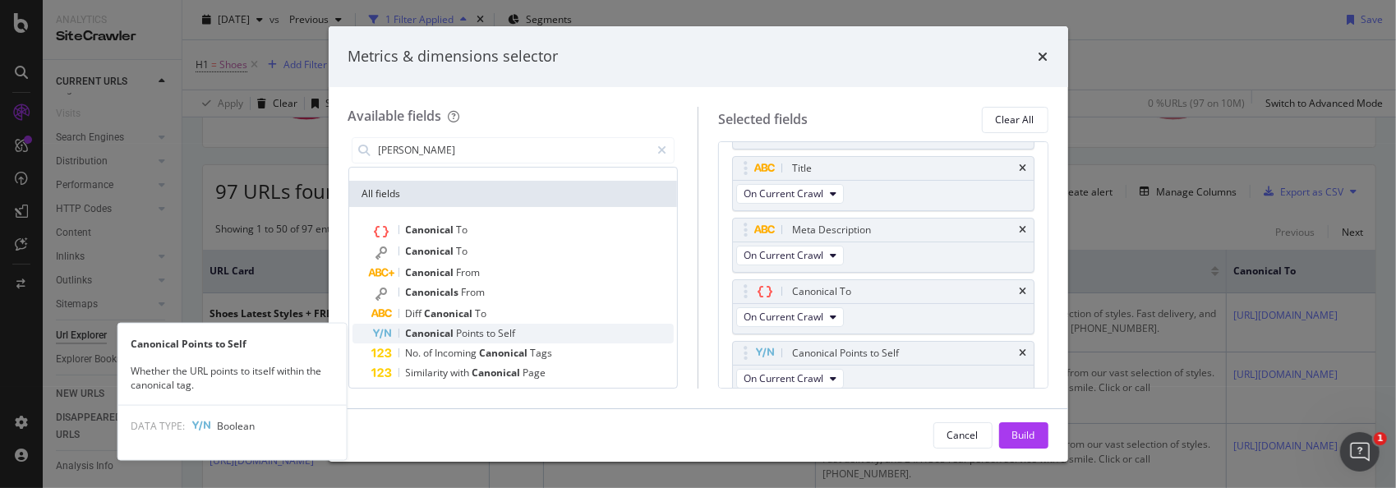
scroll to position [66, 0]
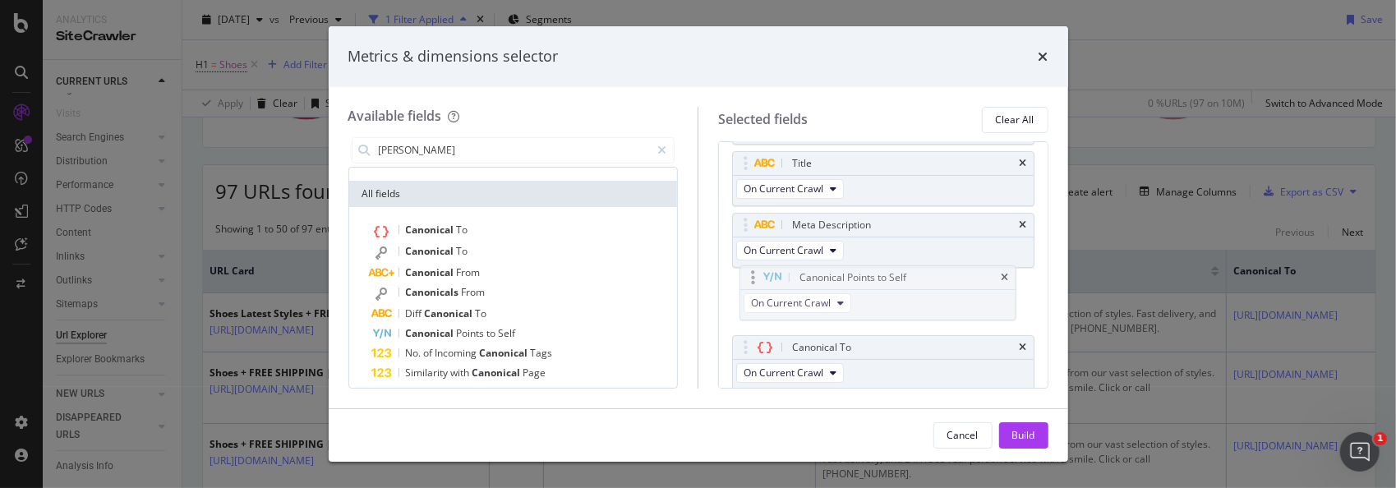
drag, startPoint x: 896, startPoint y: 349, endPoint x: 891, endPoint y: 279, distance: 70.9
click at [891, 279] on body "Analytics SiteCrawler CURRENT URLS Overview Movements Segments Visits Search En…" at bounding box center [698, 244] width 1396 height 488
click at [1025, 435] on div "Build" at bounding box center [1023, 435] width 23 height 14
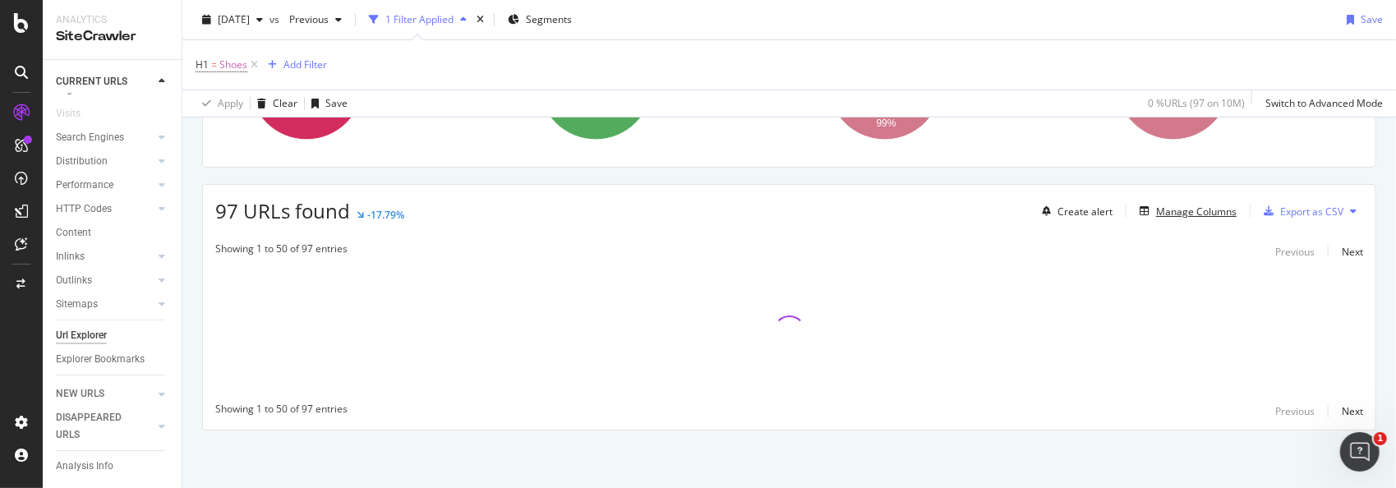
scroll to position [225, 0]
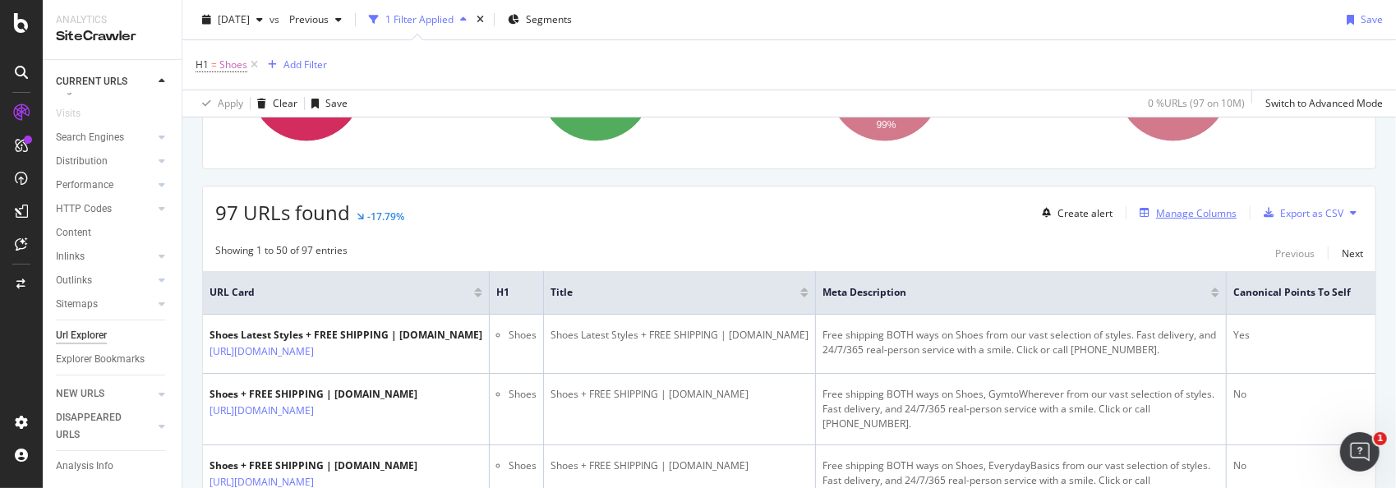
click at [1196, 206] on div "Manage Columns" at bounding box center [1196, 213] width 81 height 14
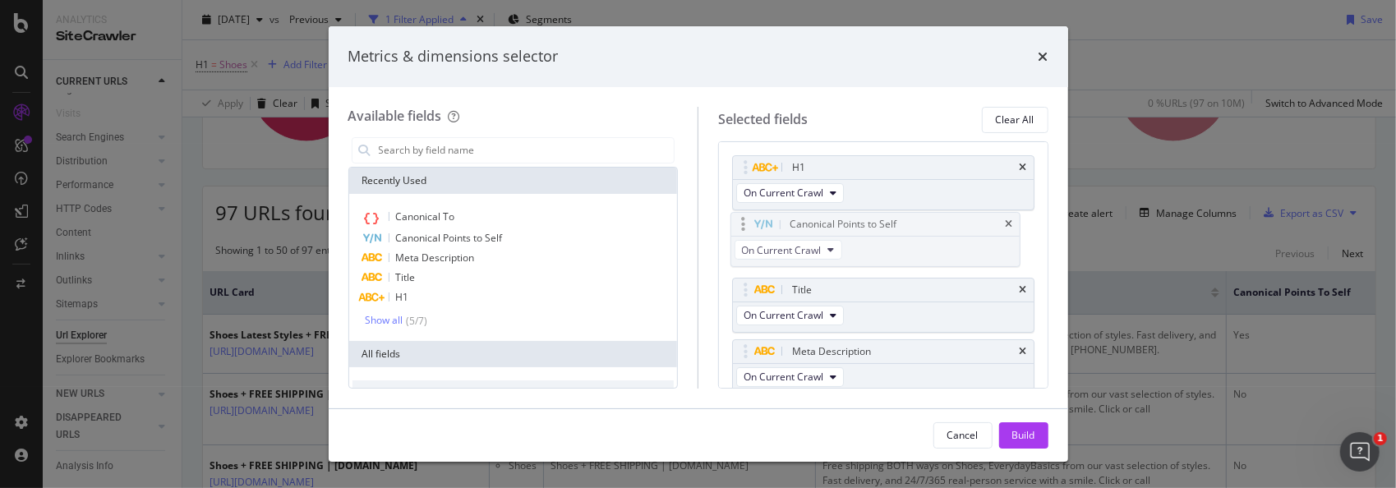
drag, startPoint x: 892, startPoint y: 354, endPoint x: 891, endPoint y: 228, distance: 125.7
click at [891, 228] on body "Analytics SiteCrawler CURRENT URLS Overview Movements Segments Visits Search En…" at bounding box center [698, 244] width 1396 height 488
click at [1021, 432] on div "Build" at bounding box center [1023, 435] width 23 height 14
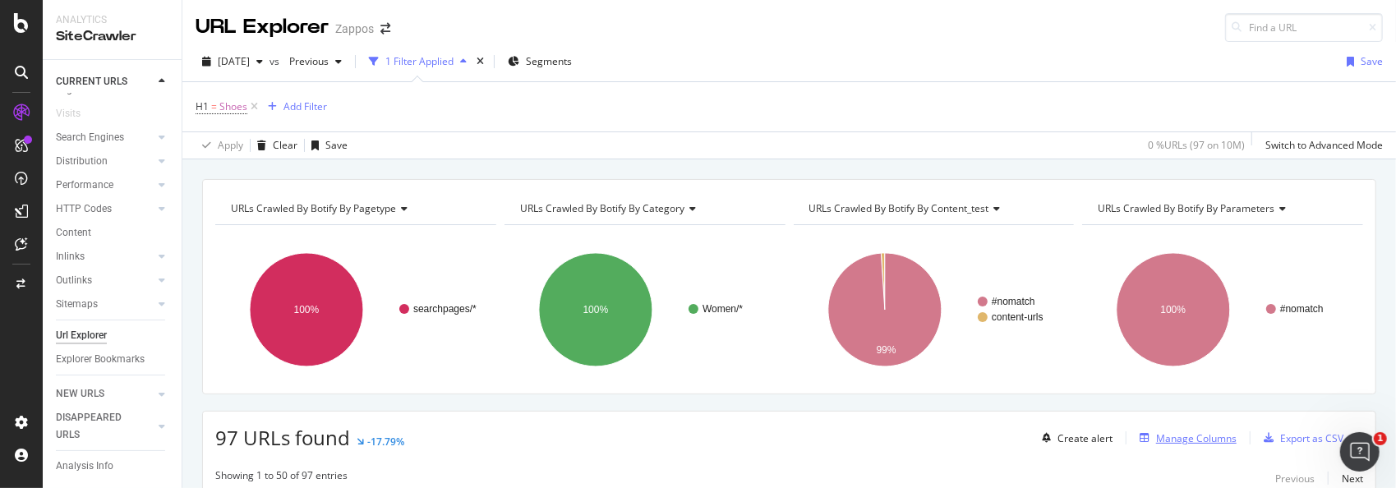
click at [1170, 434] on div "Manage Columns" at bounding box center [1196, 438] width 81 height 14
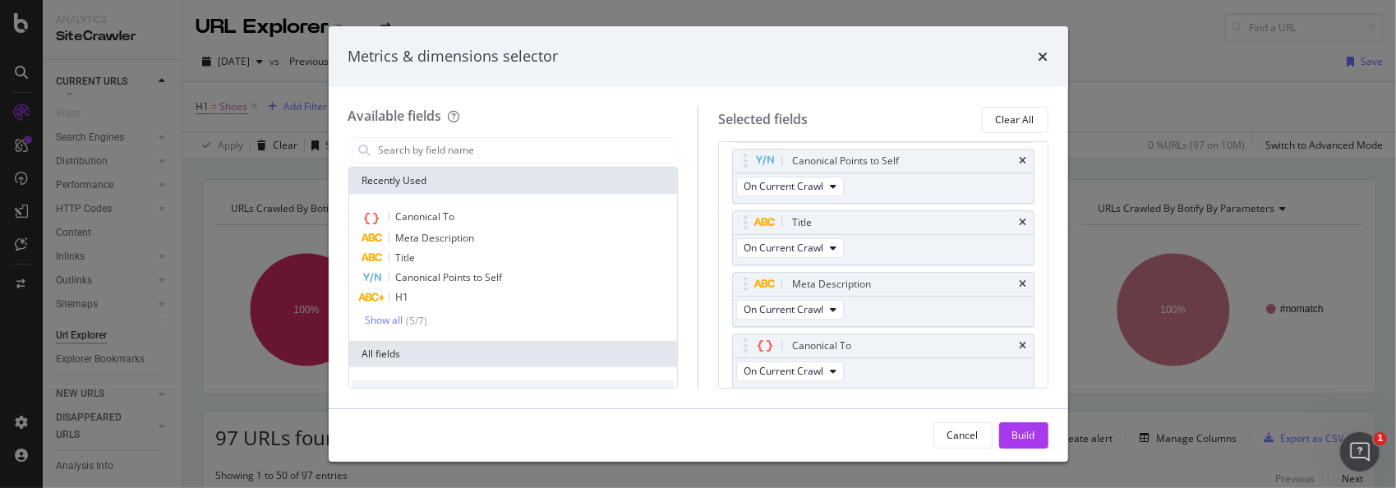
scroll to position [84, 0]
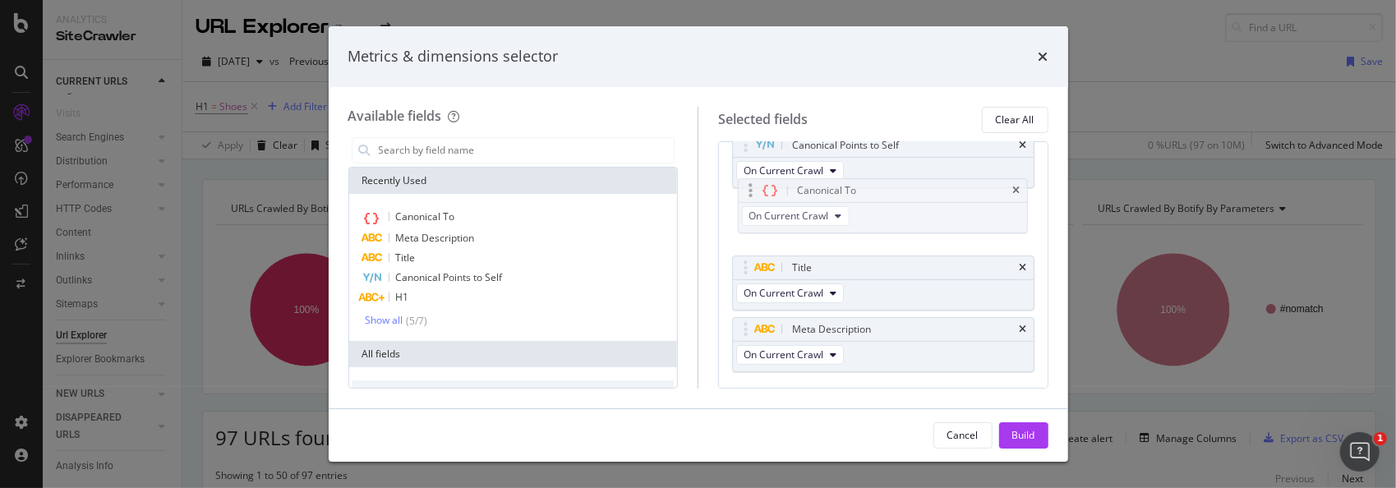
drag, startPoint x: 921, startPoint y: 343, endPoint x: 927, endPoint y: 207, distance: 136.5
click at [927, 207] on body "Analytics SiteCrawler CURRENT URLS Overview Movements Segments Visits Search En…" at bounding box center [698, 244] width 1396 height 488
click at [1022, 431] on div "Build" at bounding box center [1023, 435] width 23 height 14
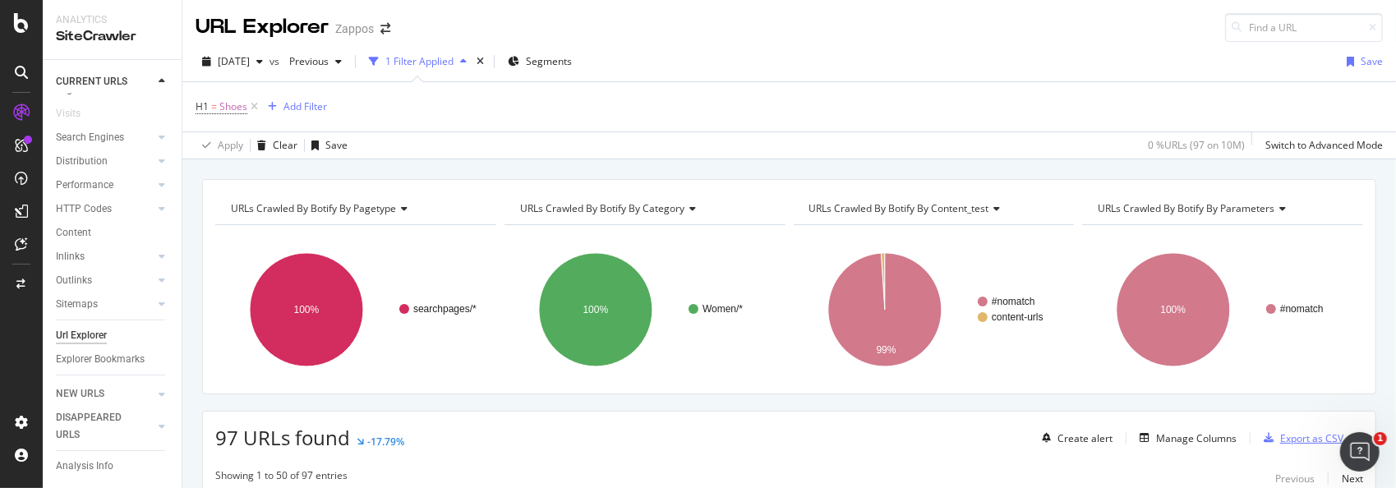
click at [1282, 432] on div "Export as CSV" at bounding box center [1311, 438] width 63 height 14
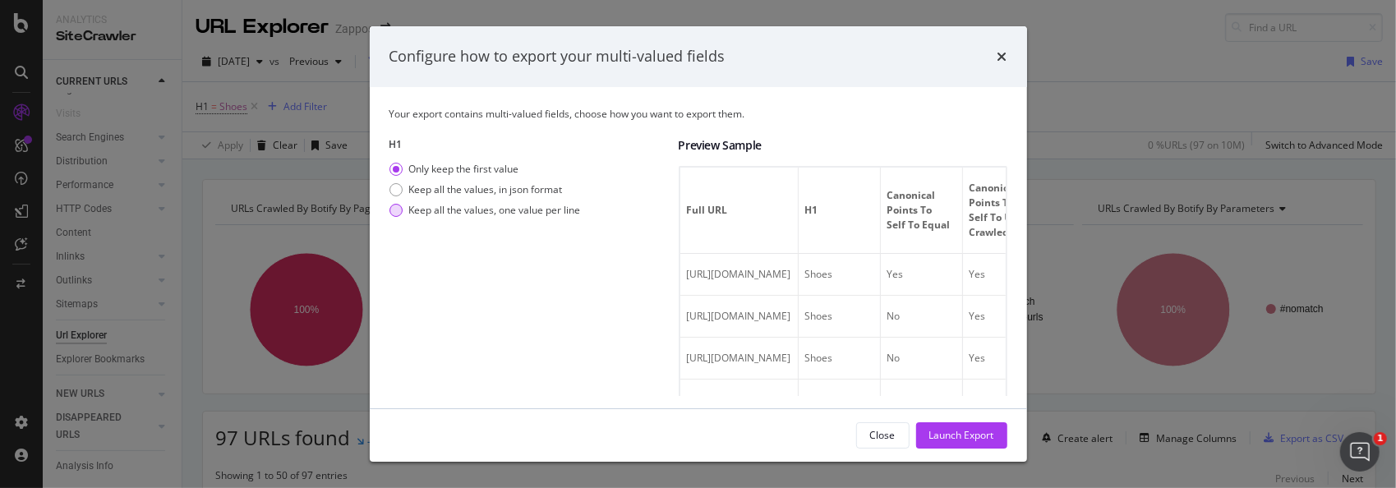
click at [394, 210] on div "modal" at bounding box center [395, 210] width 13 height 13
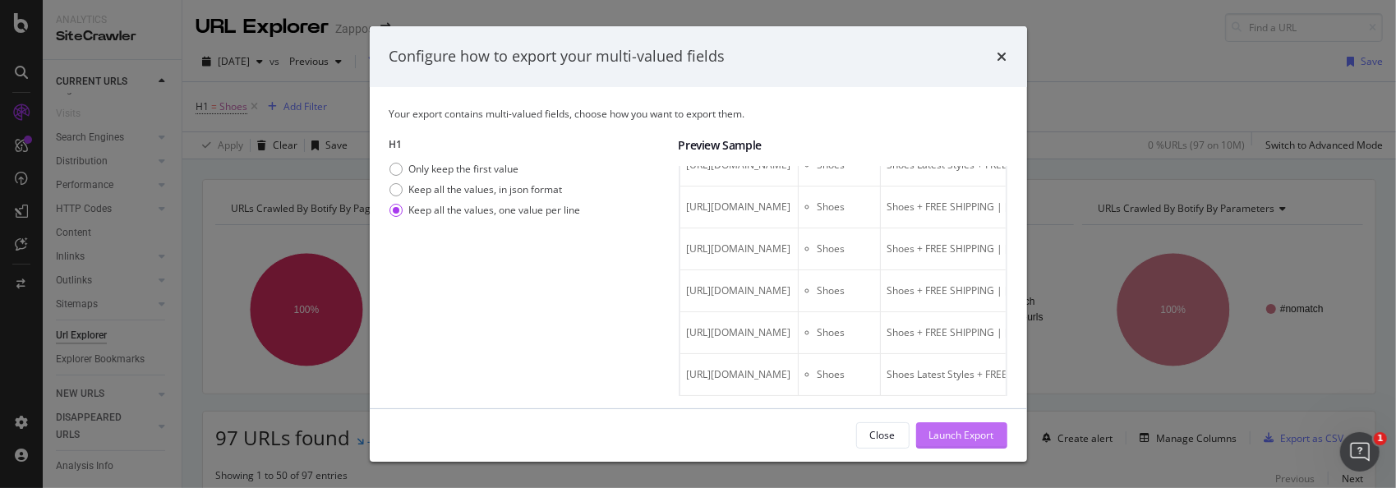
click at [954, 435] on div "Launch Export" at bounding box center [961, 435] width 65 height 14
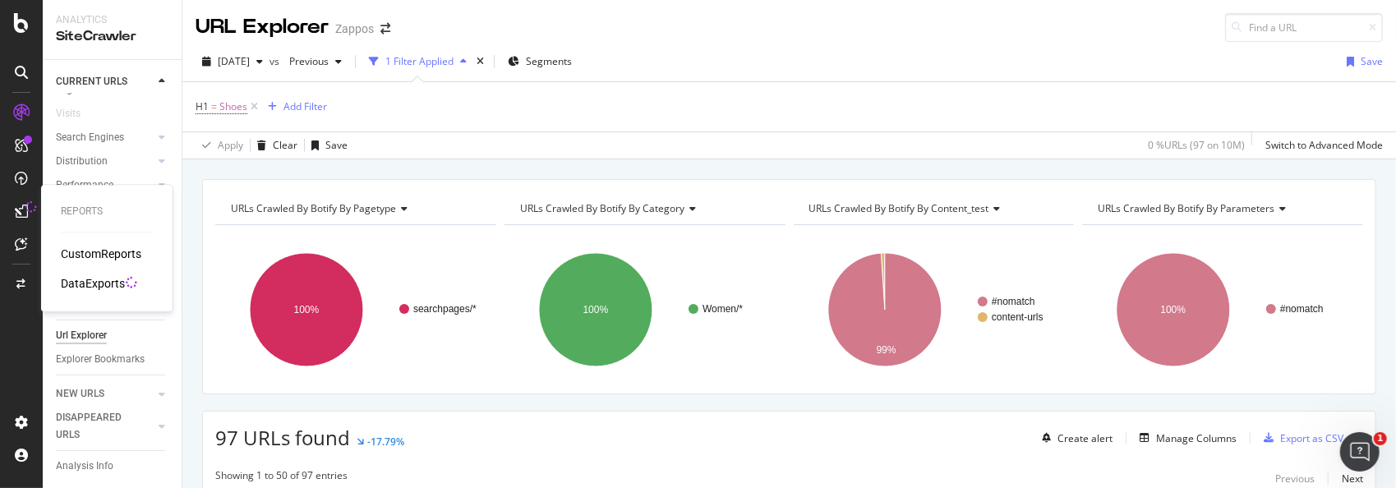
drag, startPoint x: 111, startPoint y: 281, endPoint x: 132, endPoint y: 279, distance: 21.4
click at [111, 281] on div "DataExports" at bounding box center [93, 283] width 64 height 16
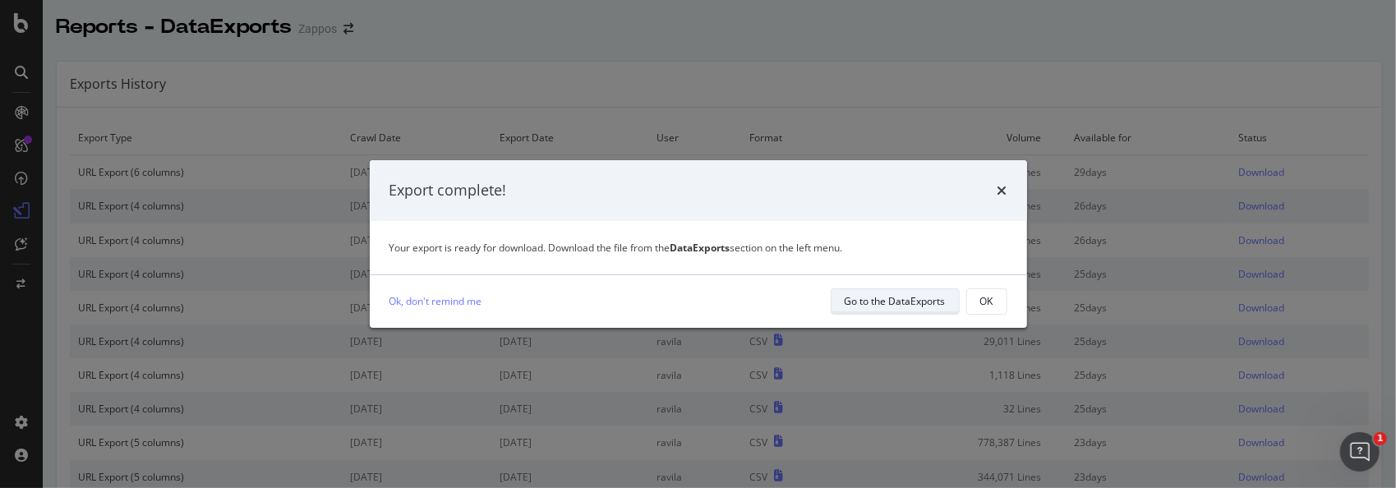
click at [882, 301] on div "Go to the DataExports" at bounding box center [895, 301] width 101 height 14
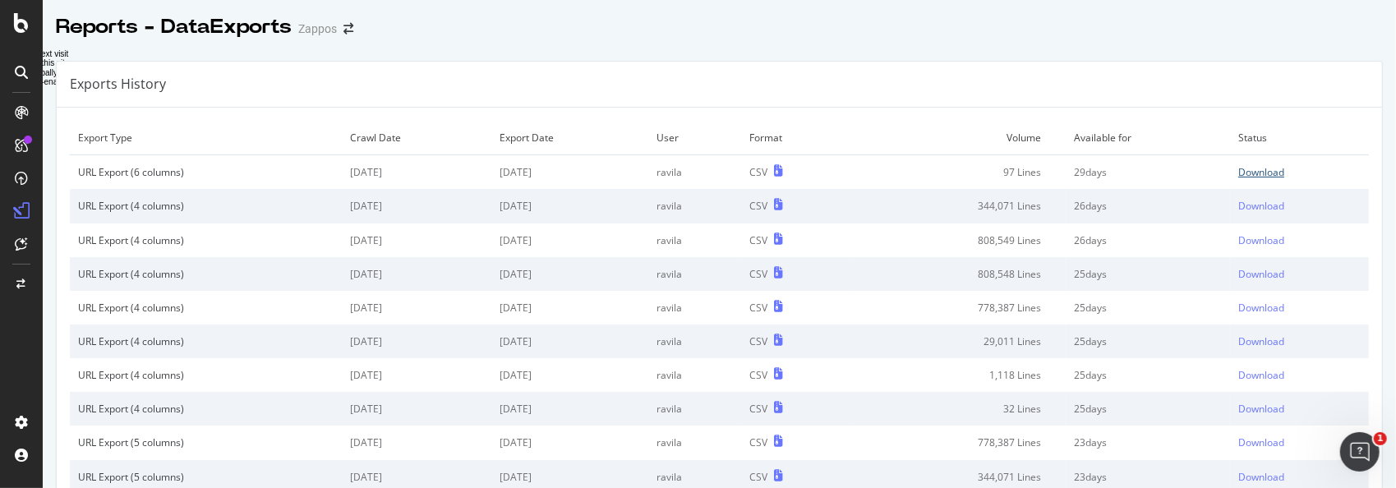
click at [1251, 172] on div "Download" at bounding box center [1261, 172] width 46 height 14
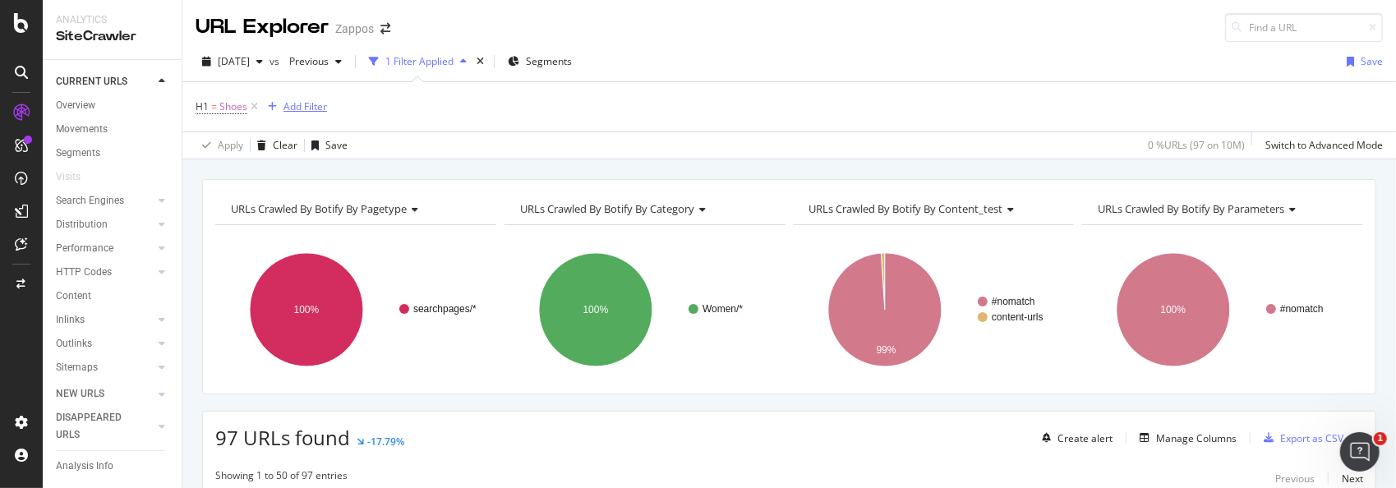
click at [283, 104] on div "Add Filter" at bounding box center [305, 106] width 44 height 14
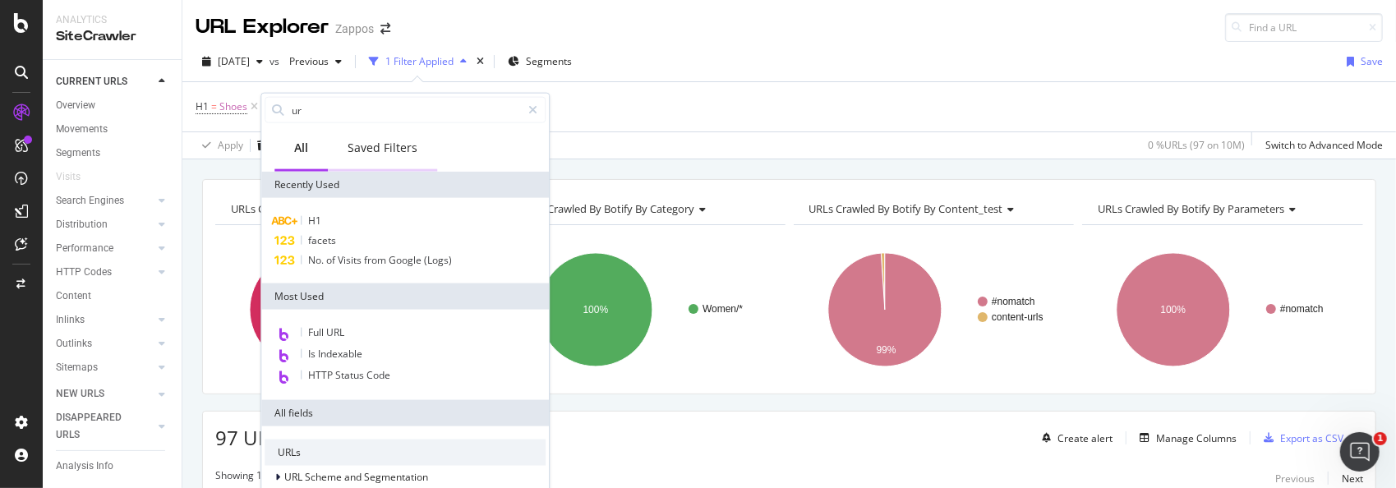
type input "url"
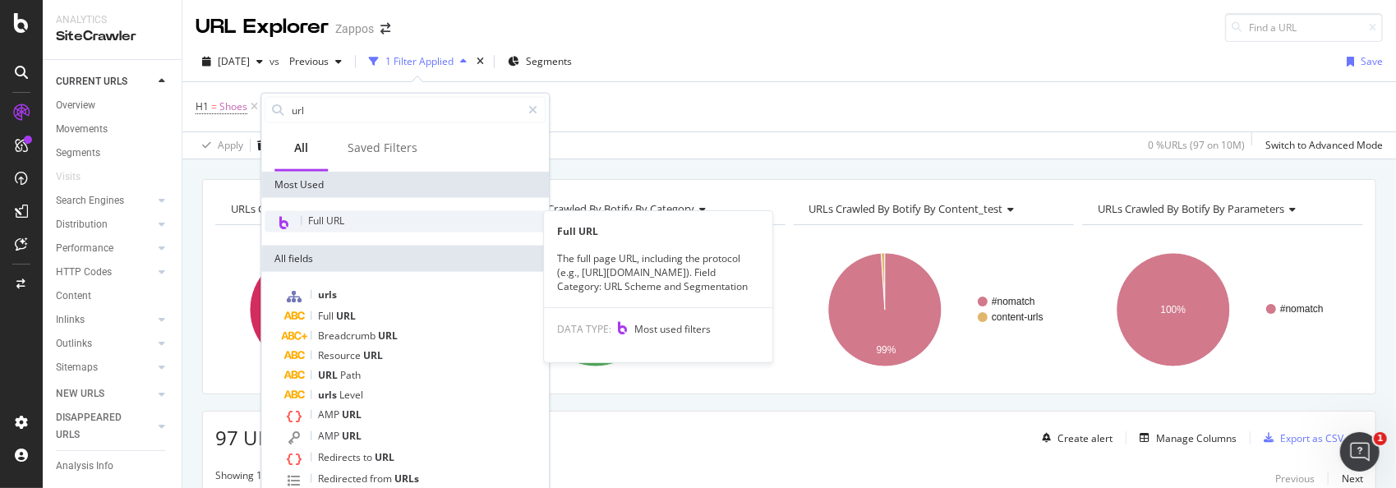
click at [357, 219] on div "Full URL" at bounding box center [405, 221] width 281 height 21
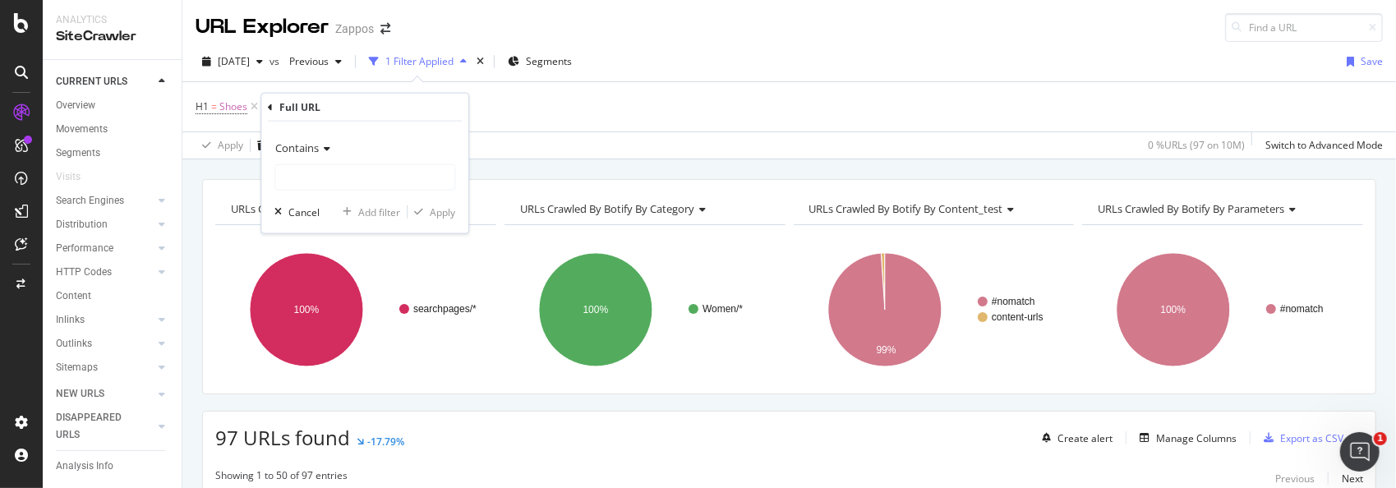
click at [327, 145] on icon at bounding box center [325, 149] width 12 height 10
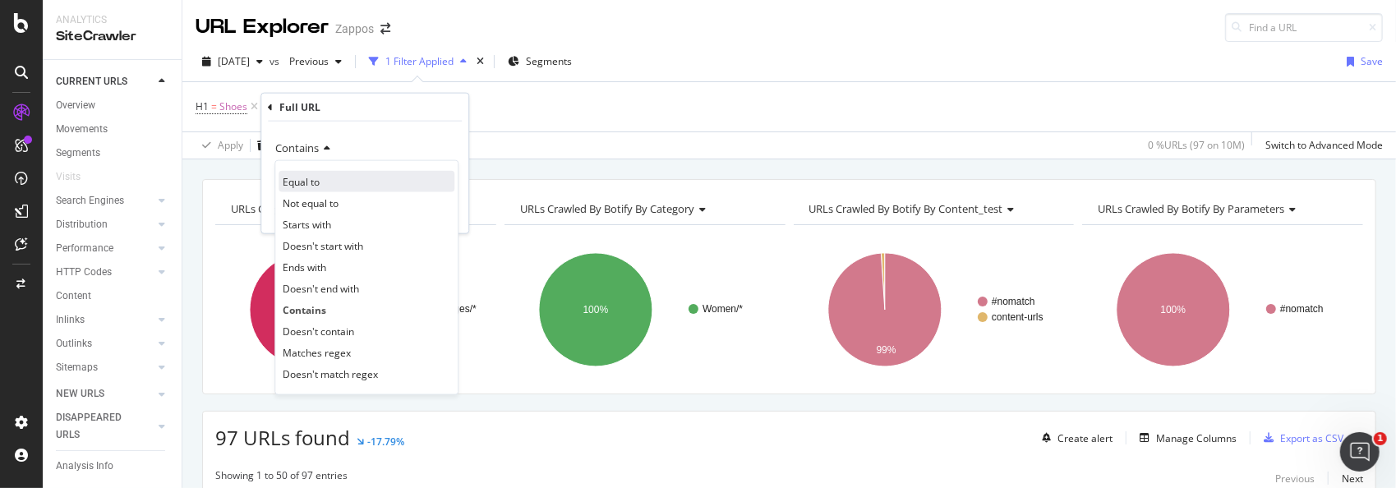
click at [298, 175] on span "Equal to" at bounding box center [301, 181] width 37 height 14
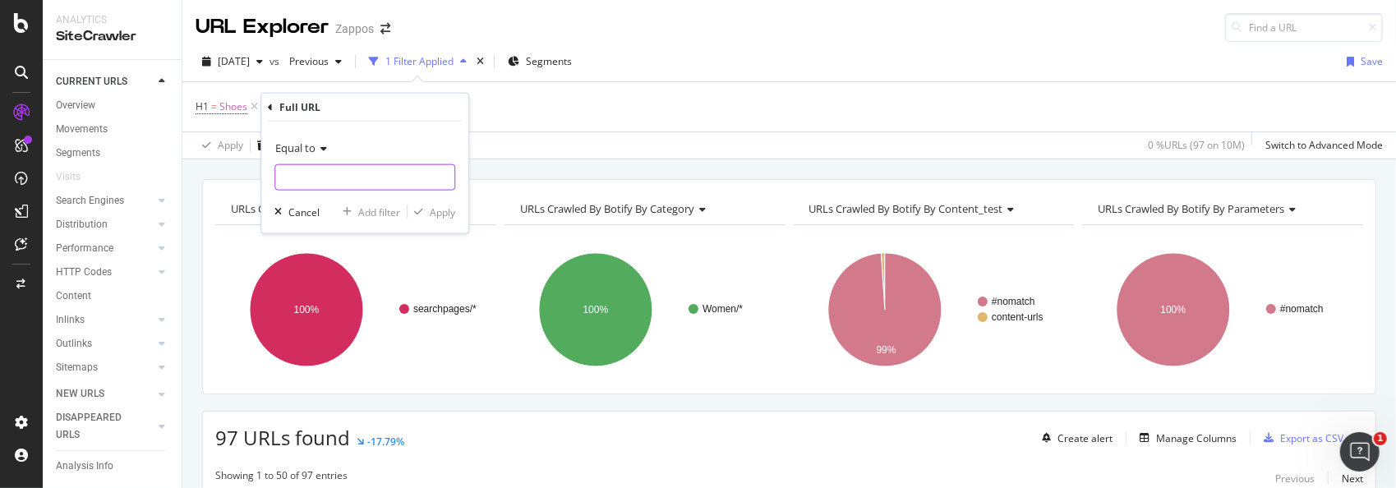
click at [356, 181] on input "text" at bounding box center [364, 177] width 179 height 26
paste input "[URL][DOMAIN_NAME]"
click at [426, 176] on input "[URL][DOMAIN_NAME]" at bounding box center [352, 177] width 155 height 26
click at [410, 172] on input "[URL][DOMAIN_NAME]" at bounding box center [352, 177] width 155 height 26
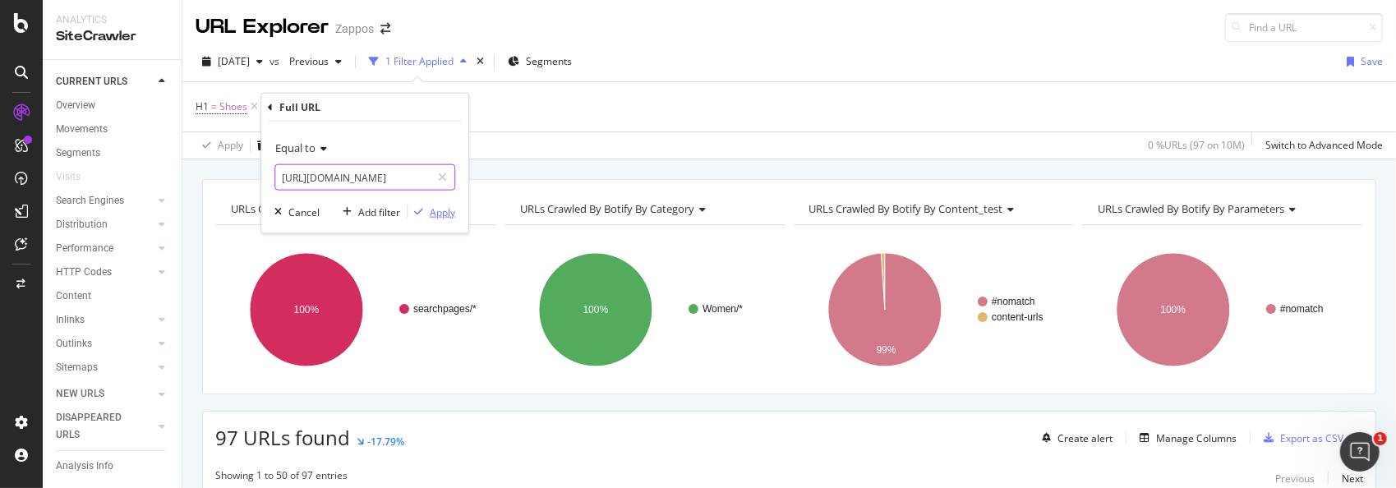
type input "[URL][DOMAIN_NAME]"
click at [445, 209] on div "Apply" at bounding box center [442, 212] width 25 height 14
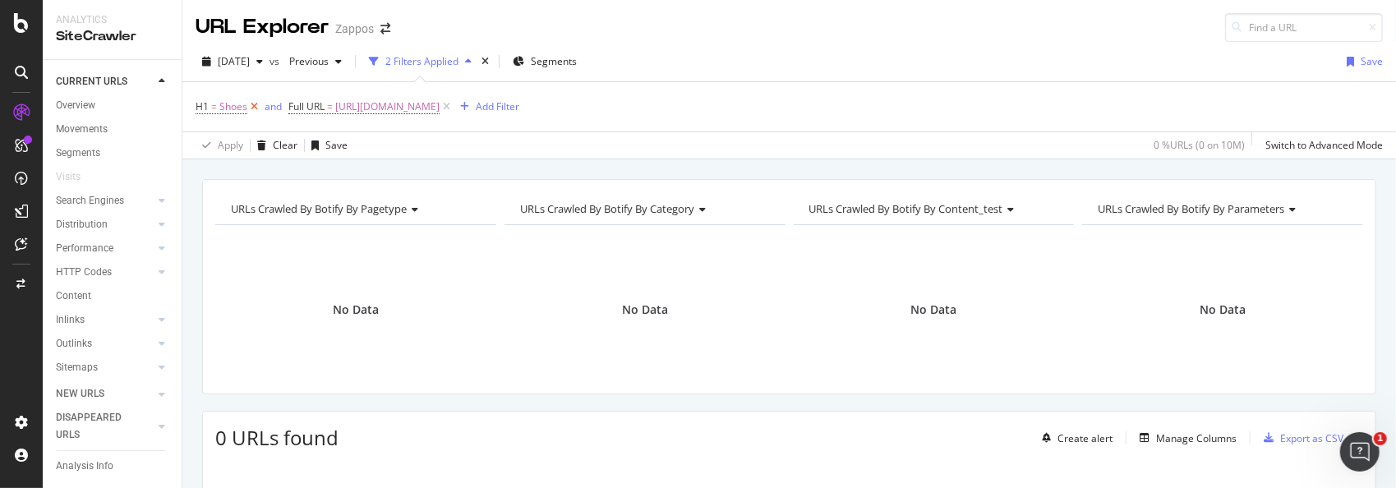
click at [255, 106] on icon at bounding box center [254, 107] width 14 height 16
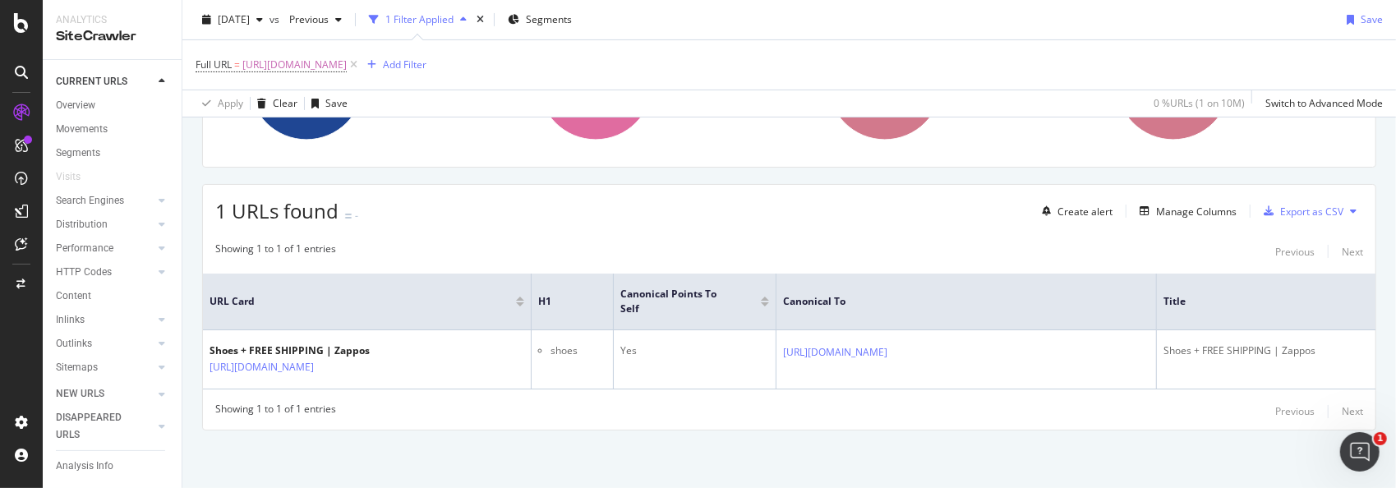
scroll to position [228, 0]
click at [1290, 206] on div "Export as CSV" at bounding box center [1311, 212] width 63 height 14
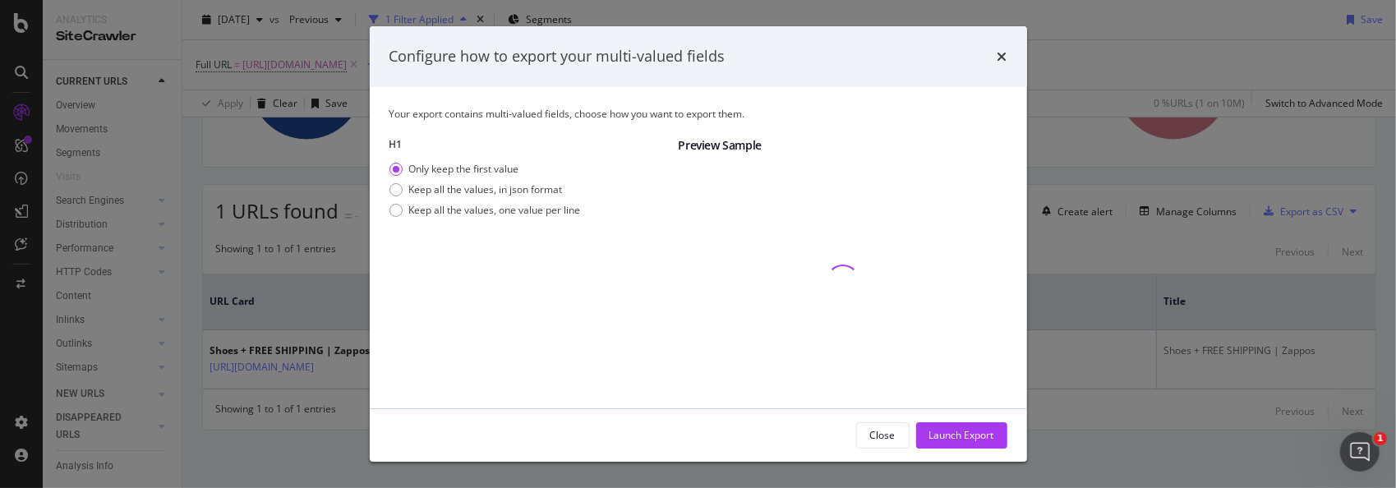
scroll to position [83, 0]
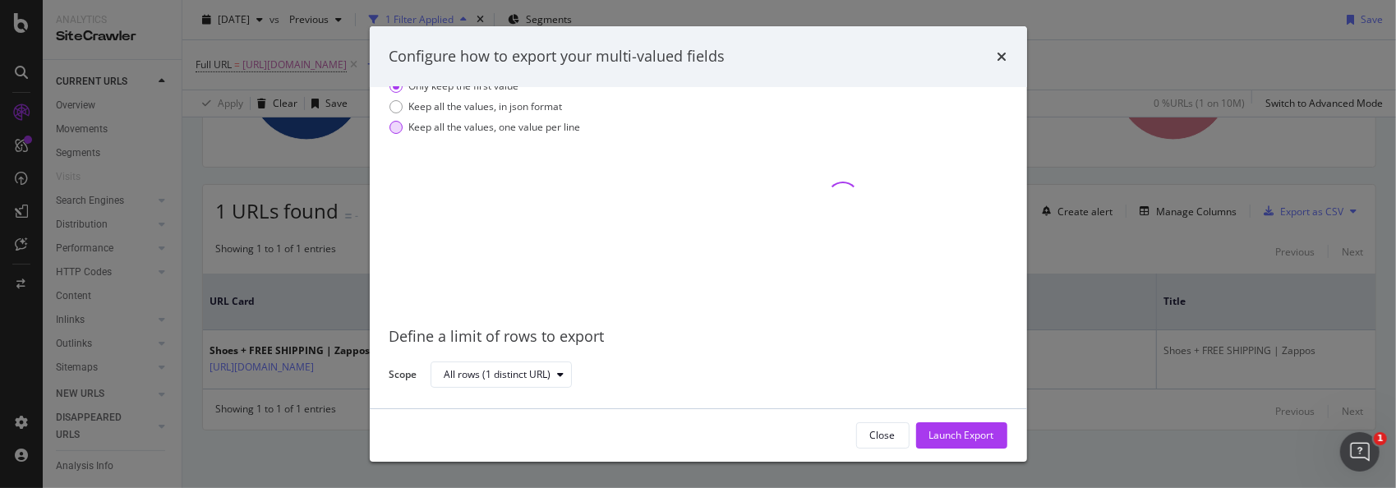
click at [393, 128] on div "modal" at bounding box center [395, 127] width 13 height 13
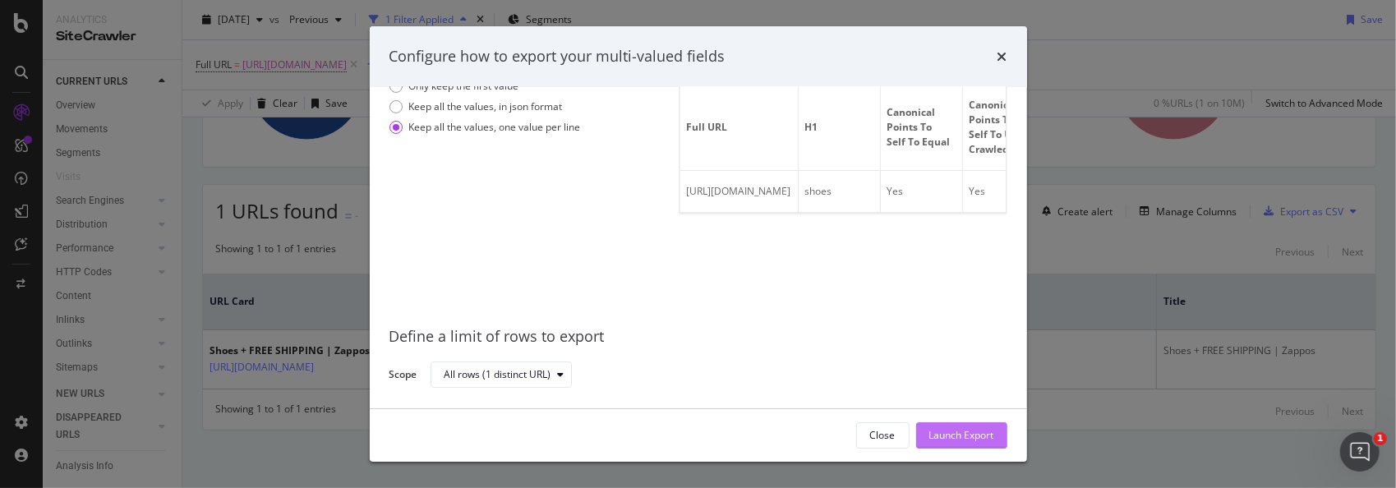
click at [956, 431] on div "Launch Export" at bounding box center [961, 435] width 65 height 14
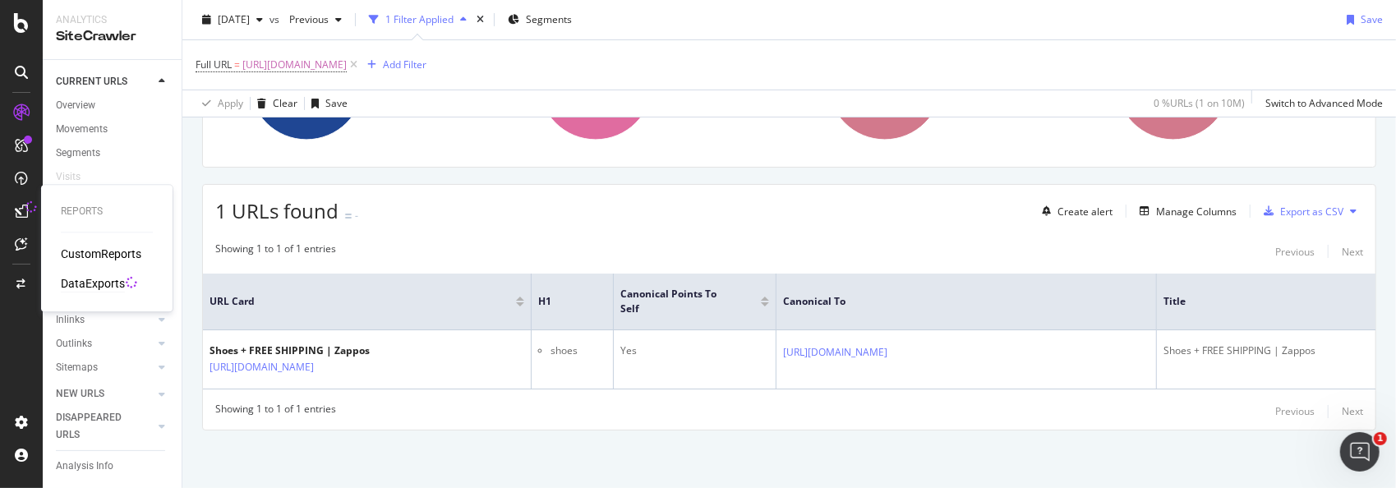
click at [102, 286] on div "DataExports" at bounding box center [93, 283] width 64 height 16
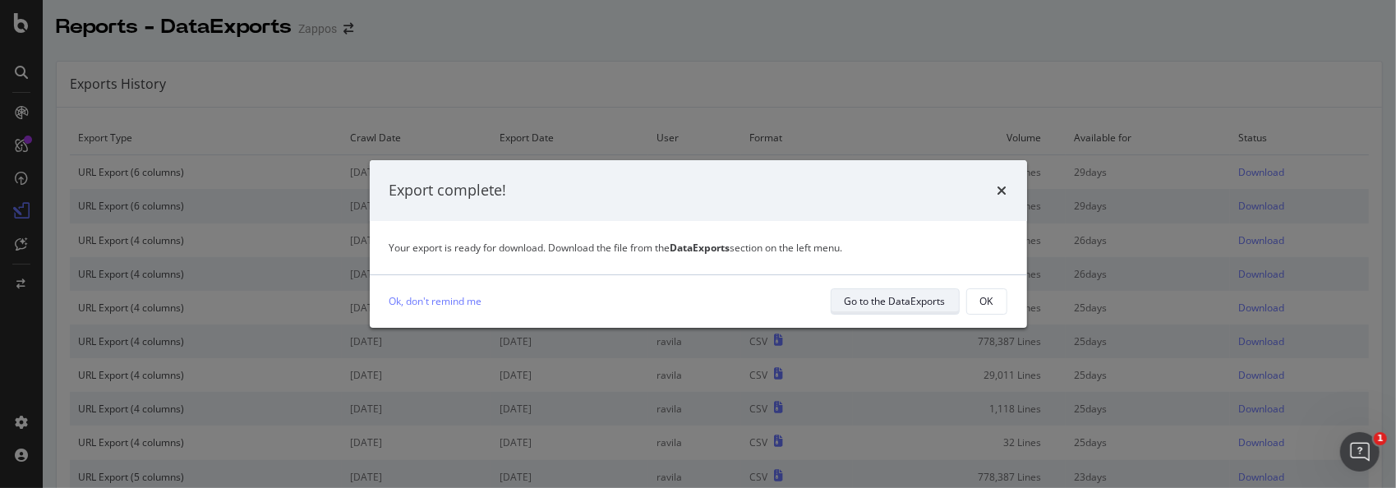
click at [887, 293] on div "Go to the DataExports" at bounding box center [895, 301] width 101 height 23
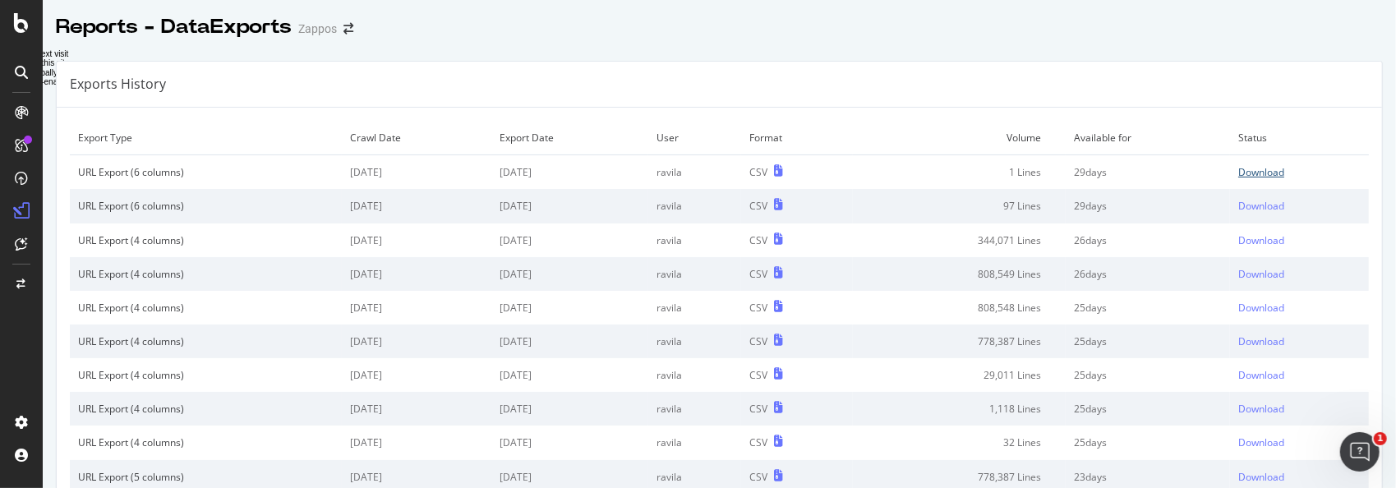
drag, startPoint x: 1237, startPoint y: 169, endPoint x: 1395, endPoint y: 227, distance: 167.9
click at [1238, 169] on div "Download" at bounding box center [1261, 172] width 46 height 14
click at [928, 25] on div "Reports - DataExports Zappos" at bounding box center [719, 20] width 1353 height 41
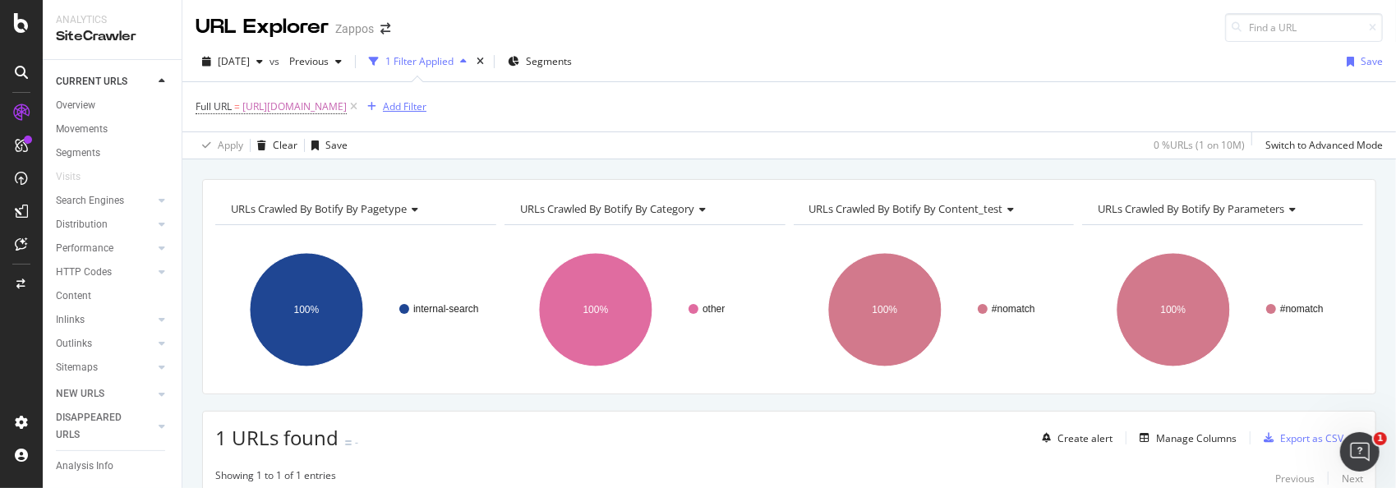
click at [383, 103] on div "button" at bounding box center [372, 107] width 22 height 10
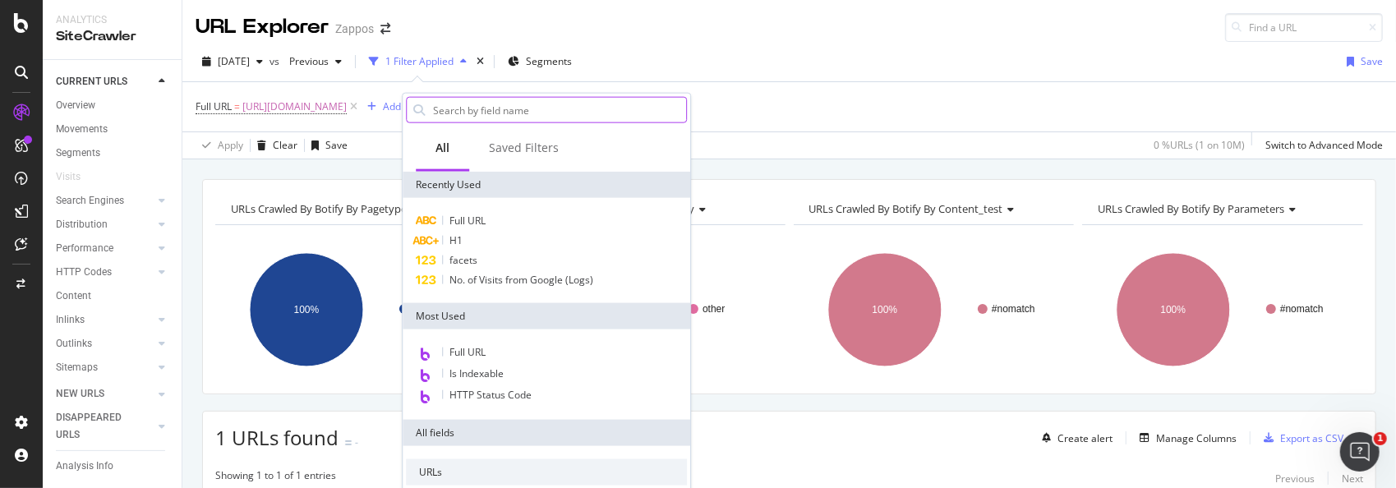
click at [503, 111] on input "text" at bounding box center [558, 110] width 255 height 25
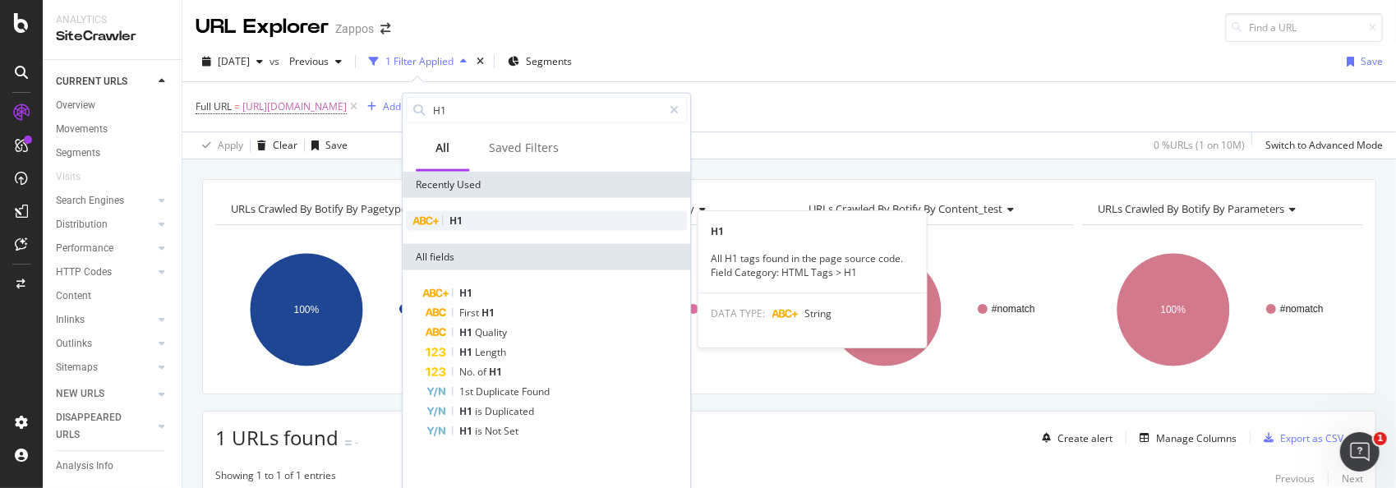
type input "H1"
click at [465, 224] on div "H1" at bounding box center [546, 221] width 281 height 20
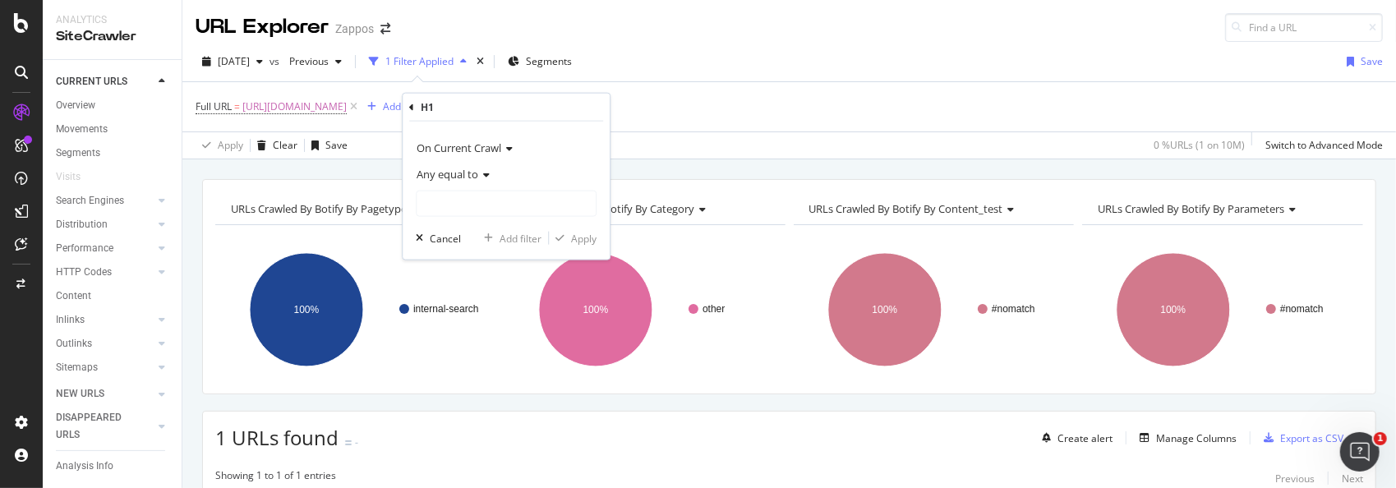
click at [486, 175] on icon at bounding box center [484, 175] width 12 height 10
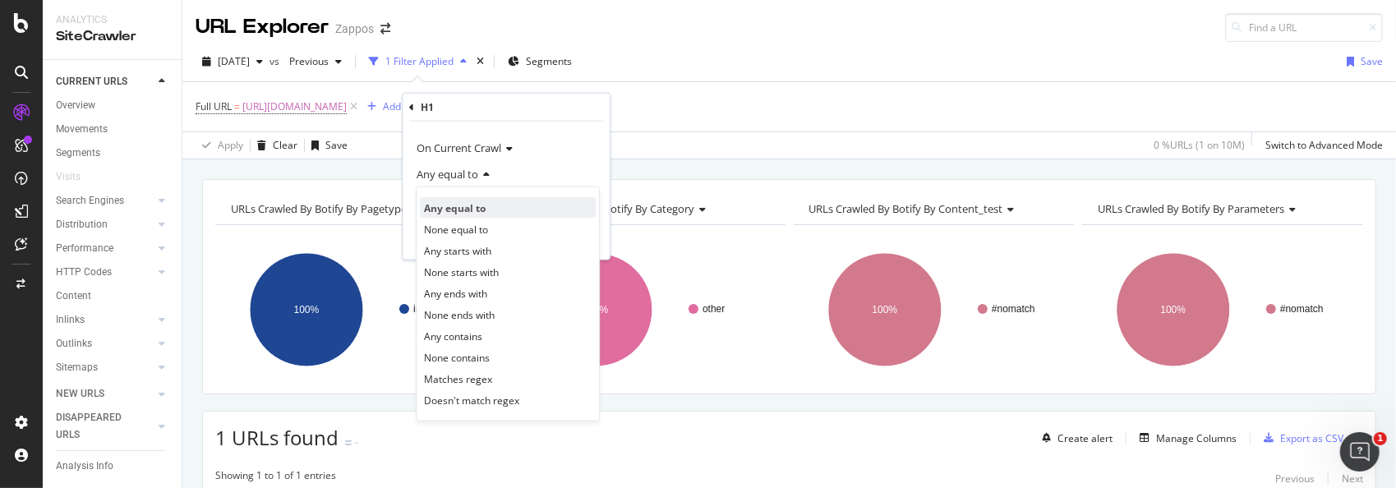
click at [469, 209] on span "Any equal to" at bounding box center [455, 207] width 62 height 14
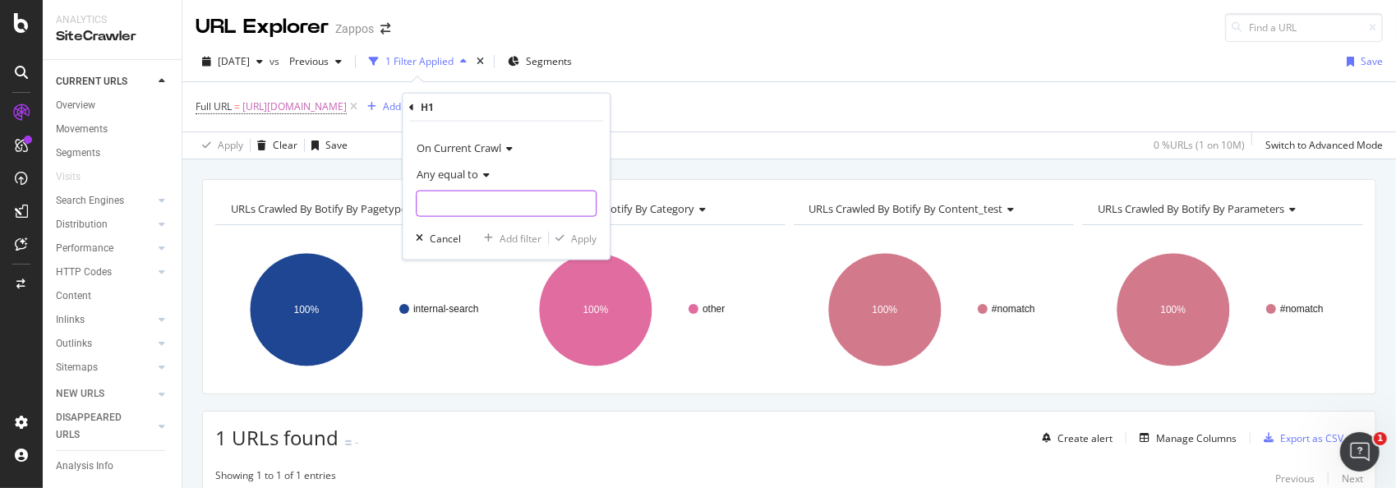
click at [507, 206] on input "text" at bounding box center [506, 204] width 179 height 26
type input "Shoes"
click at [587, 239] on div "Apply" at bounding box center [583, 238] width 25 height 14
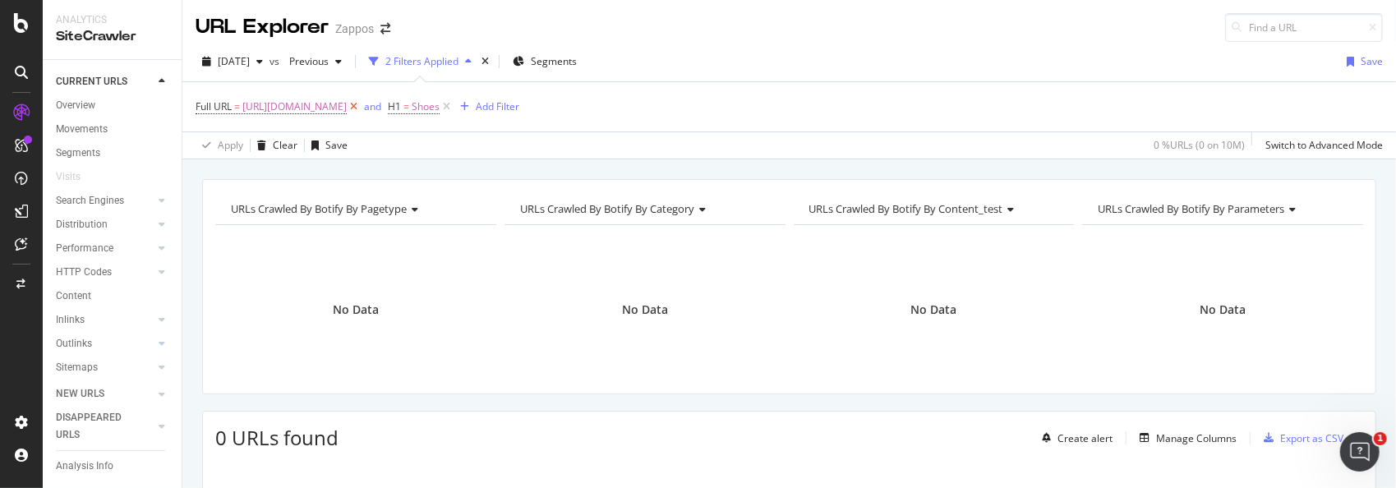
click at [361, 100] on icon at bounding box center [354, 107] width 14 height 16
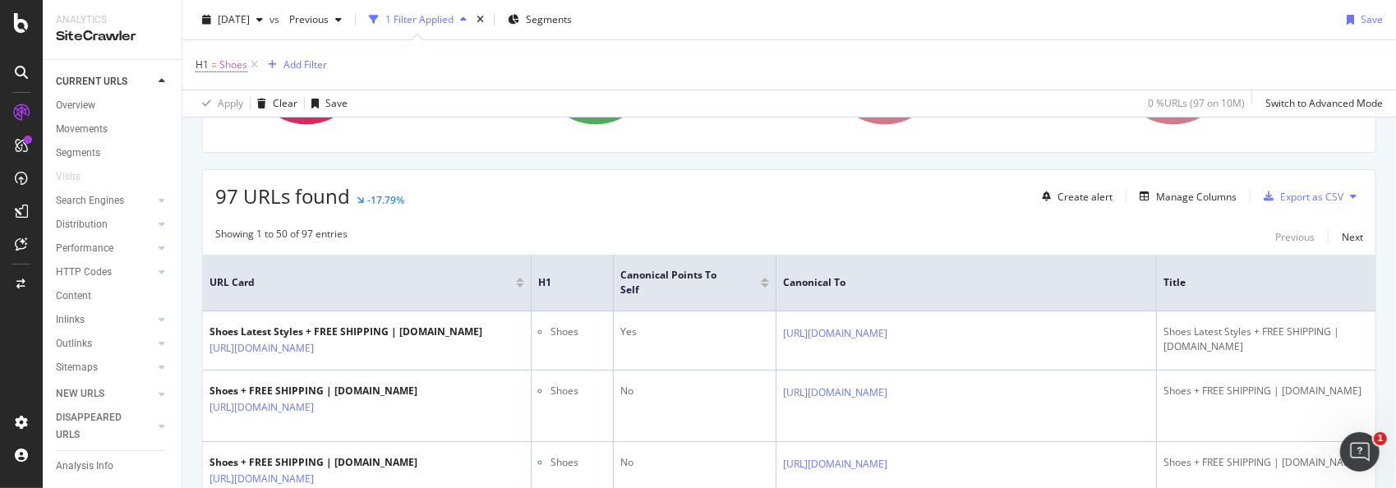
scroll to position [246, 0]
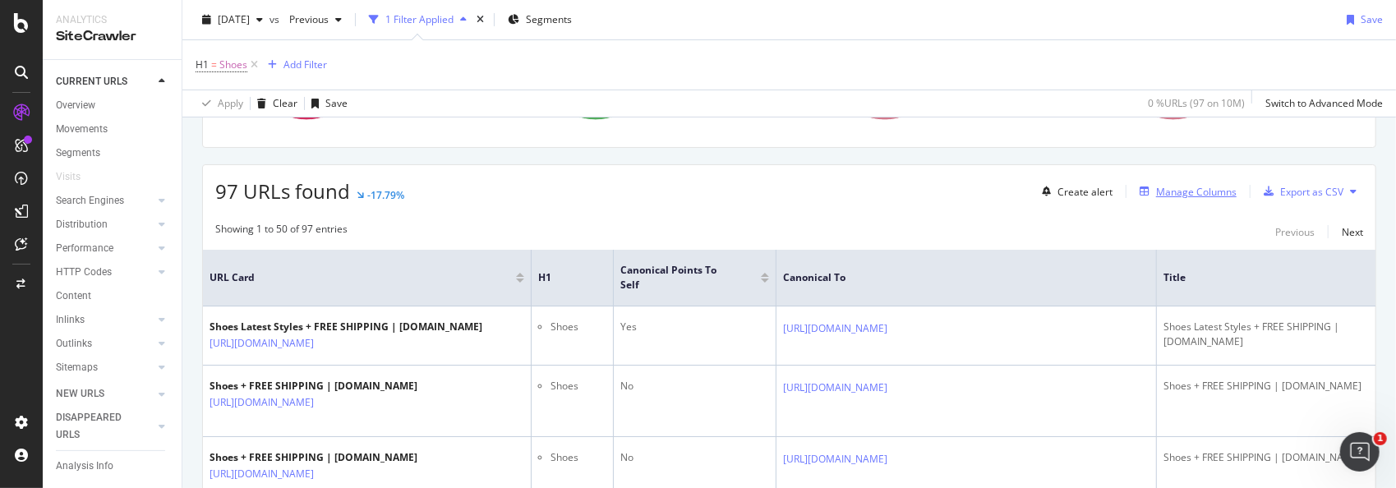
click at [1160, 187] on div "Manage Columns" at bounding box center [1196, 192] width 81 height 14
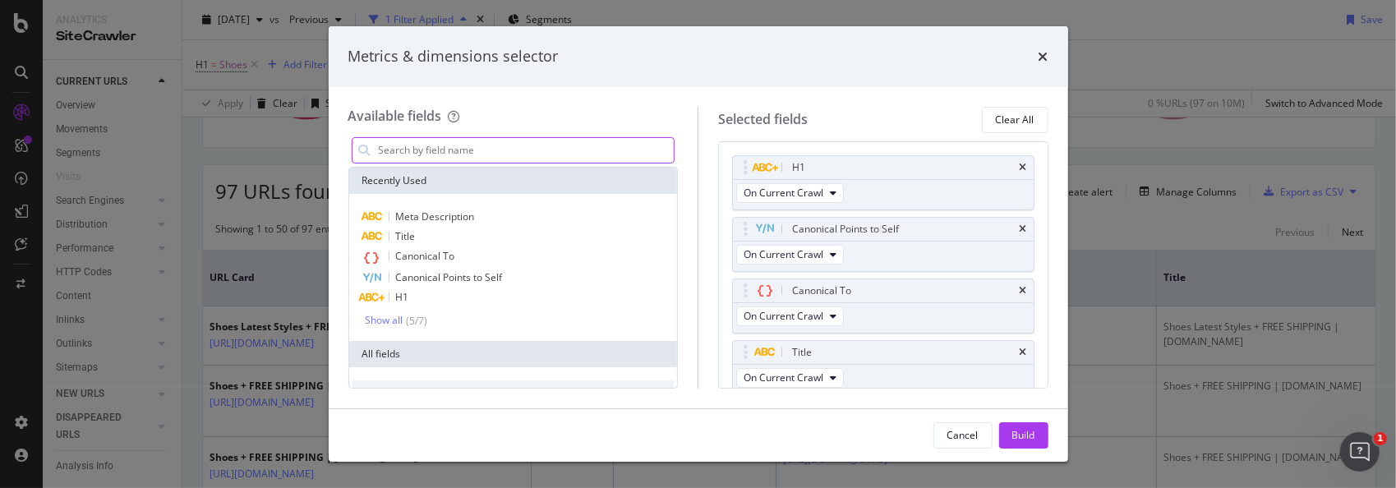
click at [569, 150] on input "modal" at bounding box center [525, 150] width 297 height 25
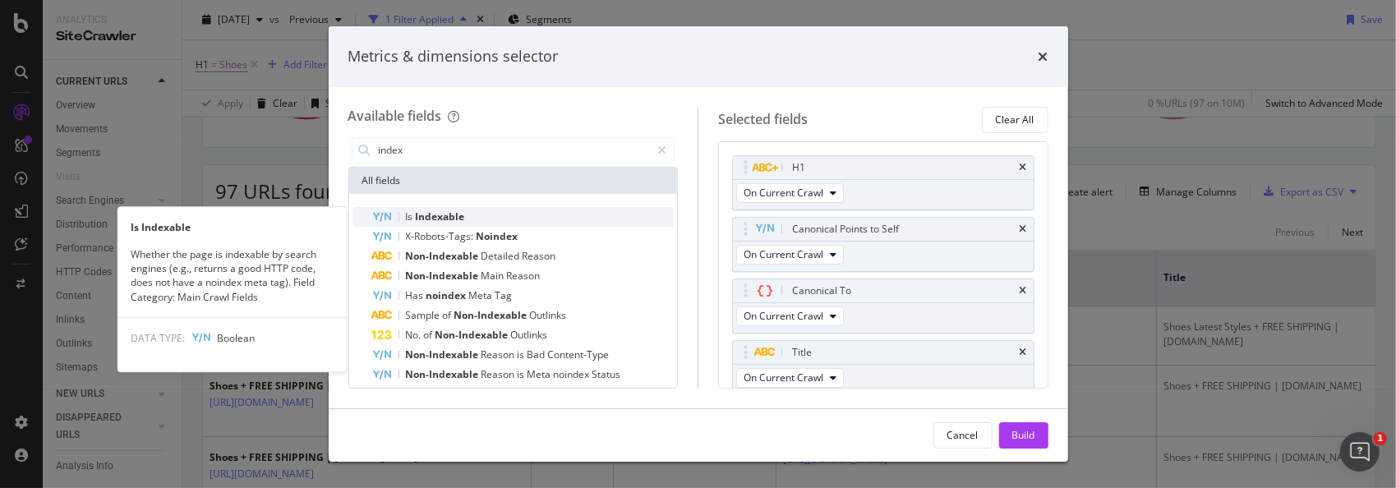
type input "index"
click at [496, 208] on div "Is Indexable" at bounding box center [523, 217] width 302 height 20
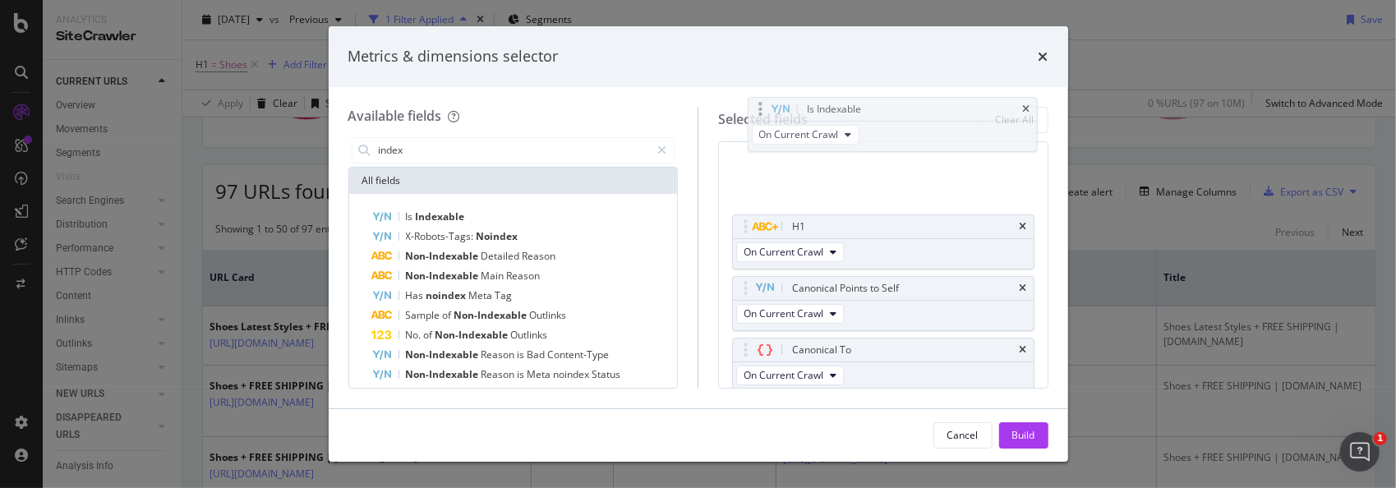
scroll to position [0, 0]
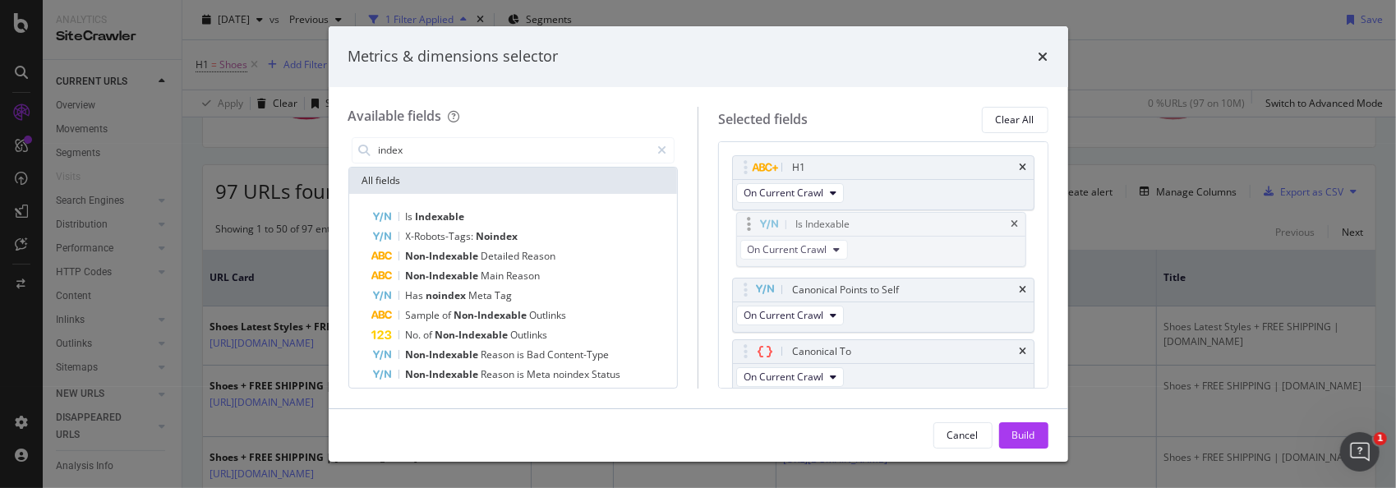
drag, startPoint x: 909, startPoint y: 353, endPoint x: 913, endPoint y: 232, distance: 121.7
click at [913, 232] on body "Analytics SiteCrawler CURRENT URLS Overview Movements Segments Visits Search En…" at bounding box center [698, 244] width 1396 height 488
click at [1012, 431] on div "Build" at bounding box center [1023, 435] width 23 height 14
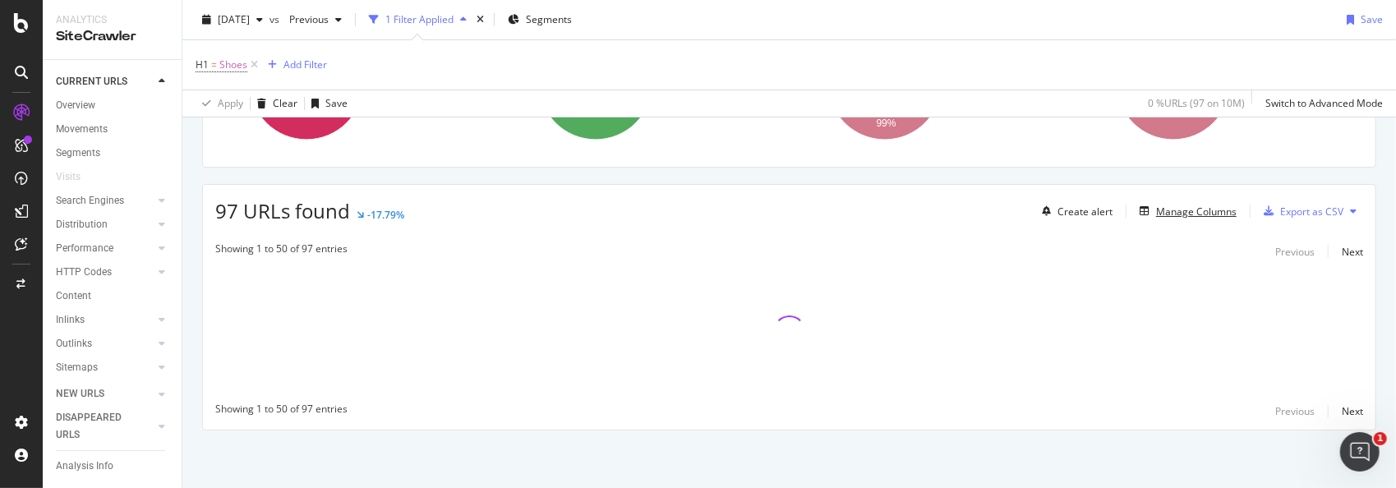
scroll to position [225, 0]
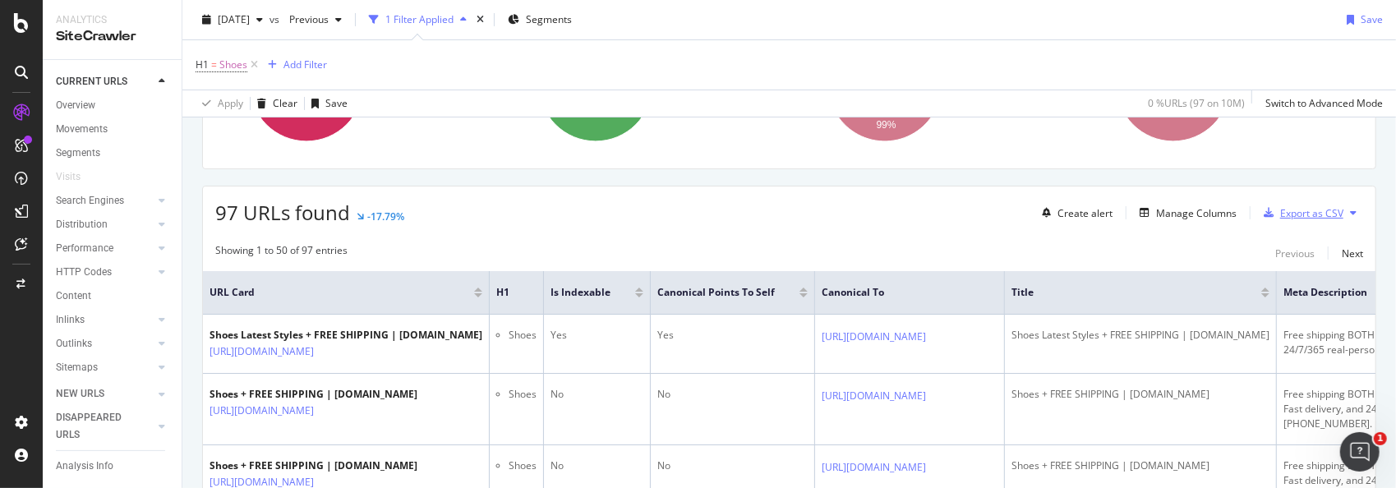
click at [1302, 212] on div "Export as CSV" at bounding box center [1311, 213] width 63 height 14
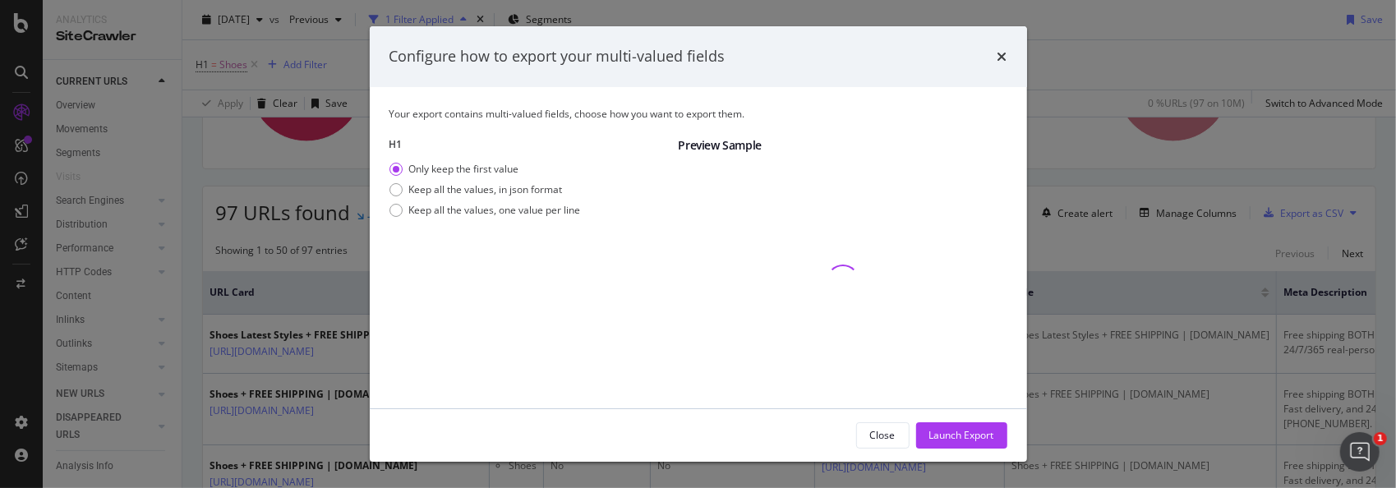
scroll to position [83, 0]
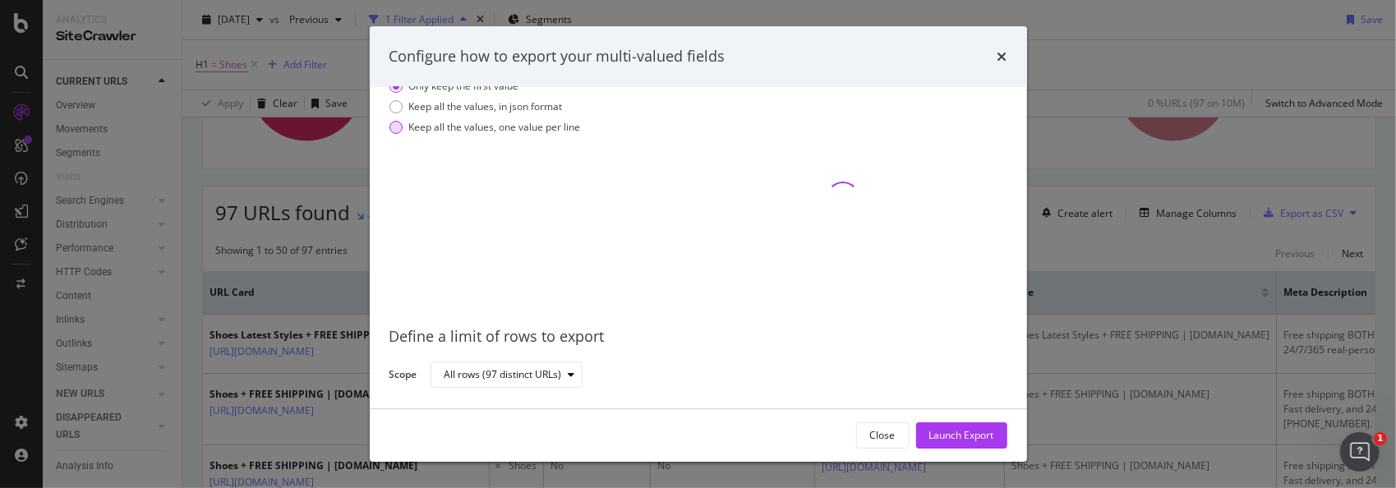
click at [396, 131] on div "modal" at bounding box center [395, 127] width 13 height 13
click at [940, 424] on div "Launch Export" at bounding box center [961, 435] width 65 height 25
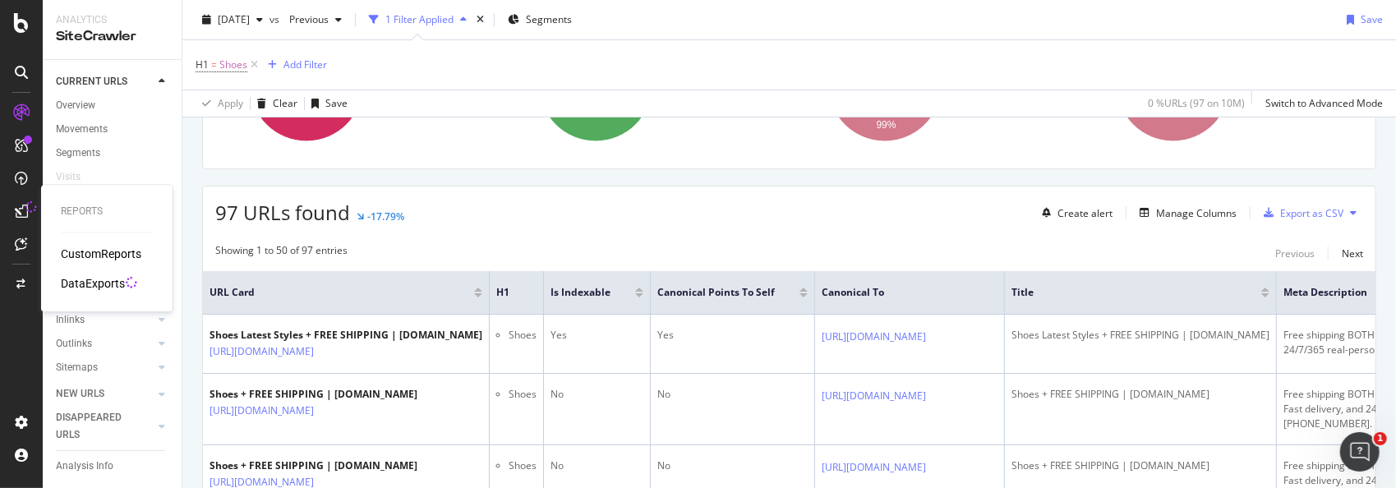
drag, startPoint x: 82, startPoint y: 284, endPoint x: 125, endPoint y: 279, distance: 43.0
click at [82, 284] on div "DataExports" at bounding box center [93, 283] width 64 height 16
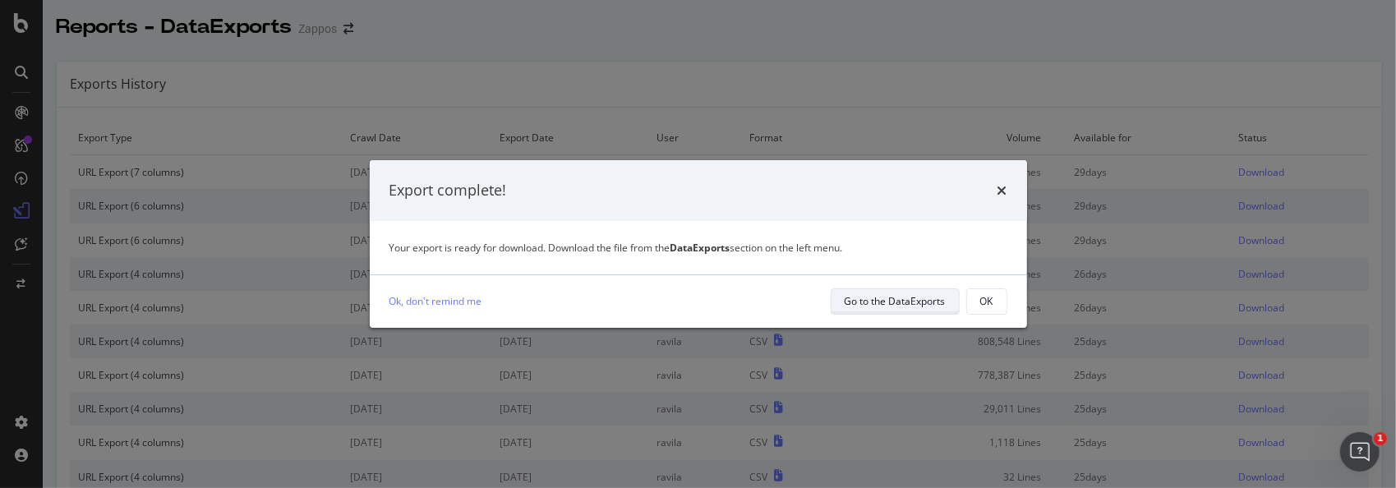
click at [874, 299] on div "Go to the DataExports" at bounding box center [895, 301] width 101 height 14
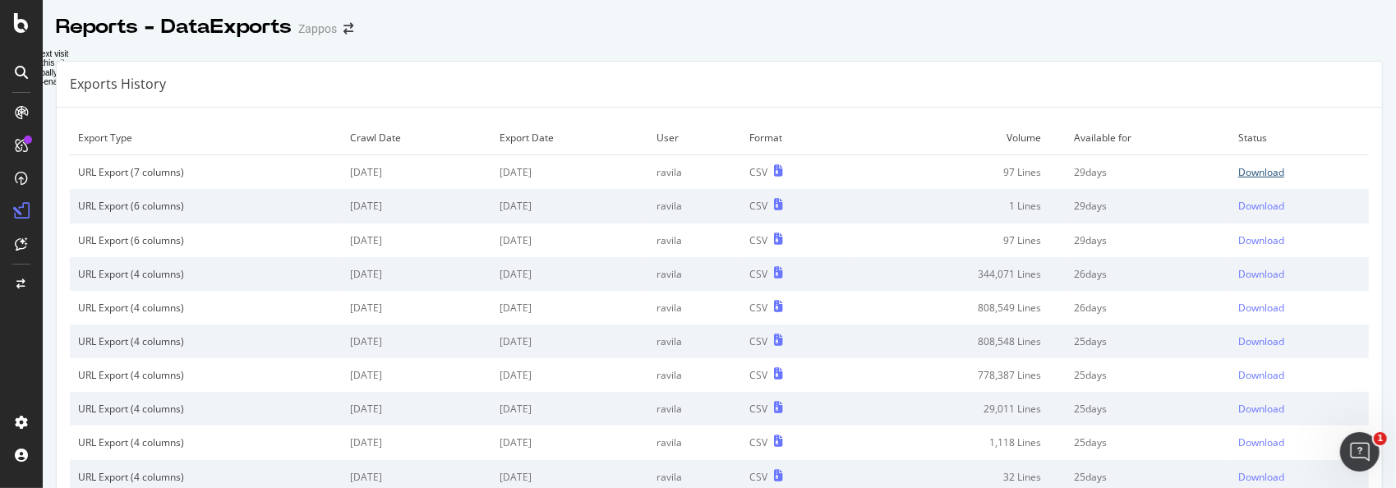
click at [1256, 169] on div "Download" at bounding box center [1261, 172] width 46 height 14
drag, startPoint x: 892, startPoint y: 48, endPoint x: 931, endPoint y: 36, distance: 40.3
